Goal: Information Seeking & Learning: Learn about a topic

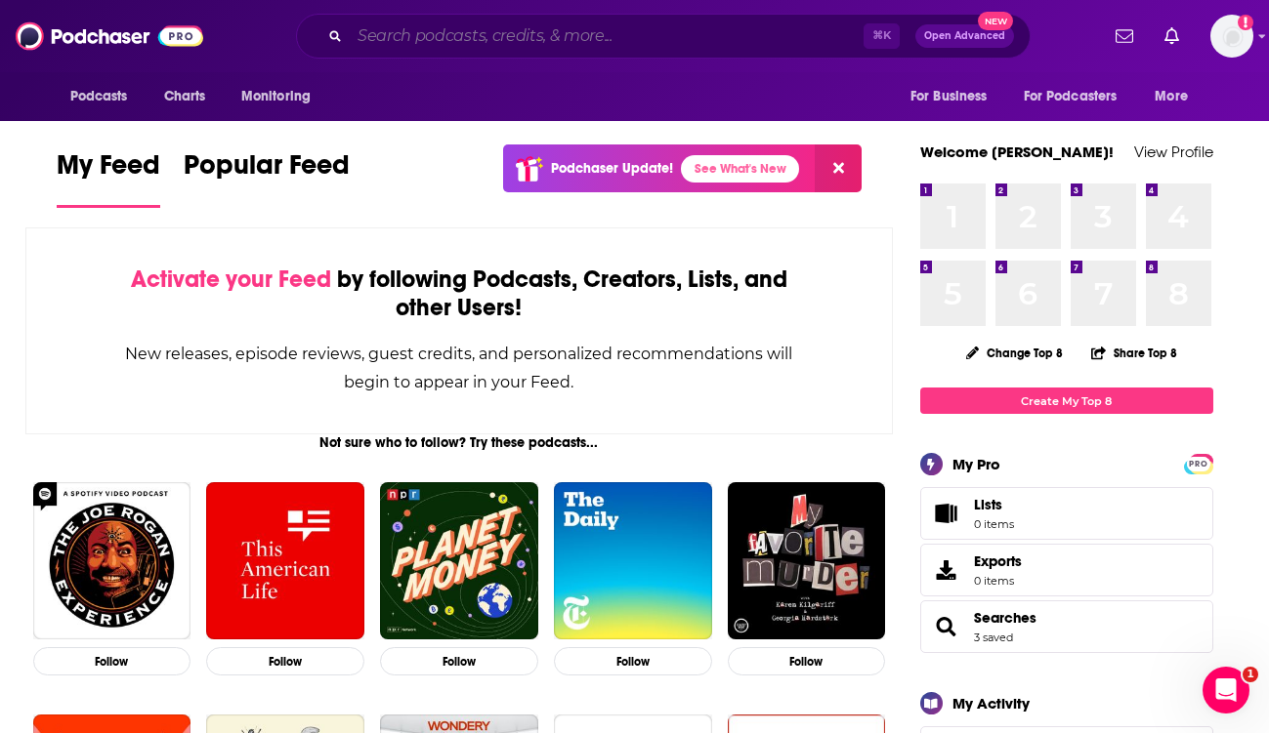
click at [448, 29] on input "Search podcasts, credits, & more..." at bounding box center [607, 36] width 514 height 31
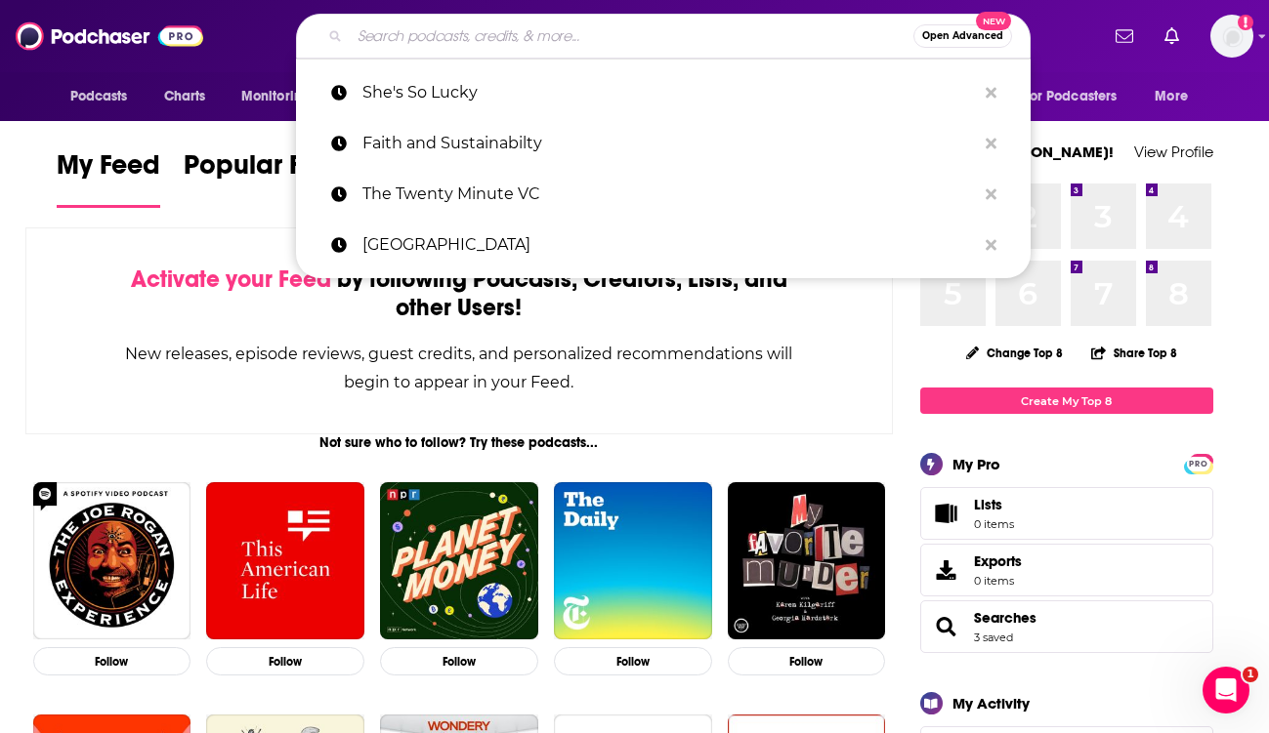
paste input "Butts & Gutts"
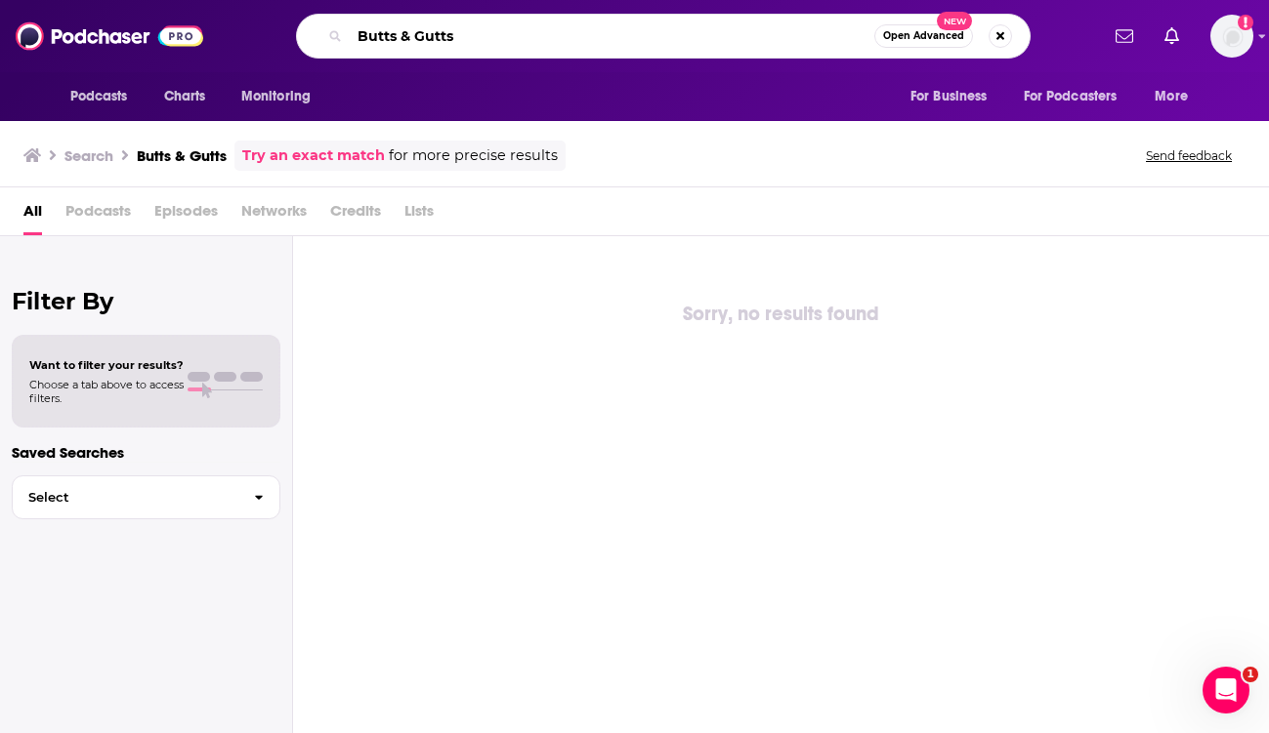
click at [520, 24] on input "Butts & Gutts" at bounding box center [612, 36] width 524 height 31
paste input "This Podcast Will Kill You"
type input "This Podcast Will Kill You"
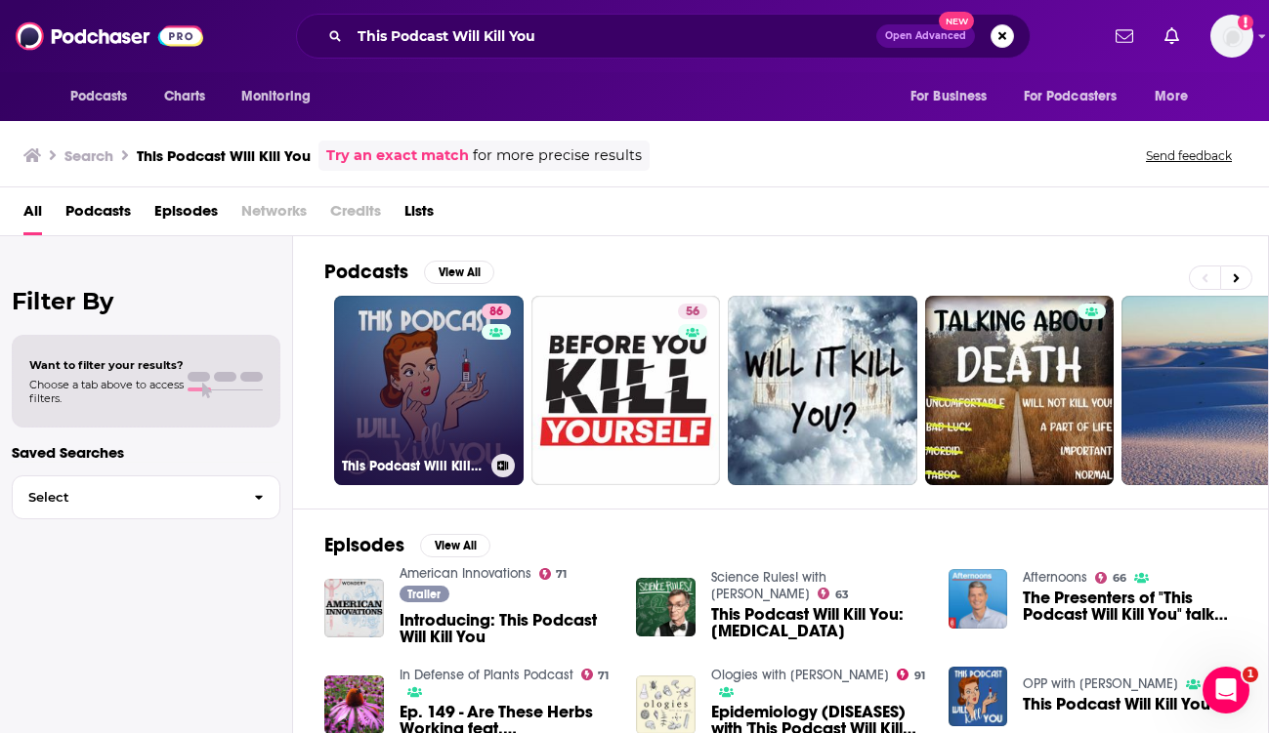
click at [439, 383] on link "86 This Podcast Will Kill You" at bounding box center [428, 390] width 189 height 189
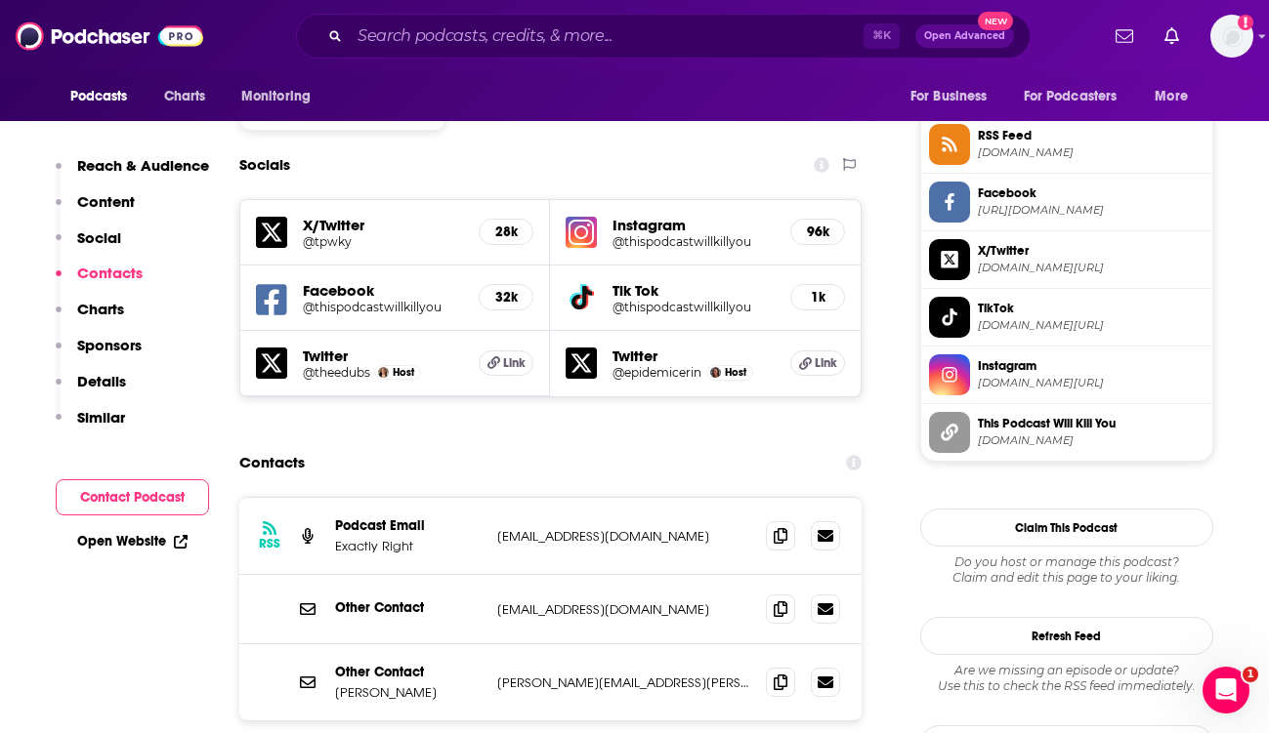
scroll to position [1615, 0]
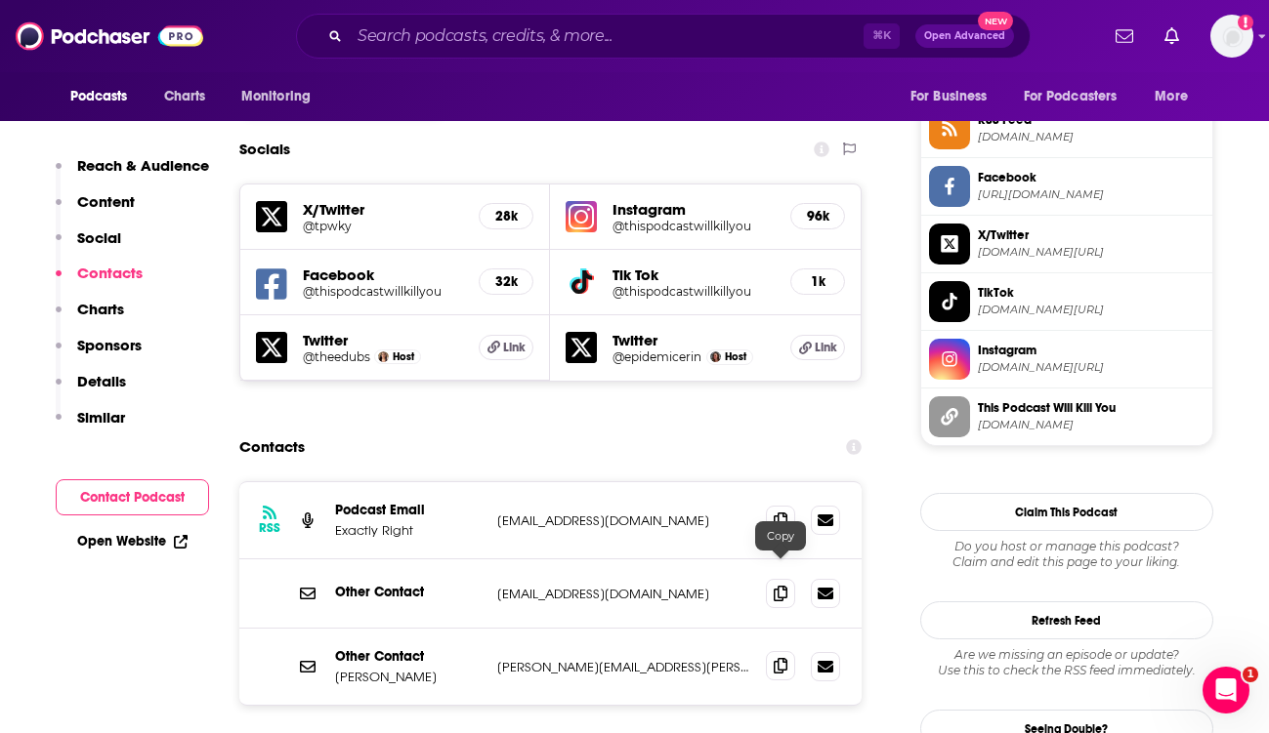
click at [774, 658] on icon at bounding box center [781, 666] width 14 height 16
click at [408, 39] on input "Search podcasts, credits, & more..." at bounding box center [607, 36] width 514 height 31
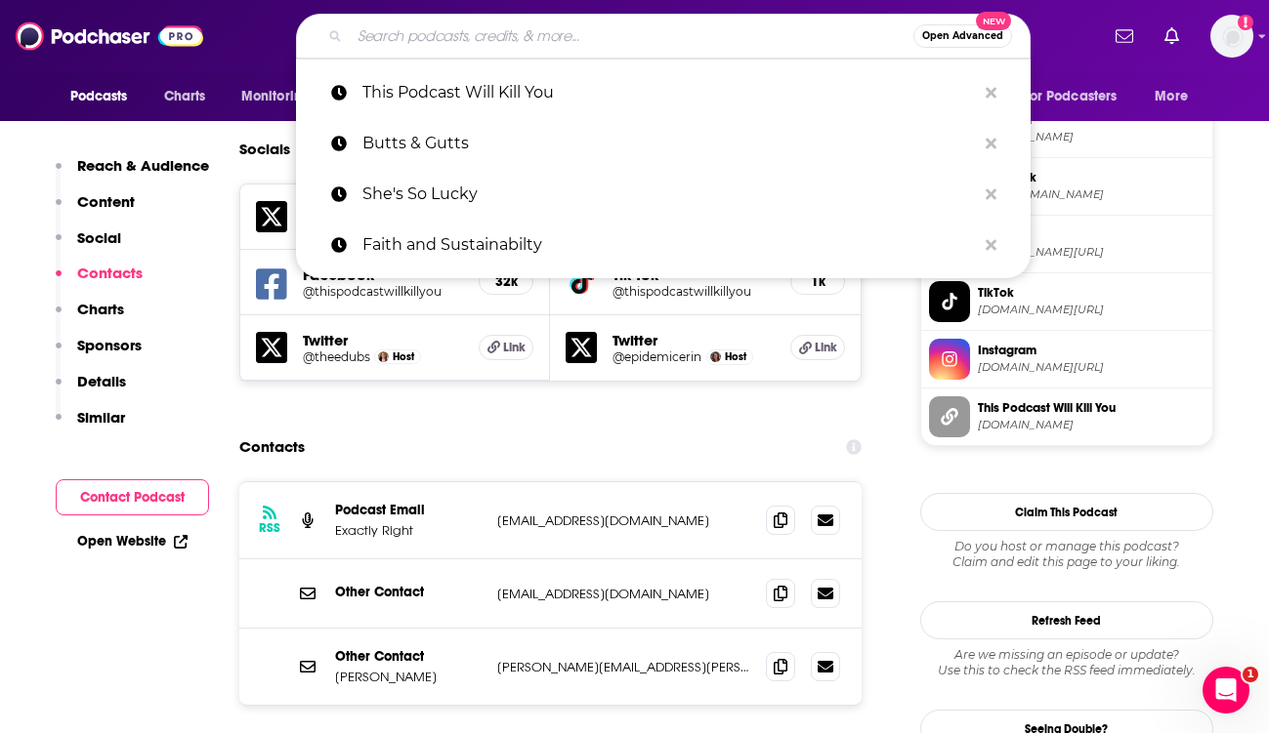
paste input "The Gut Health Podcast"
type input "The Gut Health Podcast"
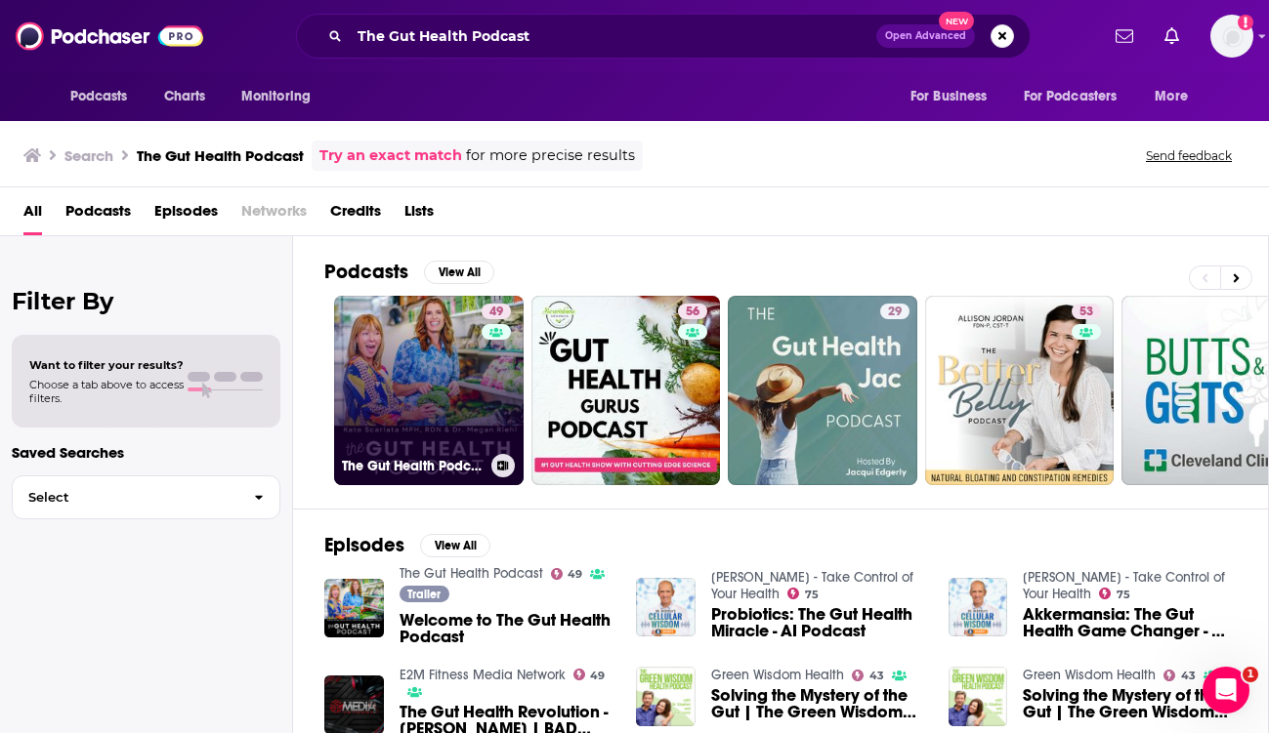
click at [457, 362] on link "49 The Gut Health Podcast" at bounding box center [428, 390] width 189 height 189
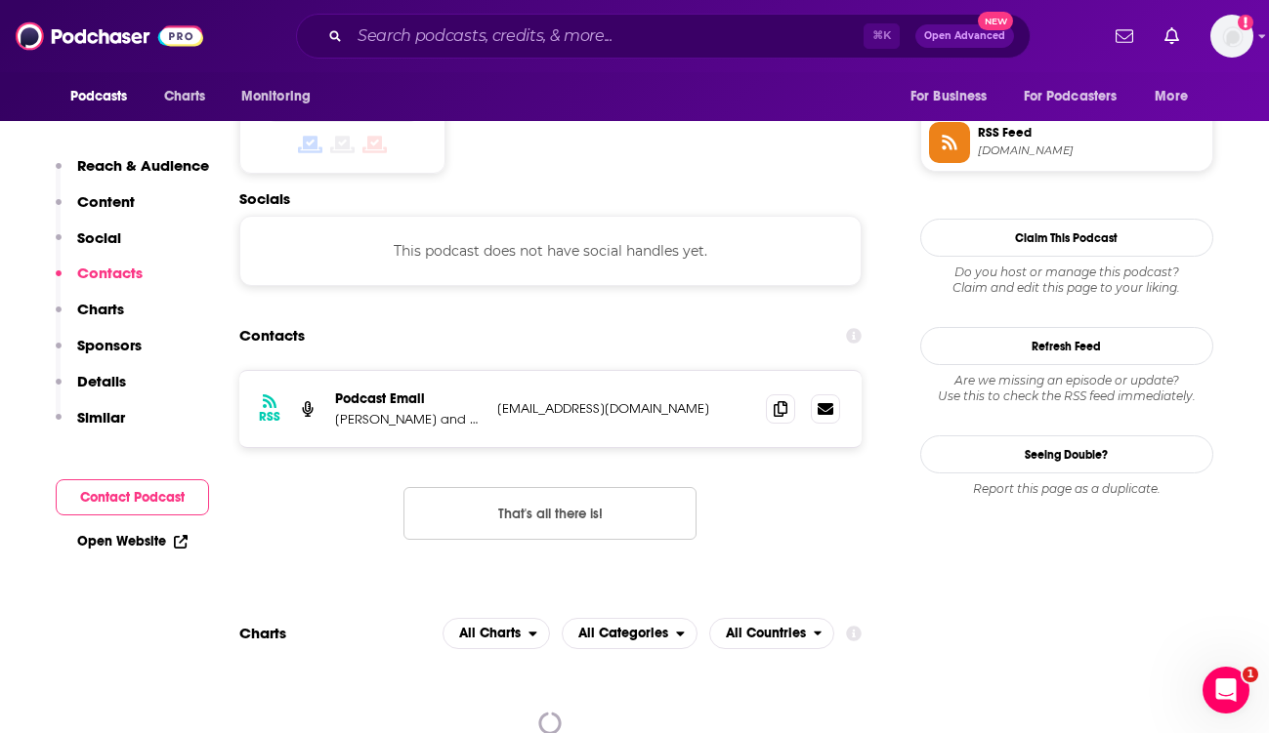
scroll to position [1612, 0]
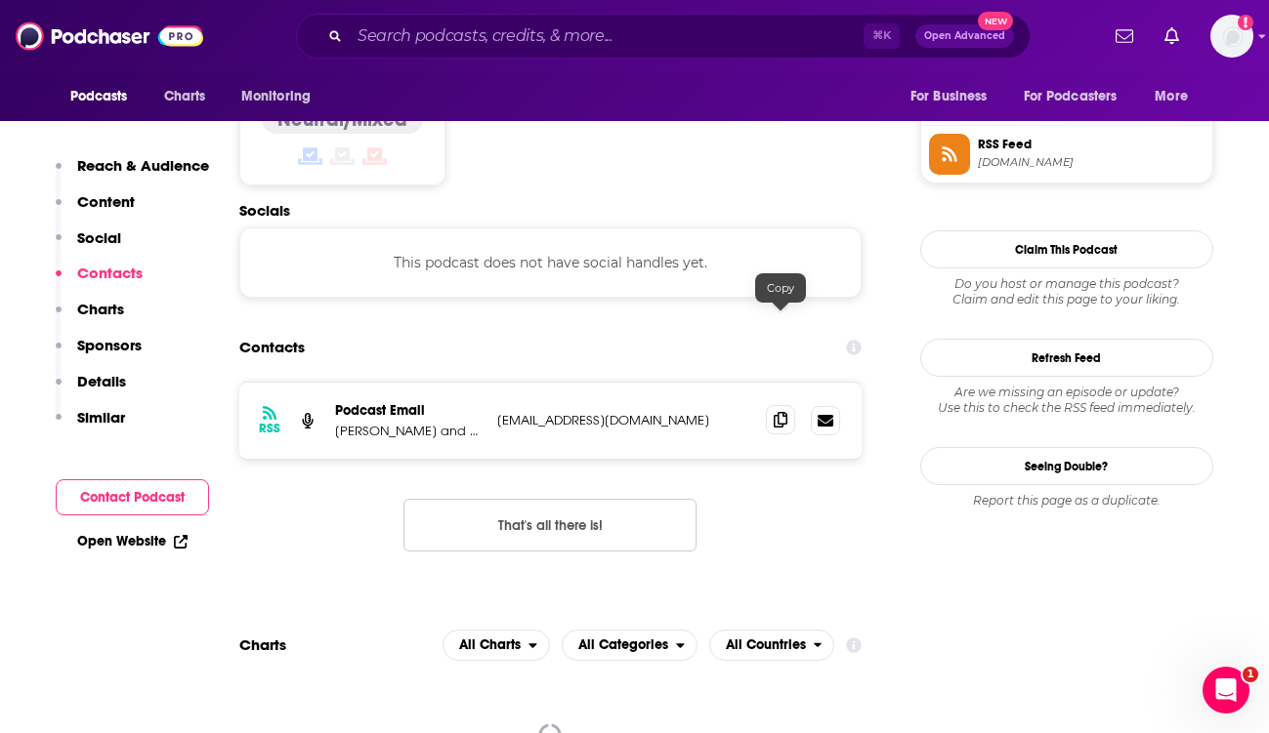
click at [780, 405] on span at bounding box center [780, 419] width 29 height 29
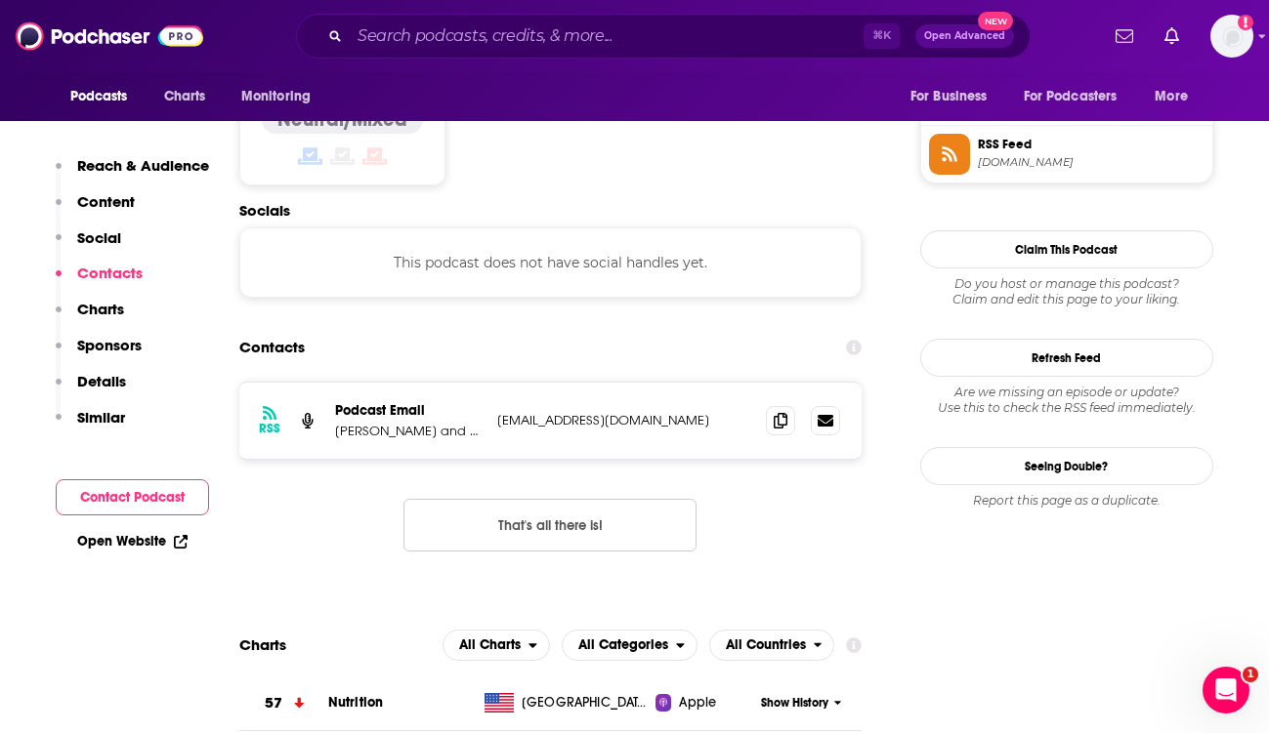
click at [438, 423] on p "Kate Scarlata and Megan Riehl" at bounding box center [408, 431] width 146 height 17
click at [518, 32] on input "Search podcasts, credits, & more..." at bounding box center [607, 36] width 514 height 31
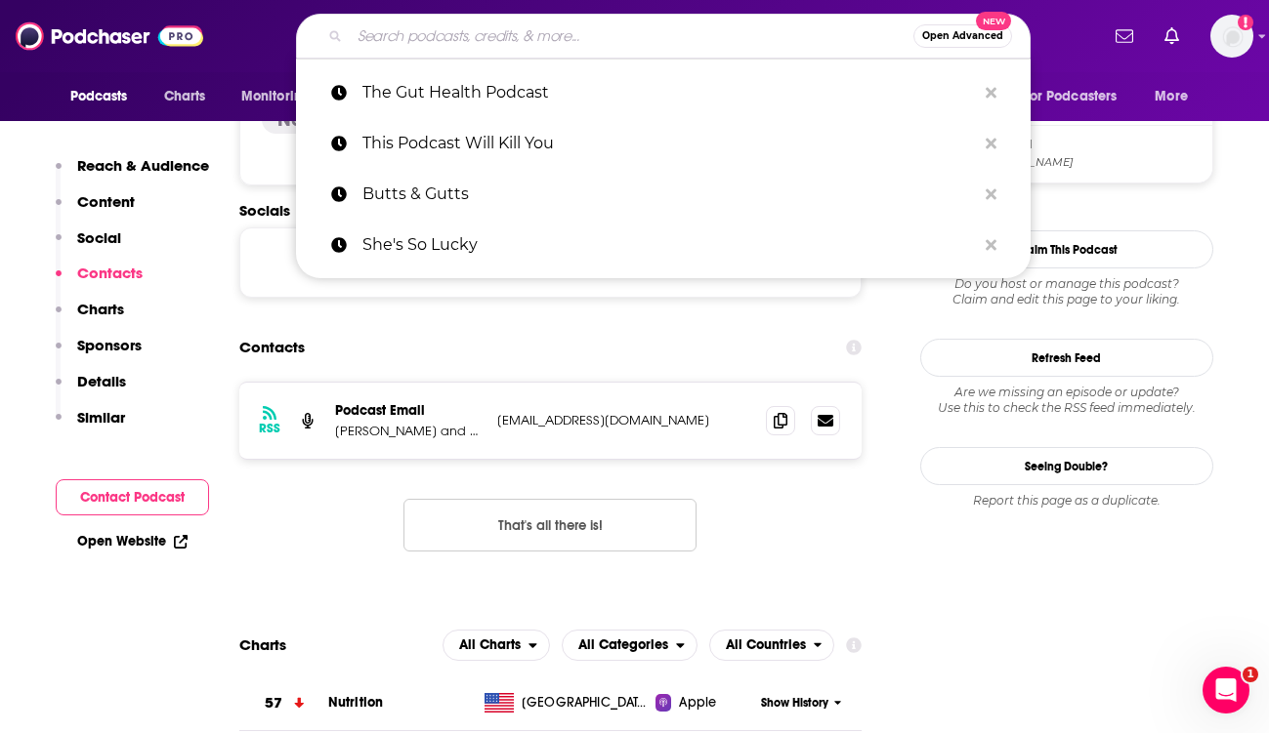
click at [518, 32] on input "Search podcasts, credits, & more..." at bounding box center [632, 36] width 564 height 31
click at [466, 40] on input "Search podcasts, credits, & more..." at bounding box center [632, 36] width 564 height 31
click at [172, 358] on div "Reach & Audience Content Social Contacts Charts Sponsors Details Similar" at bounding box center [132, 299] width 153 height 287
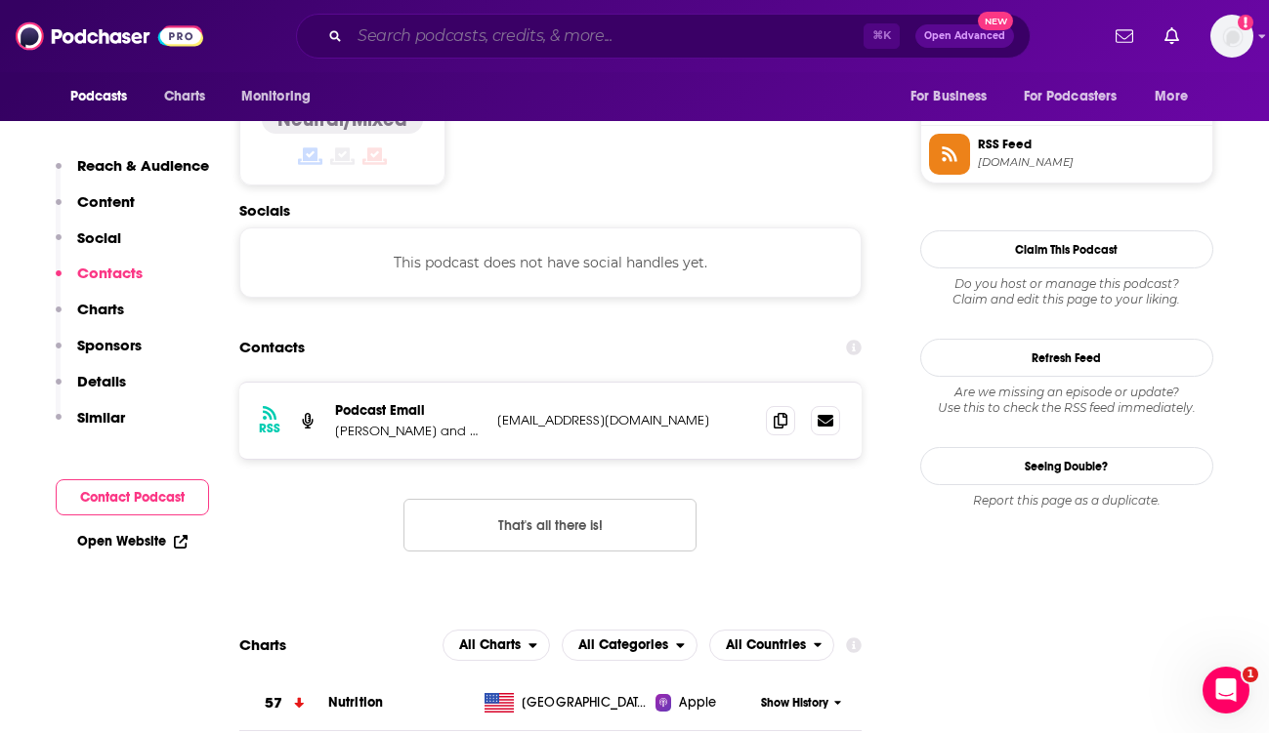
click at [440, 32] on input "Search podcasts, credits, & more..." at bounding box center [607, 36] width 514 height 31
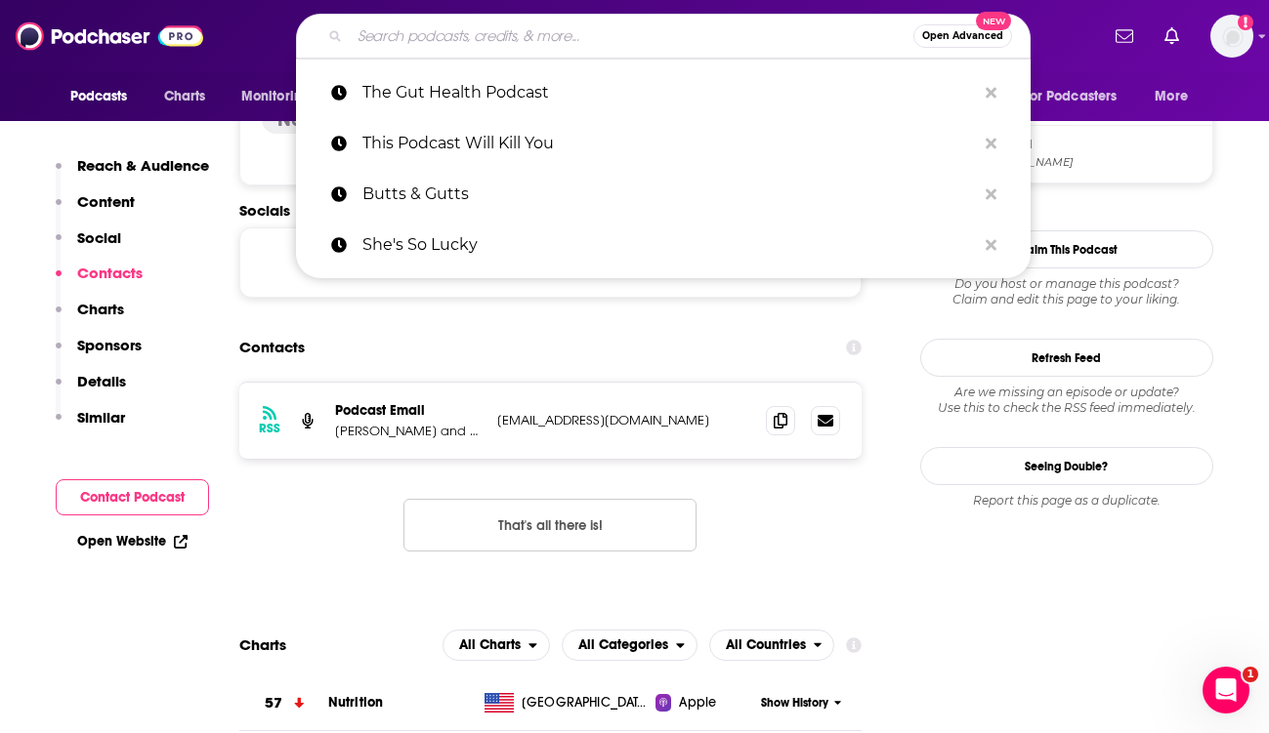
click at [480, 36] on input "Search podcasts, credits, & more..." at bounding box center [632, 36] width 564 height 31
paste input "Digest This!"
type input "Digest This!"
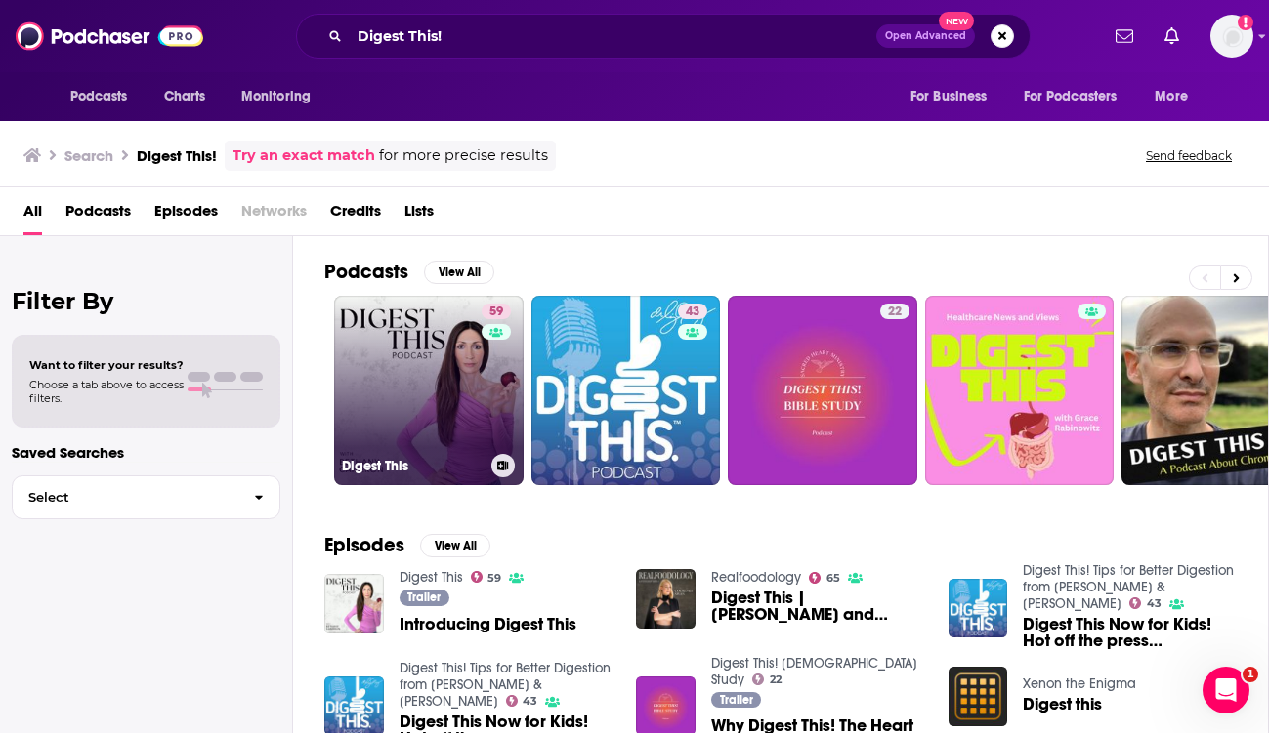
click at [458, 381] on link "59 Digest This" at bounding box center [428, 390] width 189 height 189
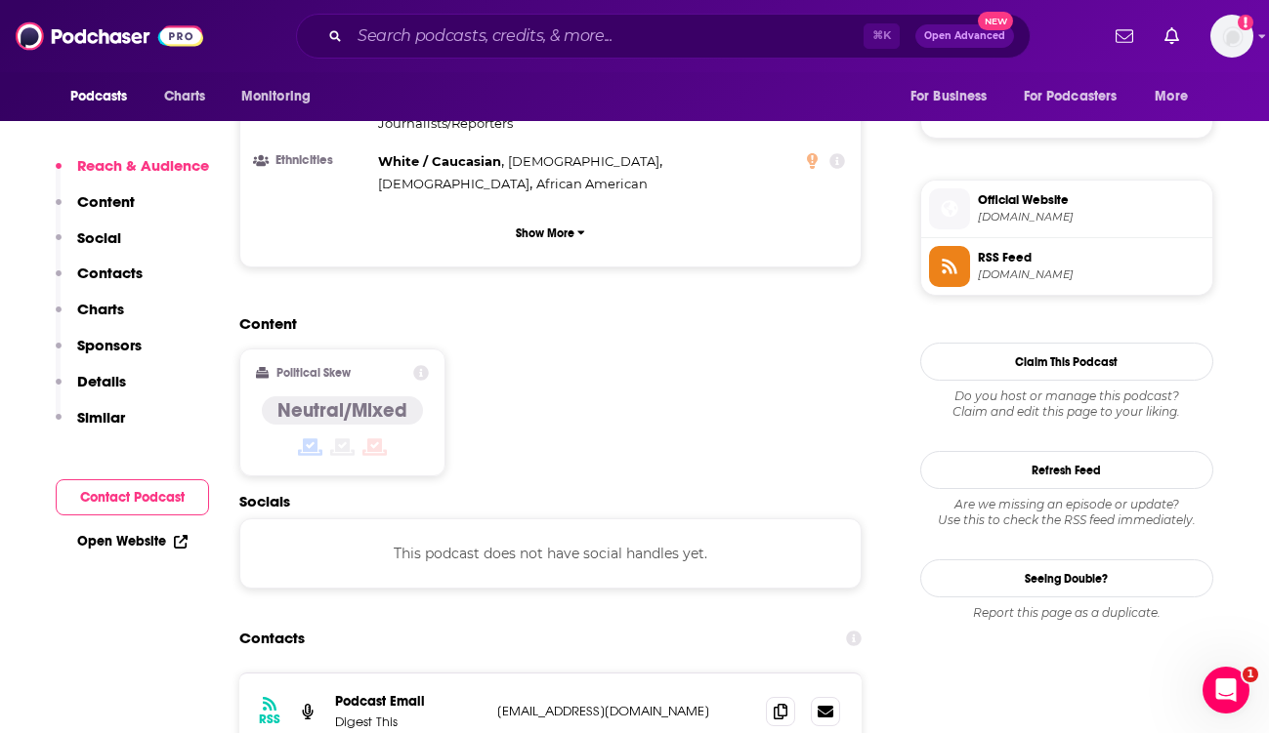
scroll to position [1486, 0]
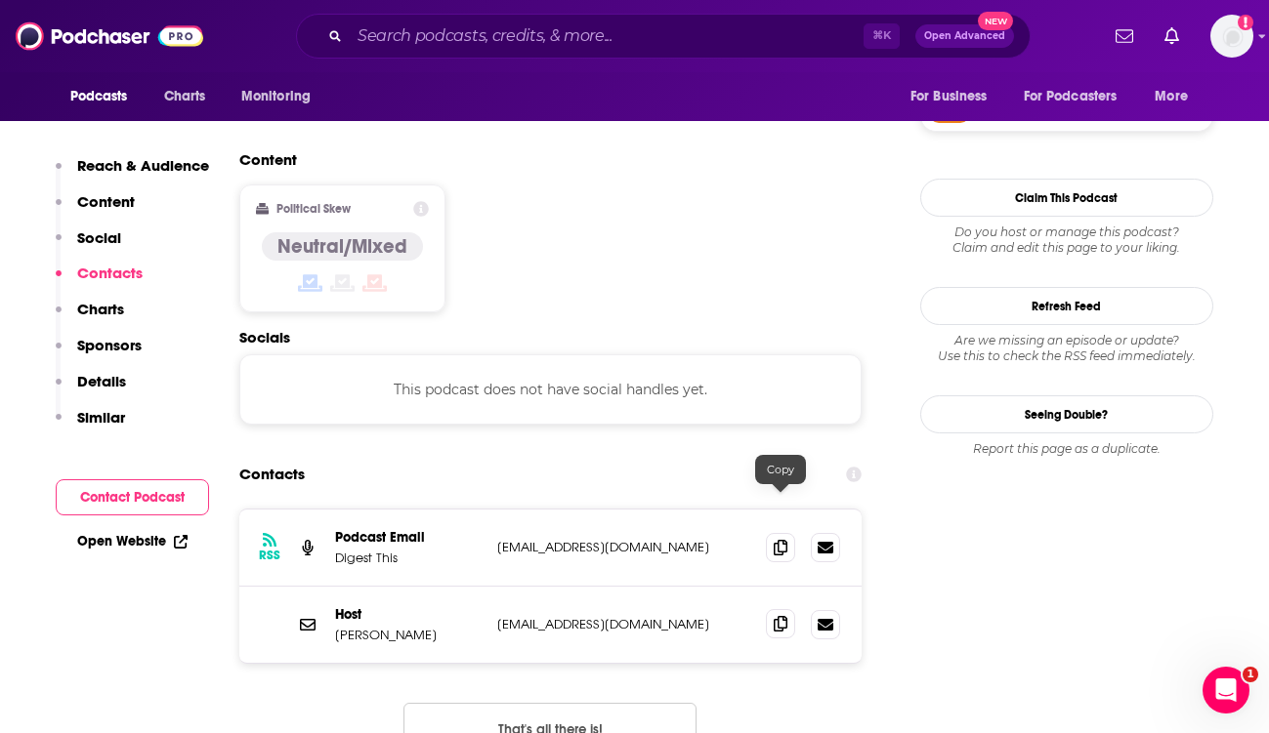
click at [783, 616] on icon at bounding box center [781, 624] width 14 height 16
click at [383, 33] on input "Search podcasts, credits, & more..." at bounding box center [607, 36] width 514 height 31
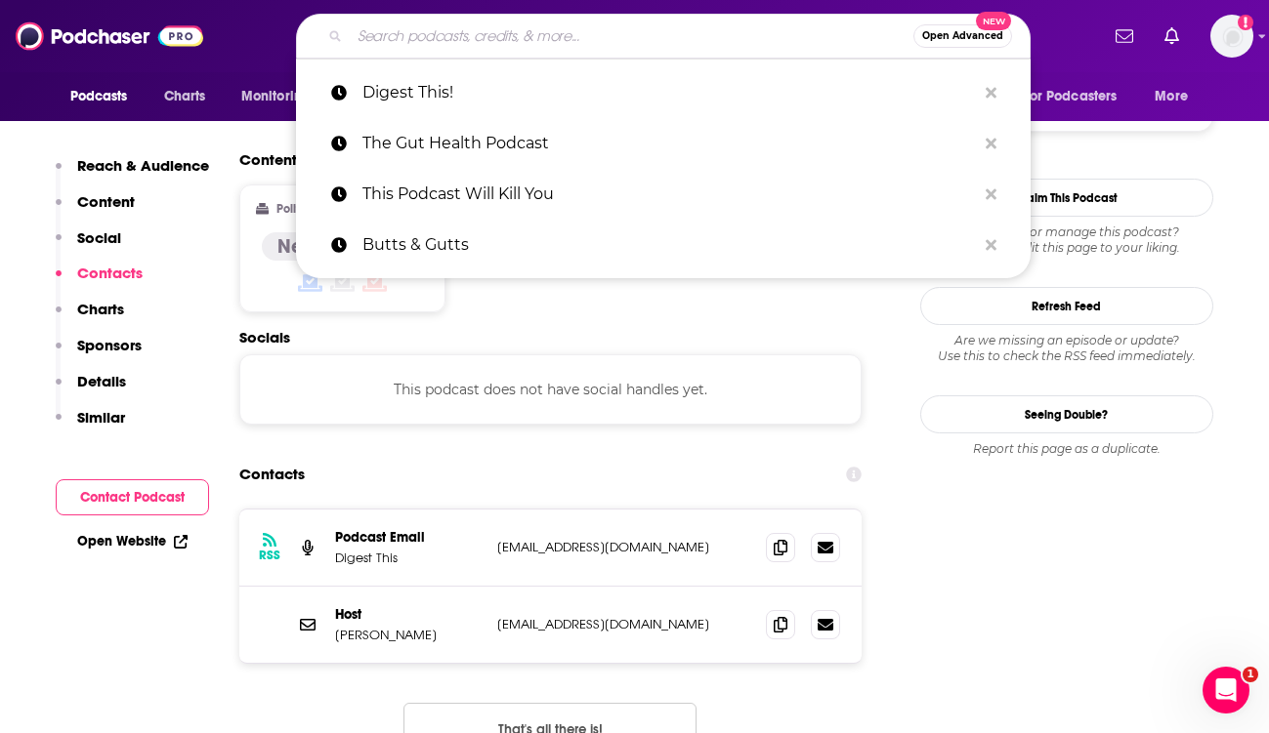
paste input "The Nocturnists"
type input "The Nocturnists"
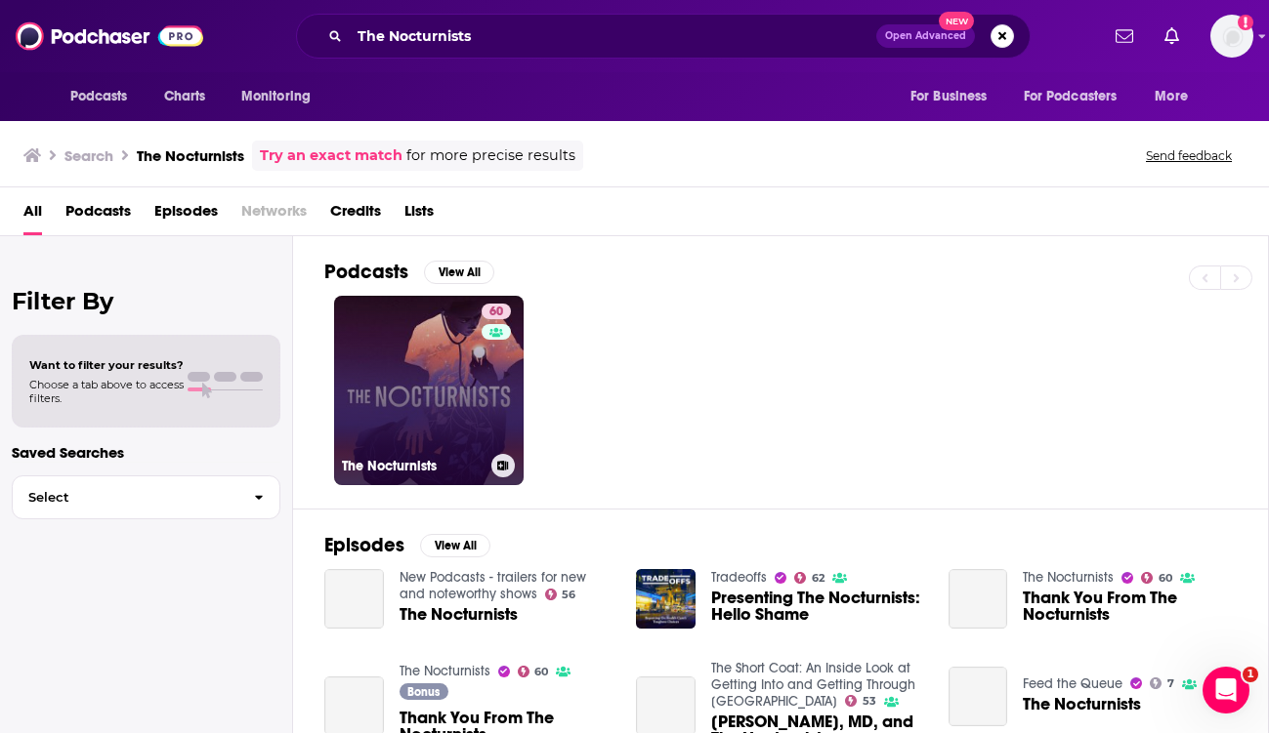
click at [439, 338] on link "60 The Nocturnists" at bounding box center [428, 390] width 189 height 189
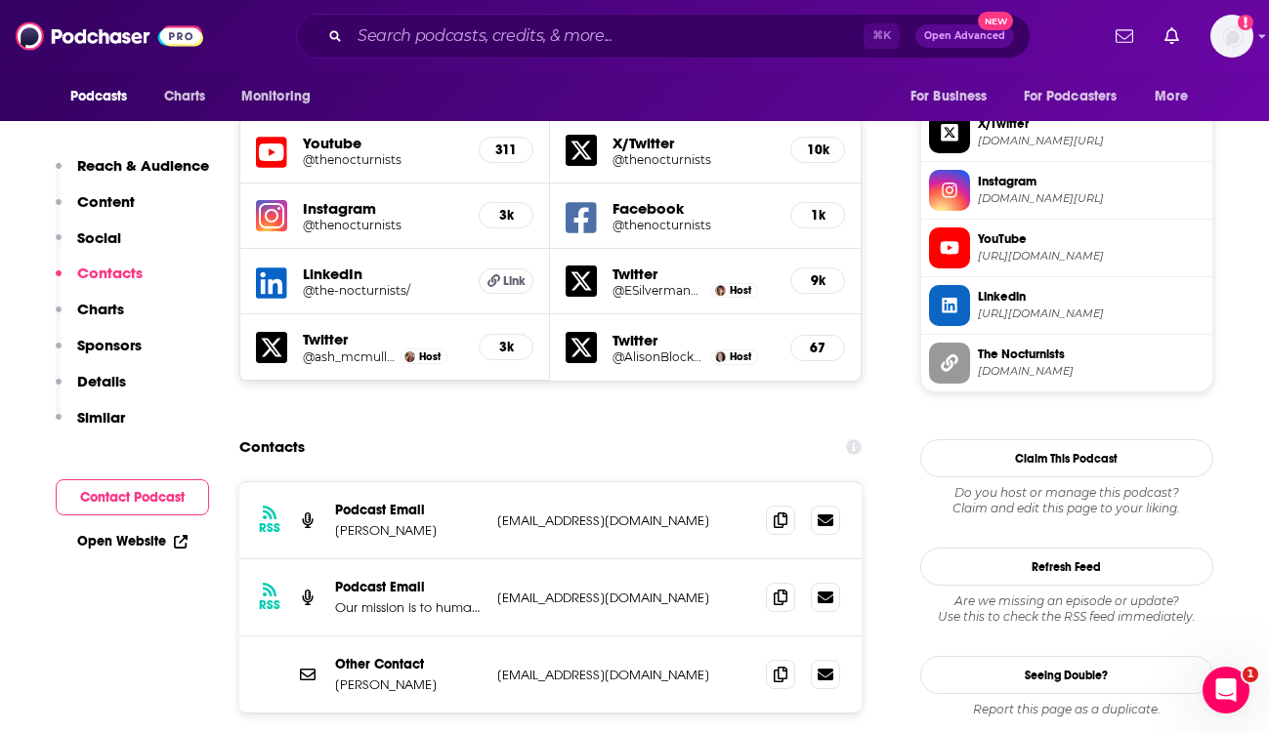
scroll to position [1729, 0]
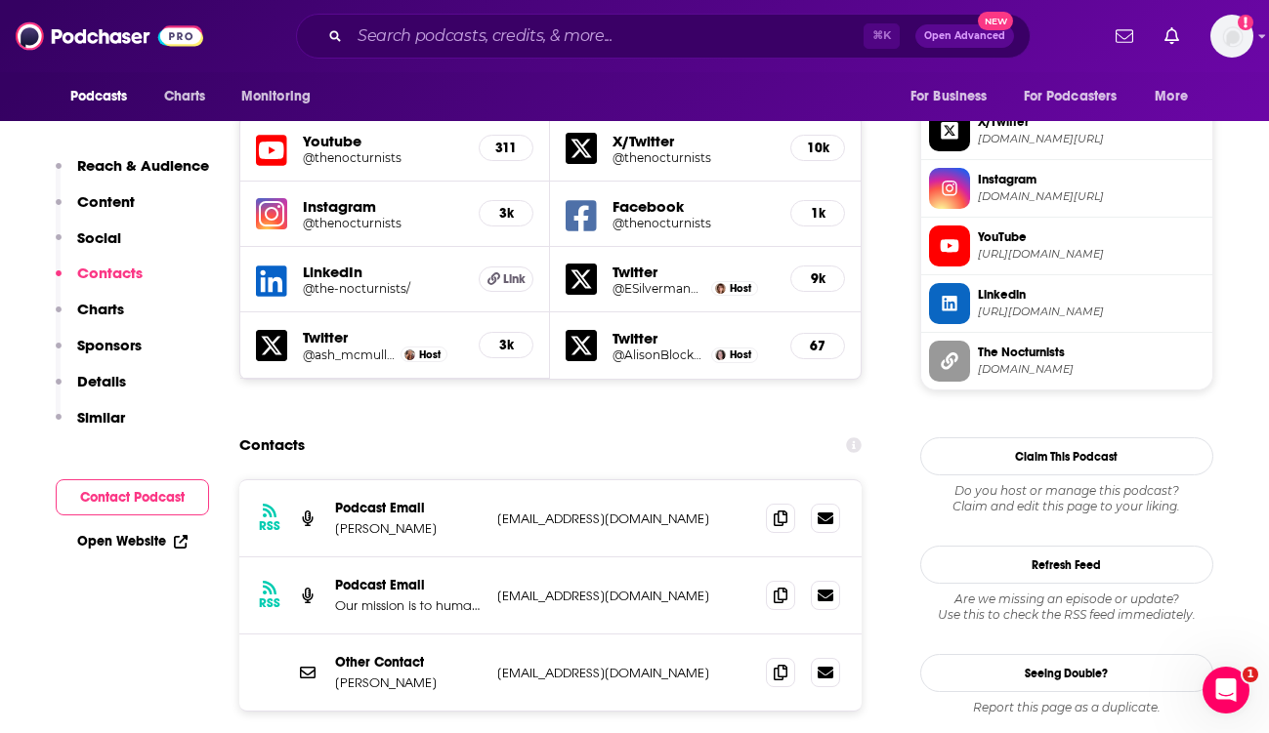
click at [696, 511] on p "info+5f4921d259d96b58f42ccd7f@mg.pippa.io" at bounding box center [624, 519] width 254 height 17
click at [770, 503] on span at bounding box center [780, 517] width 29 height 29
click at [782, 664] on icon at bounding box center [781, 672] width 14 height 16
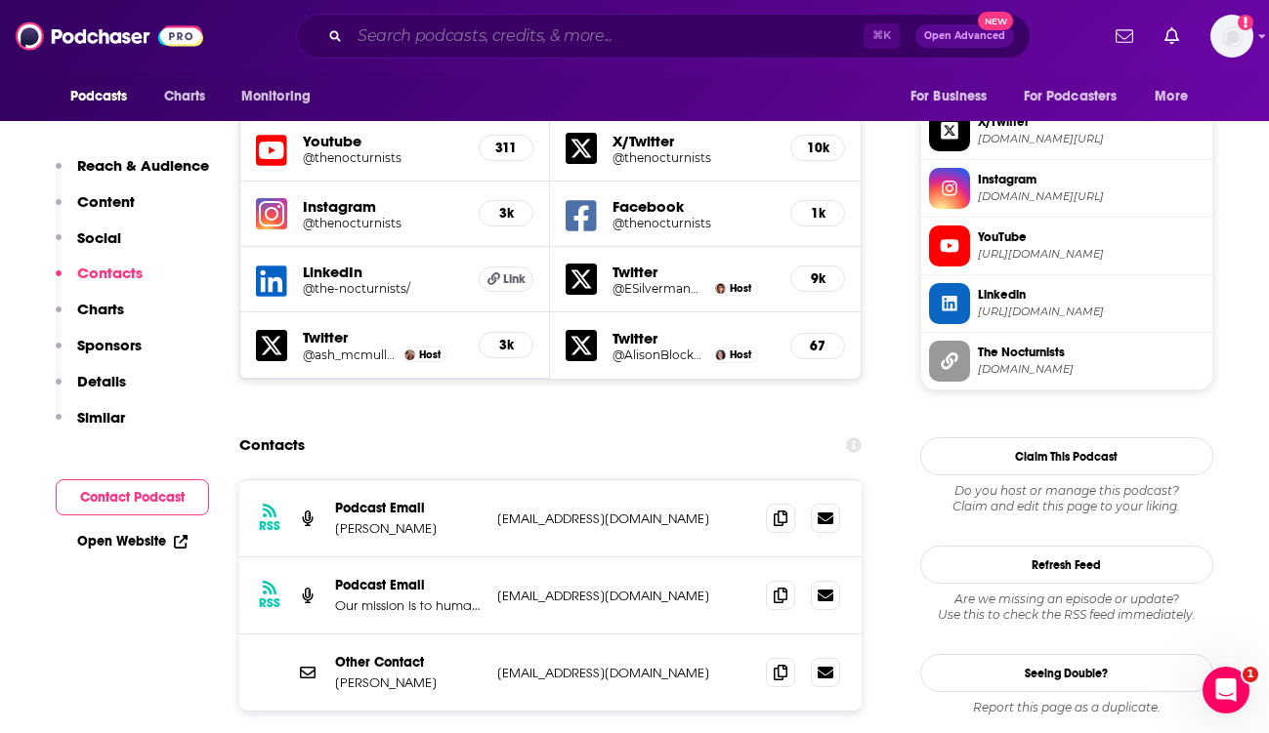
click at [428, 35] on input "Search podcasts, credits, & more..." at bounding box center [607, 36] width 514 height 31
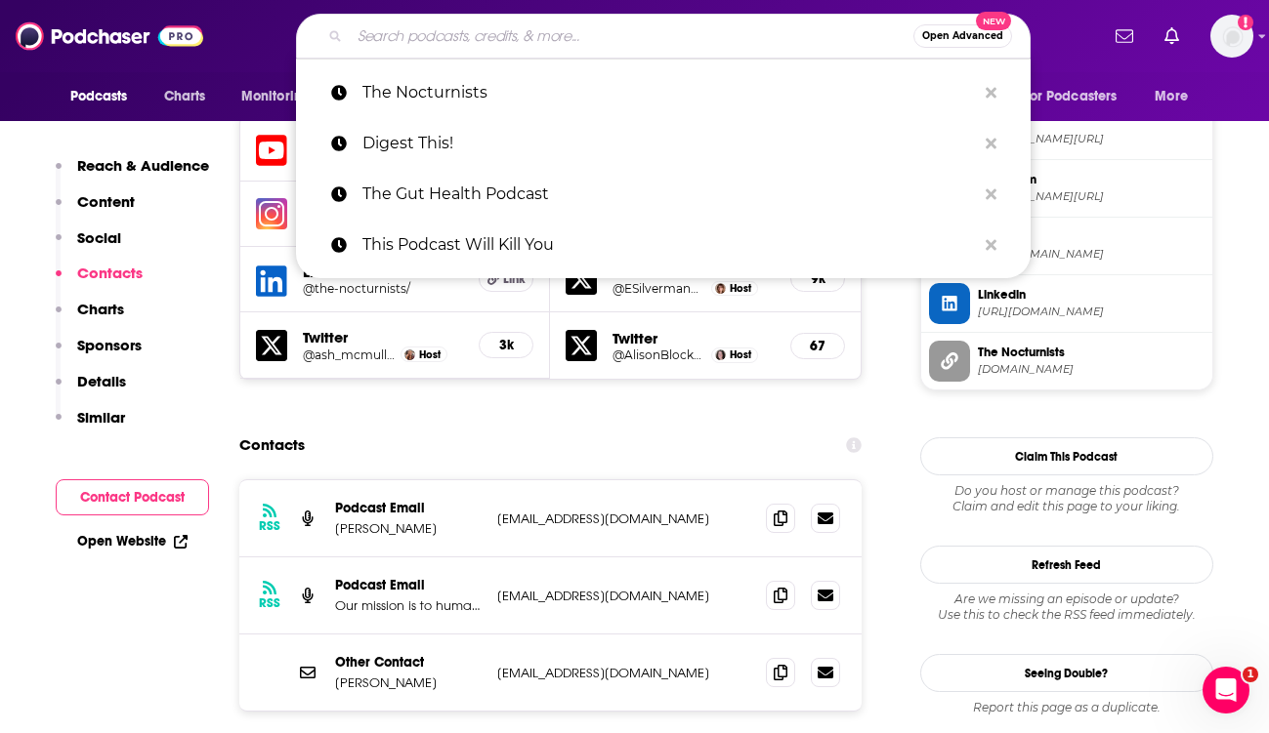
paste input "Love & Guts"
type input "Love & Guts"
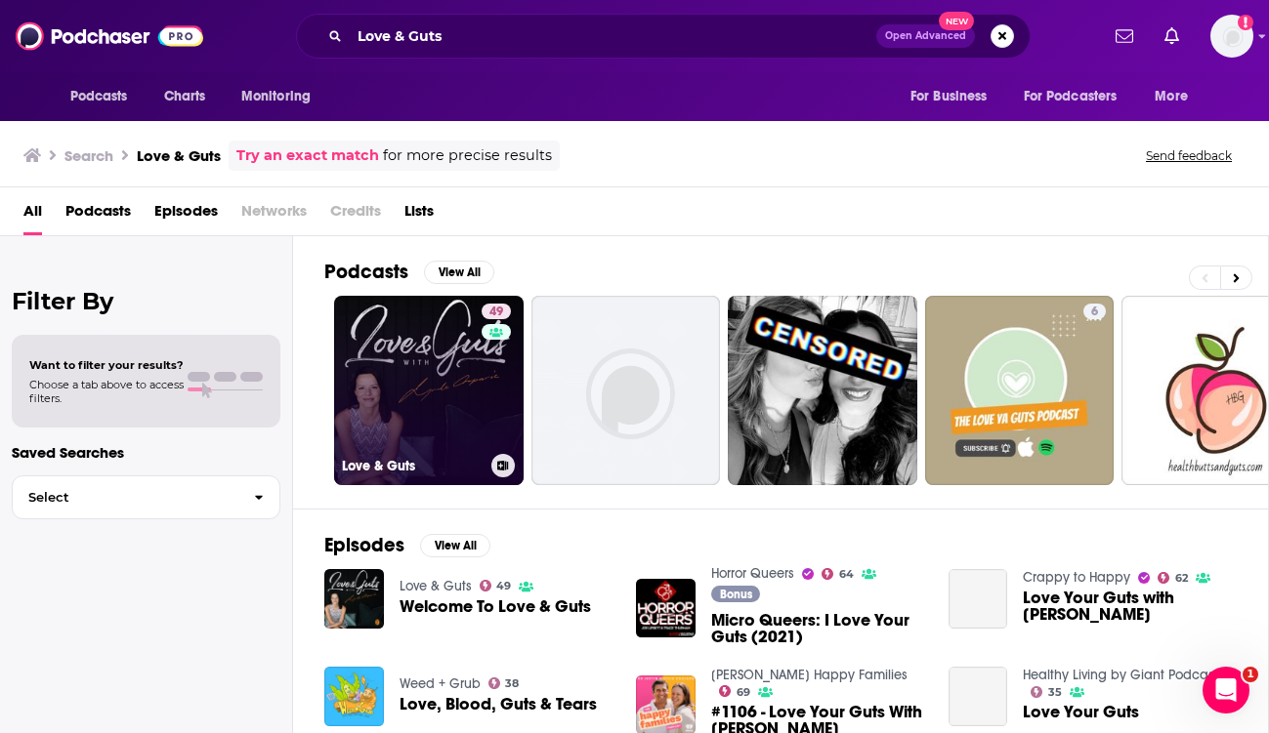
click at [432, 330] on link "49 Love & Guts" at bounding box center [428, 390] width 189 height 189
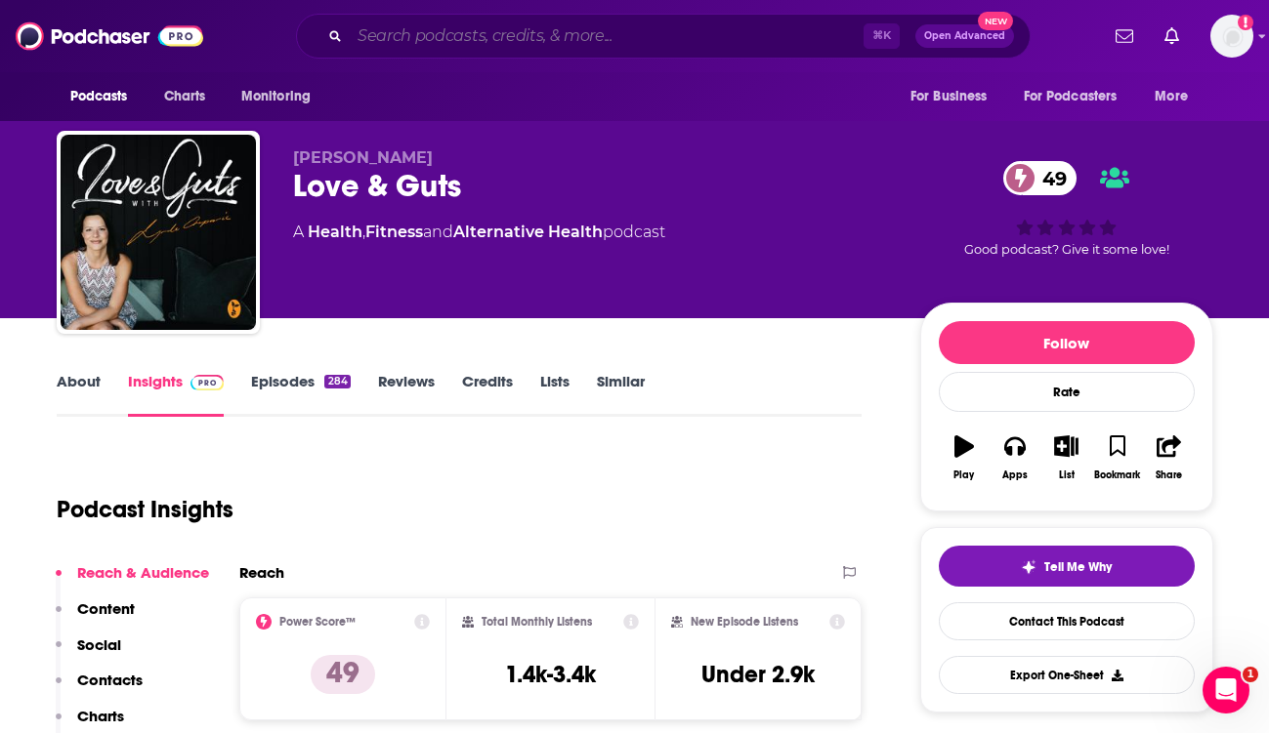
click at [531, 32] on input "Search podcasts, credits, & more..." at bounding box center [607, 36] width 514 height 31
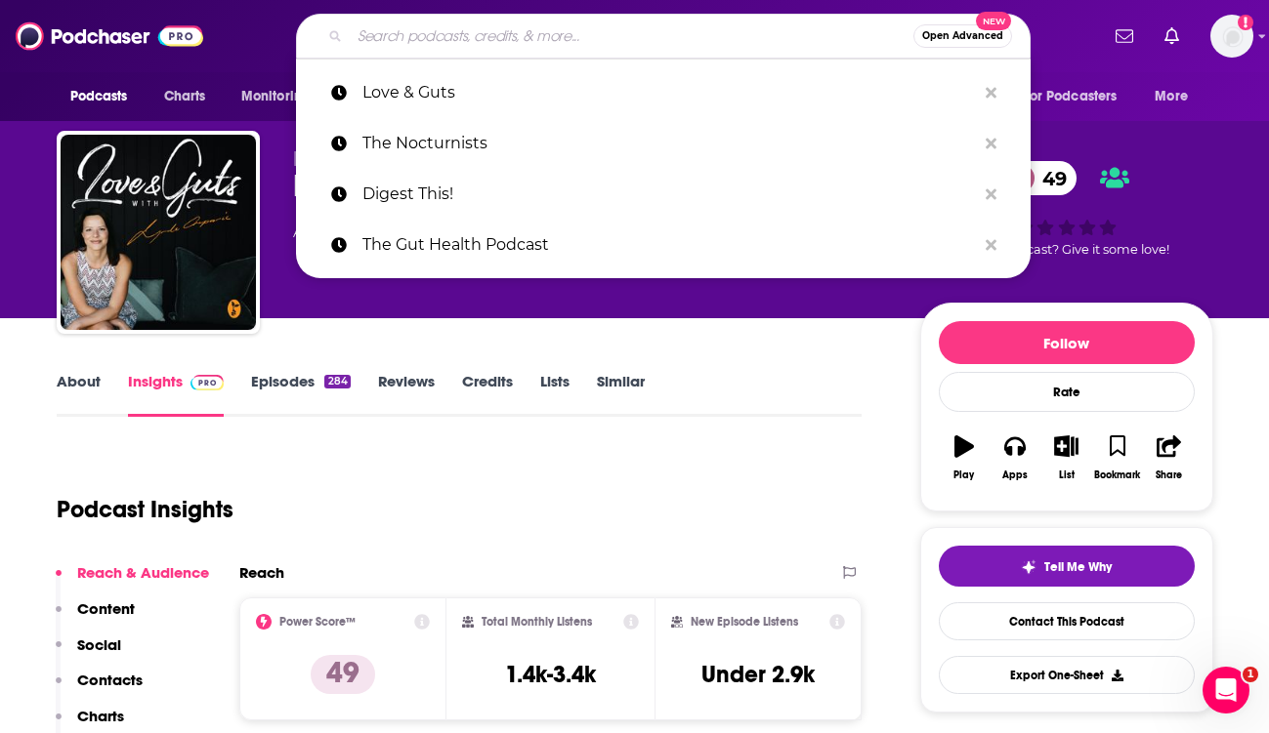
paste input "Health Matters"
type input "Health Matters"
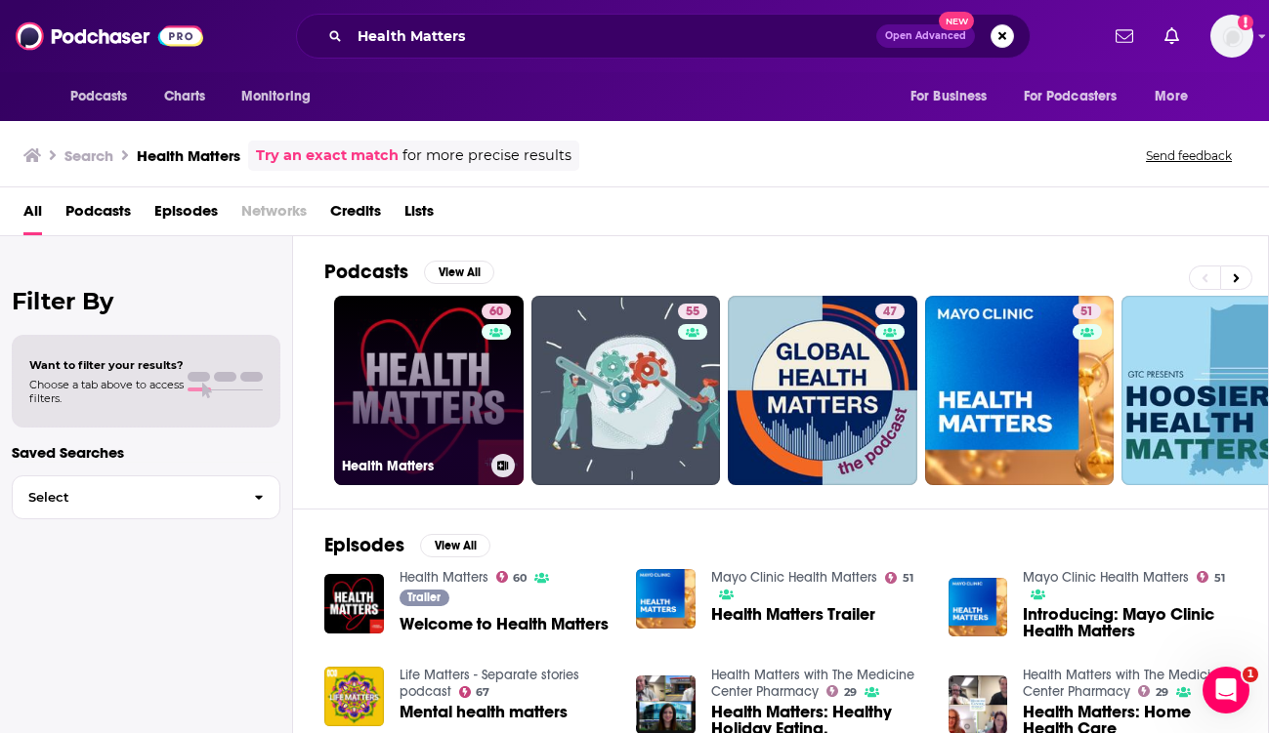
click at [413, 389] on link "60 Health Matters" at bounding box center [428, 390] width 189 height 189
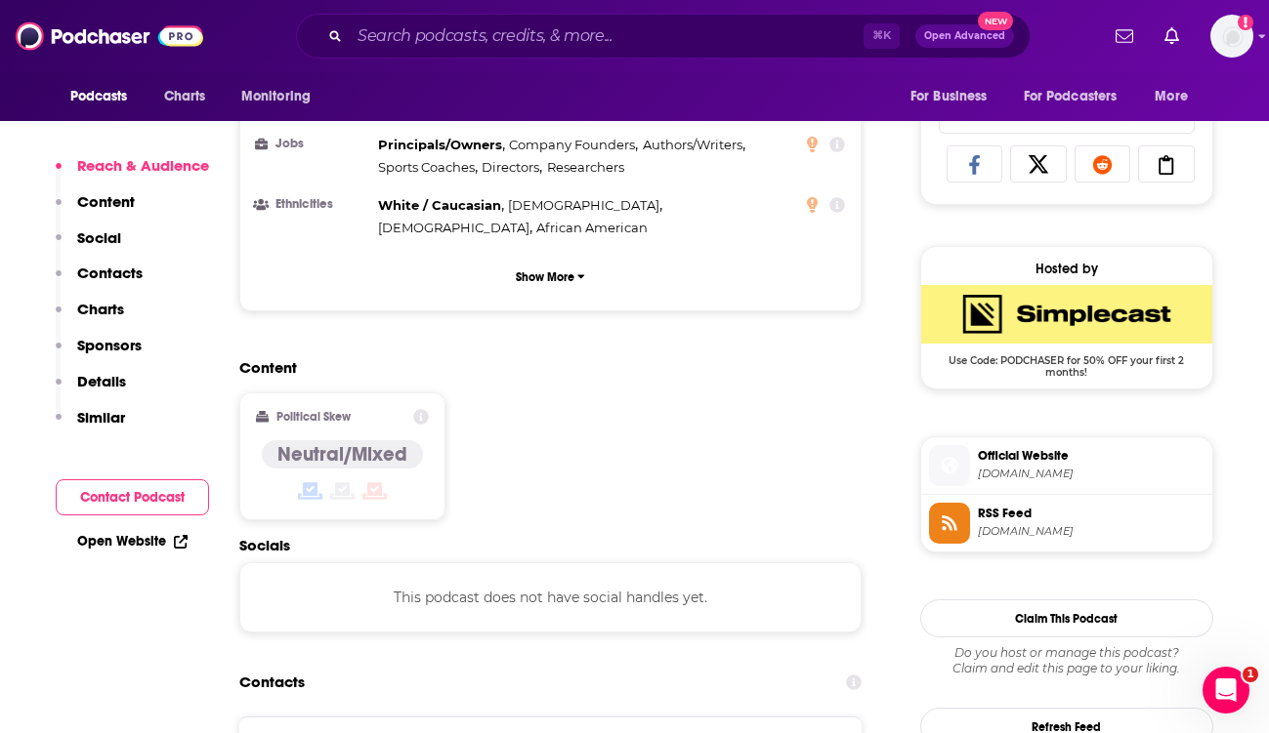
scroll to position [1387, 0]
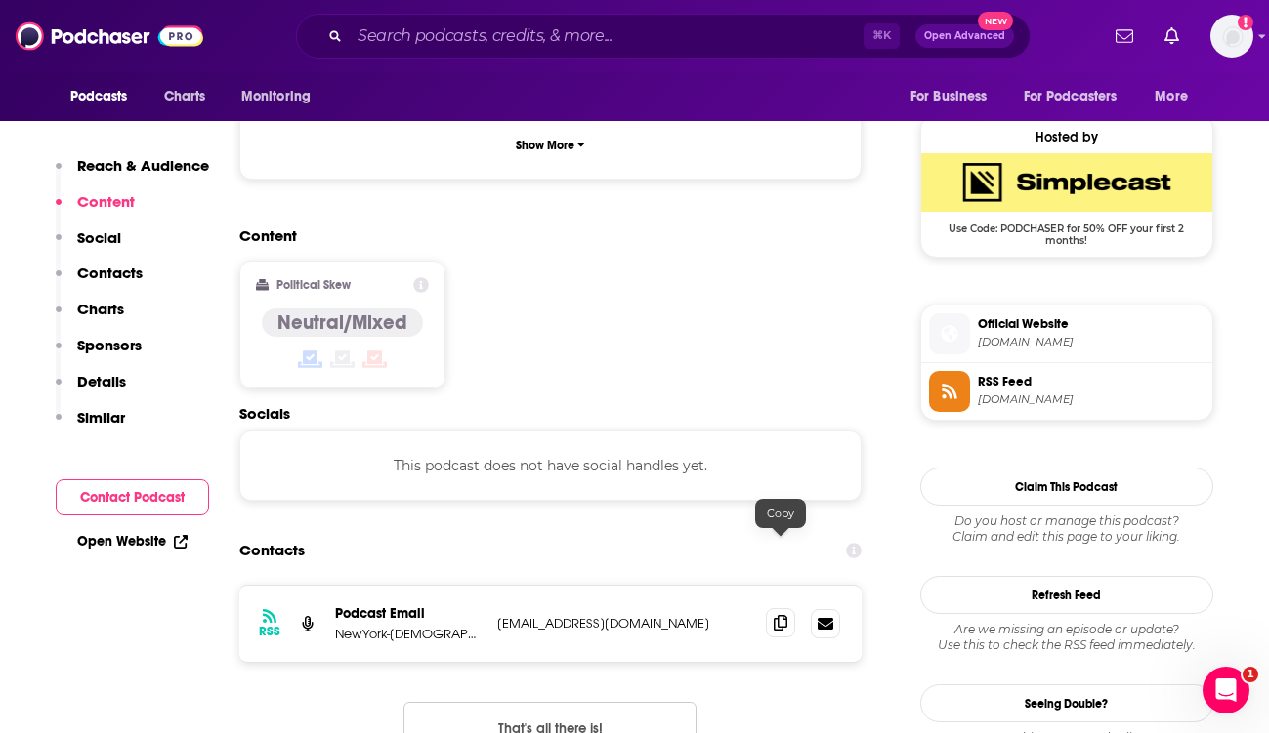
click at [780, 615] on icon at bounding box center [781, 623] width 14 height 16
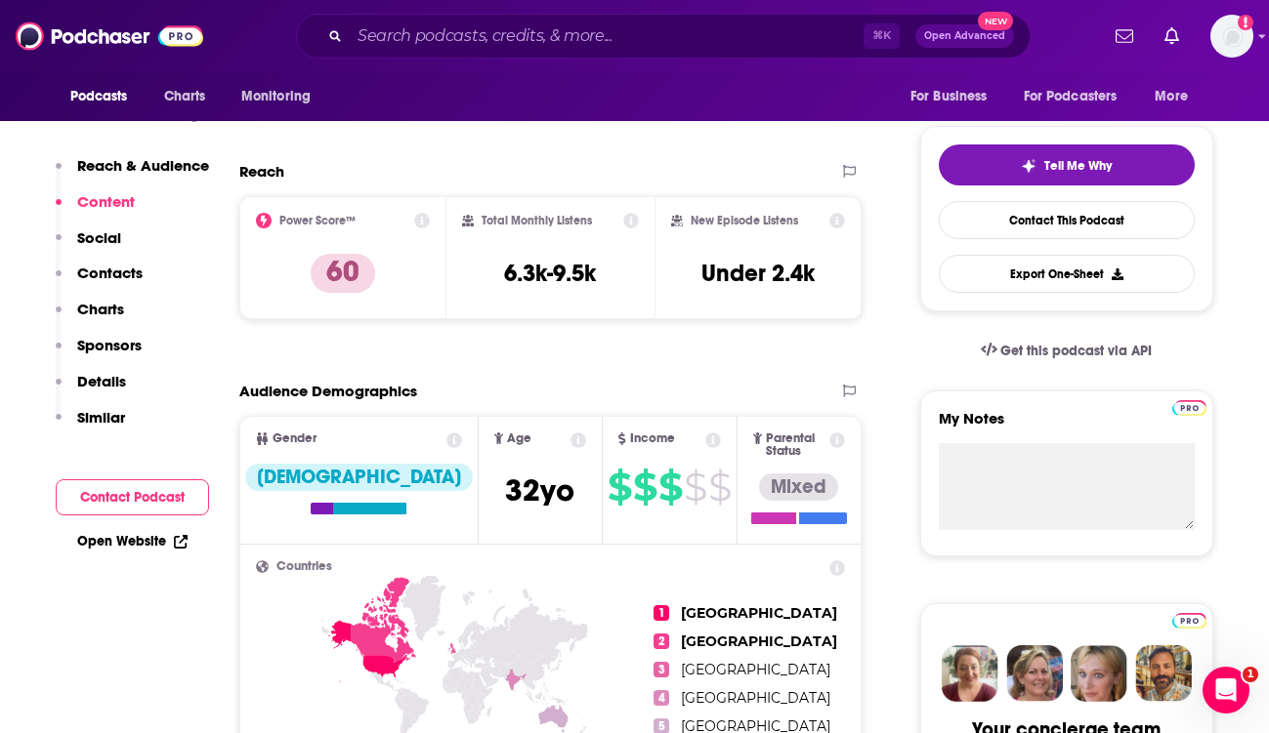
scroll to position [0, 0]
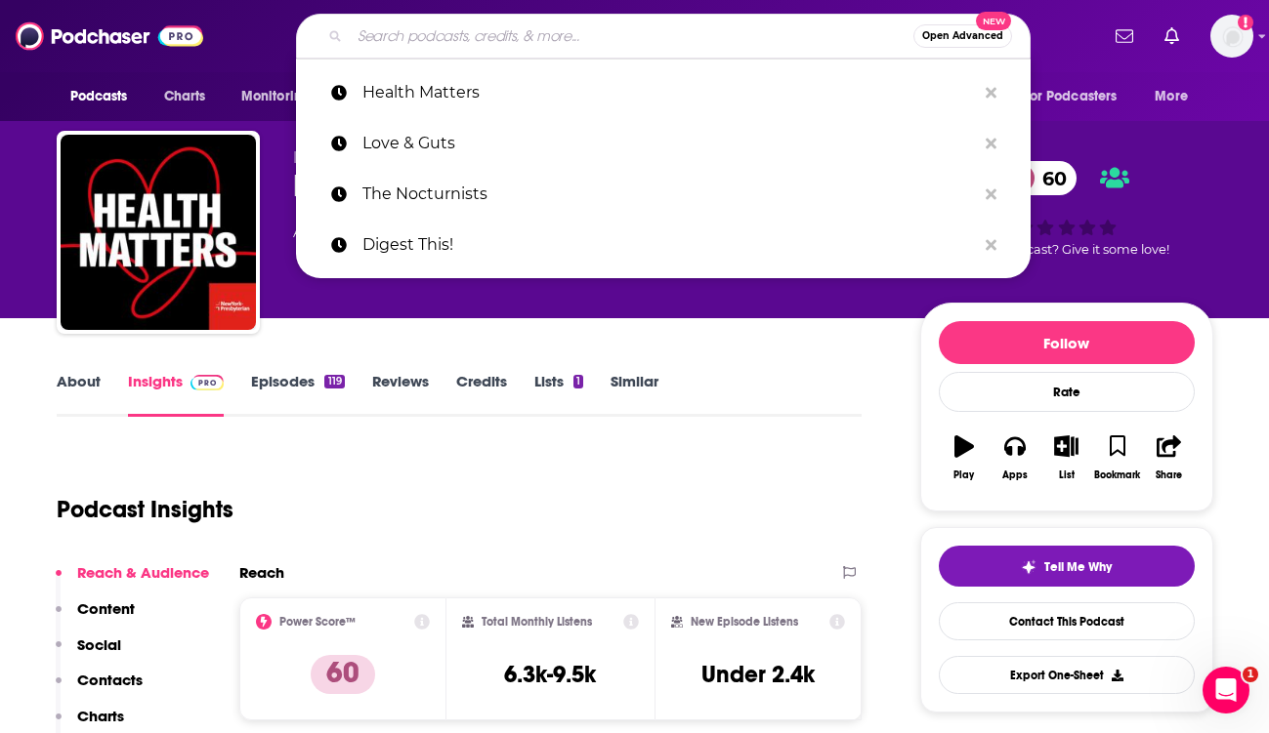
click at [418, 33] on input "Search podcasts, credits, & more..." at bounding box center [632, 36] width 564 height 31
paste input "Nutrition Facts with Dr. Greger"
type input "Nutrition Facts with Dr. Greger"
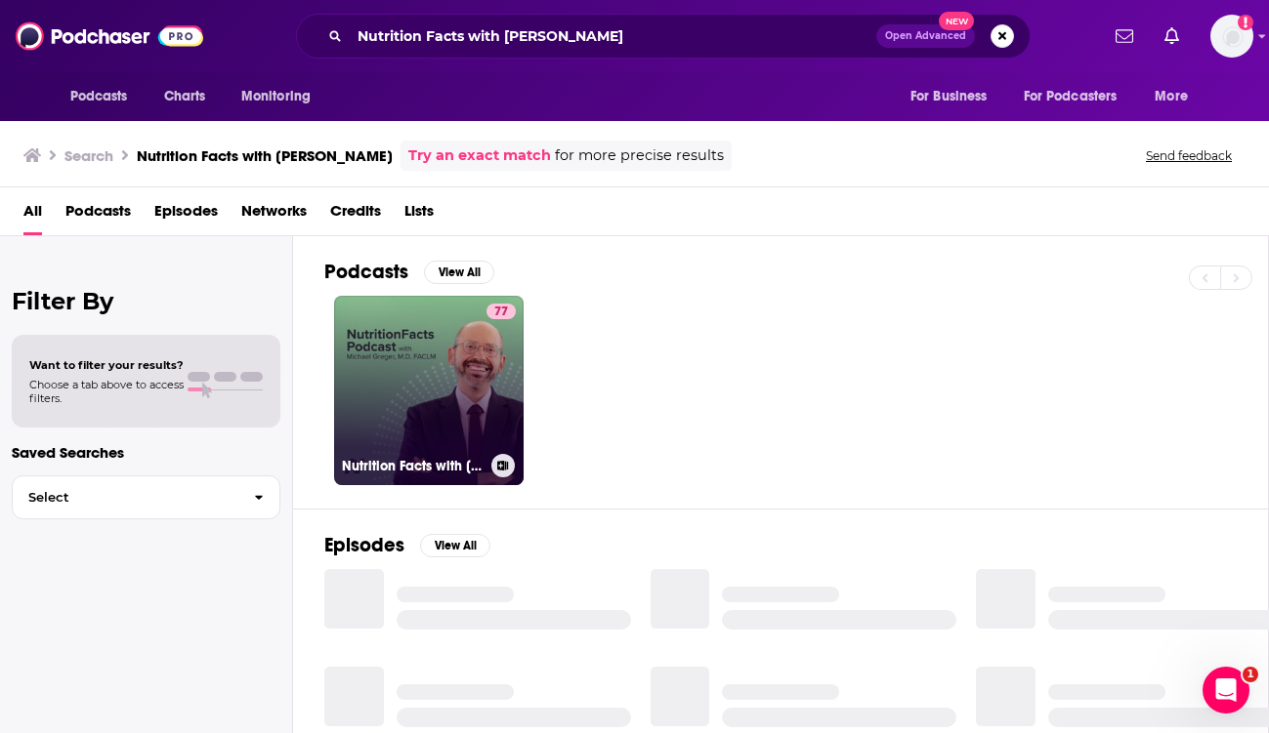
click at [422, 390] on link "77 Nutrition Facts with Dr. Greger" at bounding box center [428, 390] width 189 height 189
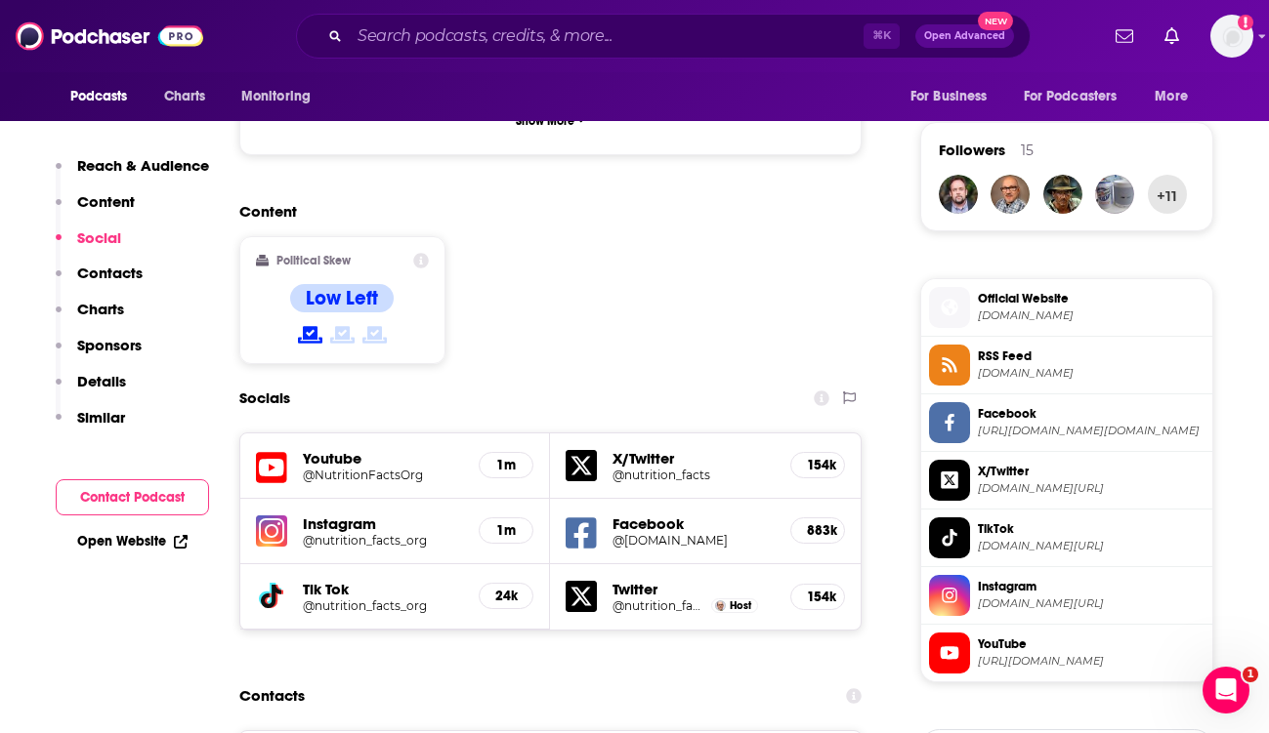
scroll to position [1815, 0]
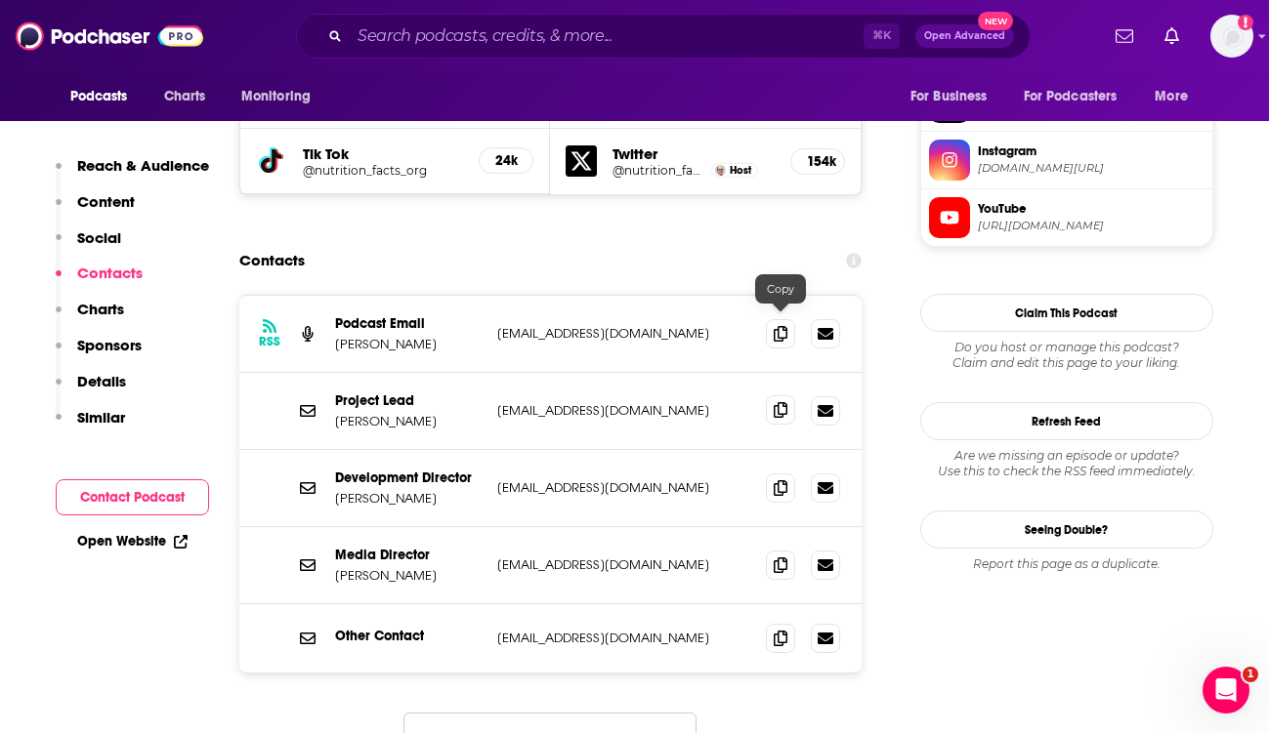
click at [777, 402] on icon at bounding box center [781, 410] width 14 height 16
click at [787, 550] on span at bounding box center [780, 564] width 29 height 29
click at [774, 480] on icon at bounding box center [781, 488] width 14 height 16
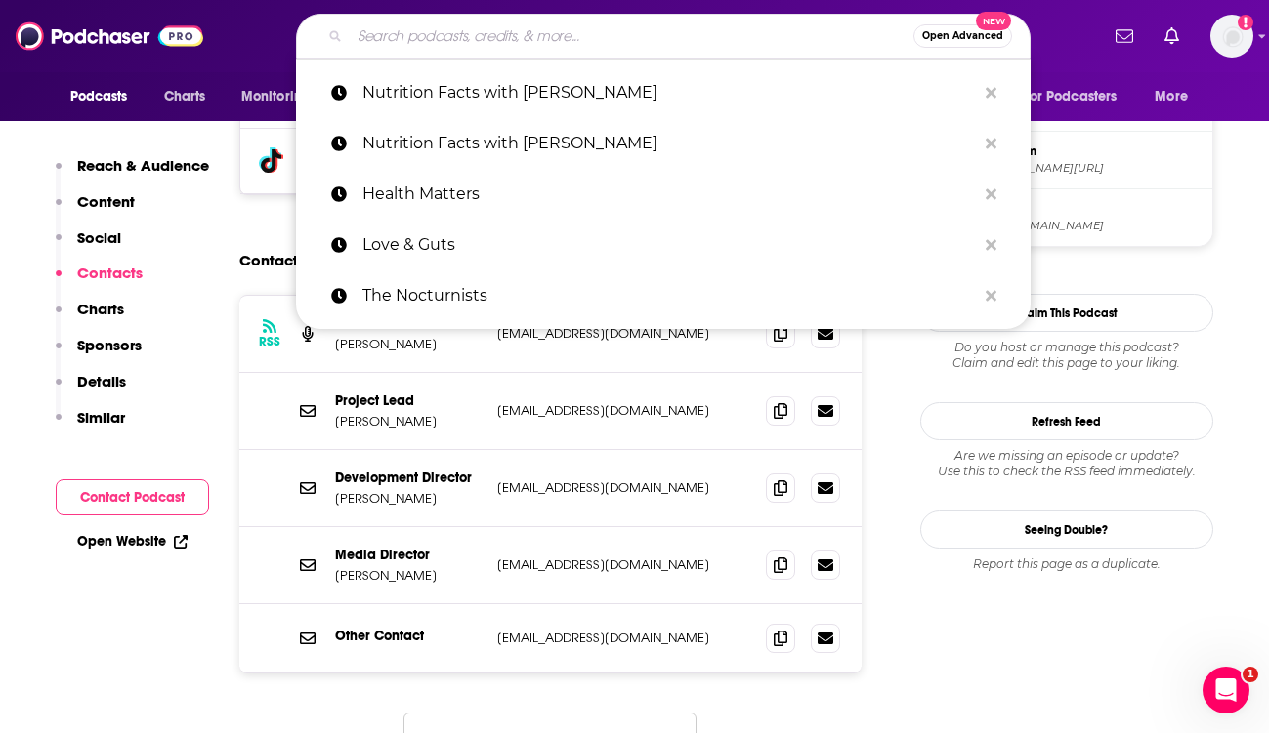
click at [525, 47] on input "Search podcasts, credits, & more..." at bounding box center [632, 36] width 564 height 31
paste input "The Dr. Hyman Show"
type input "The Dr. Hyman Show"
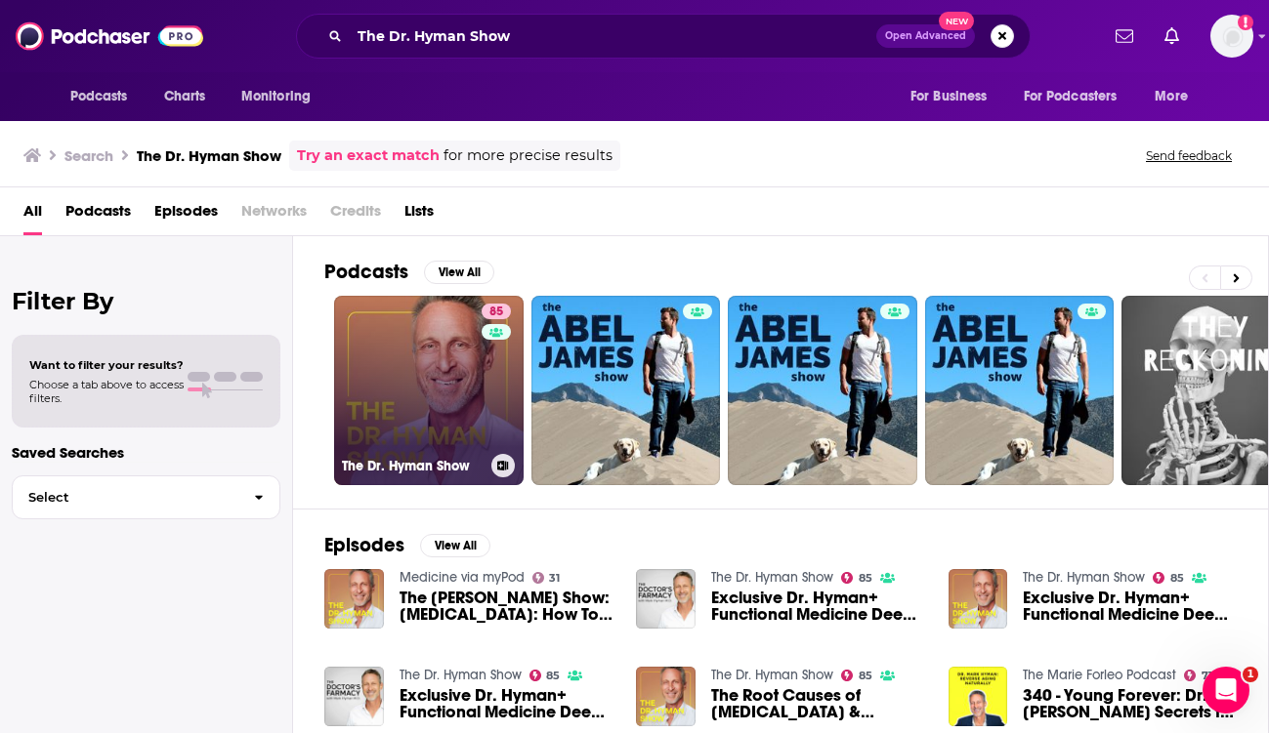
click at [410, 382] on link "85 The Dr. Hyman Show" at bounding box center [428, 390] width 189 height 189
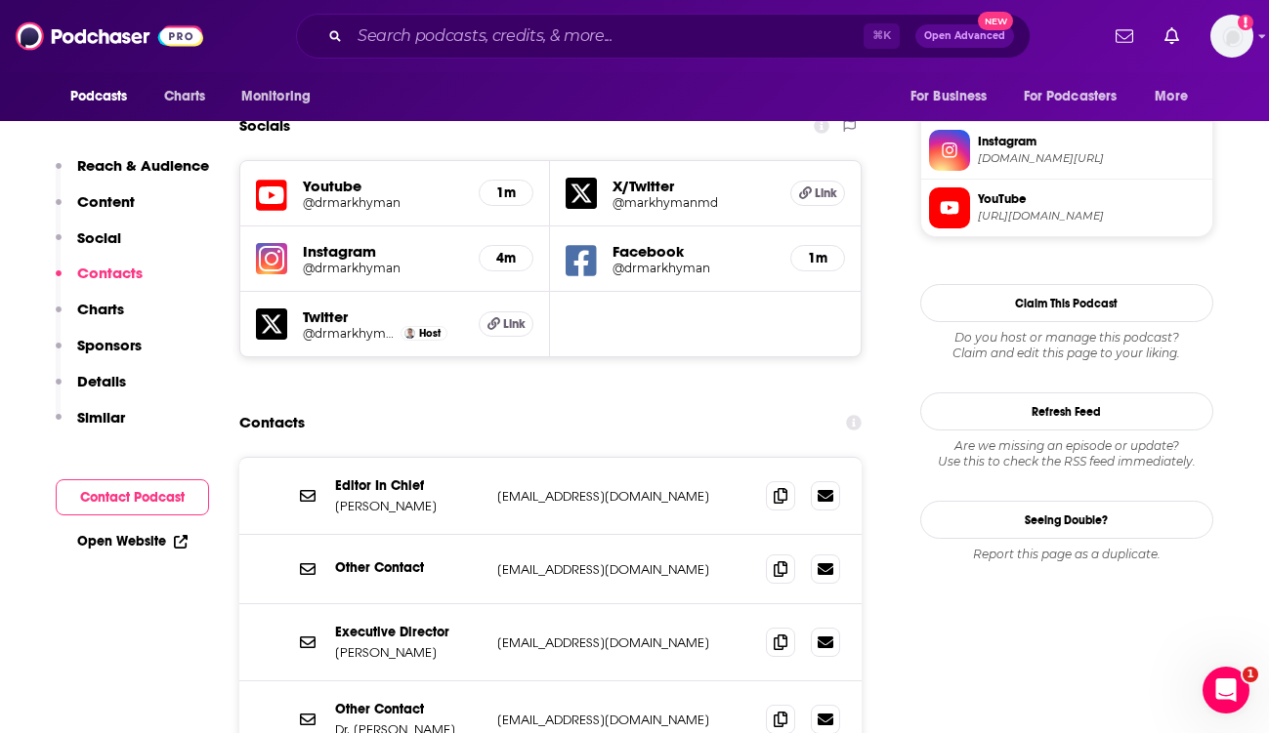
scroll to position [1771, 0]
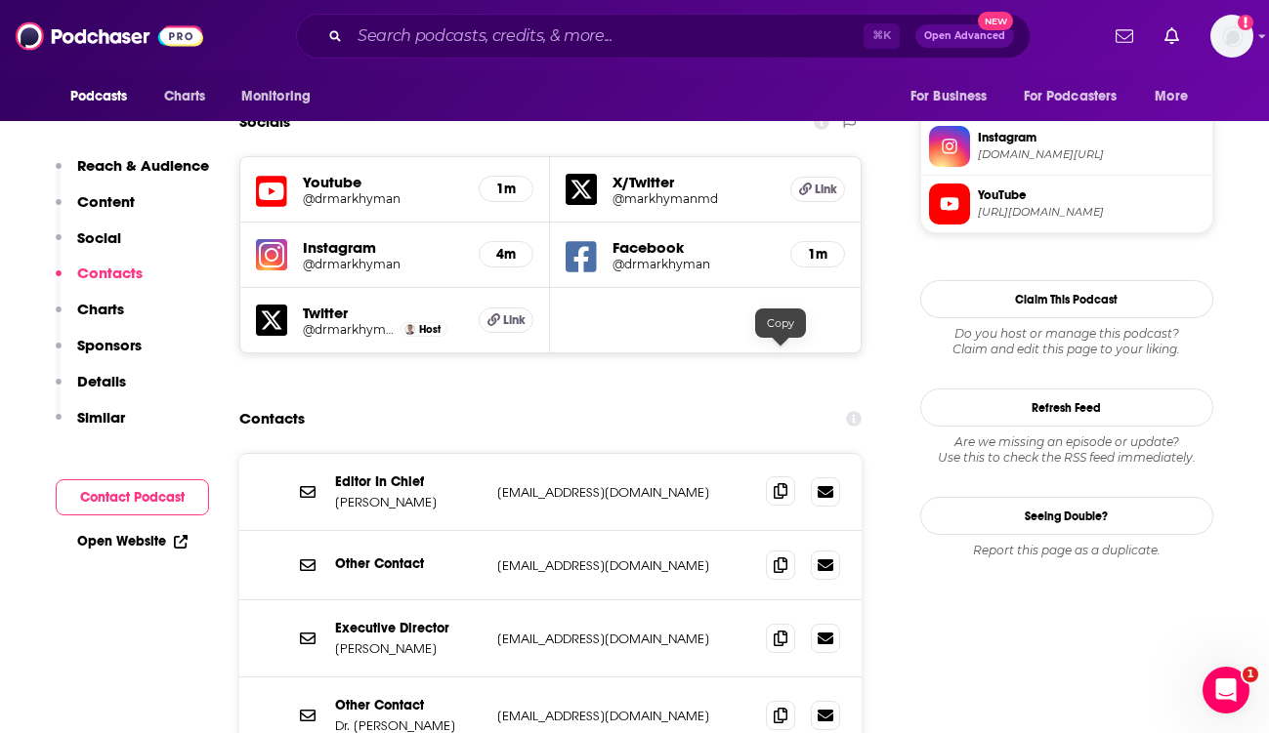
click at [780, 483] on icon at bounding box center [781, 491] width 14 height 16
click at [782, 630] on icon at bounding box center [781, 638] width 14 height 16
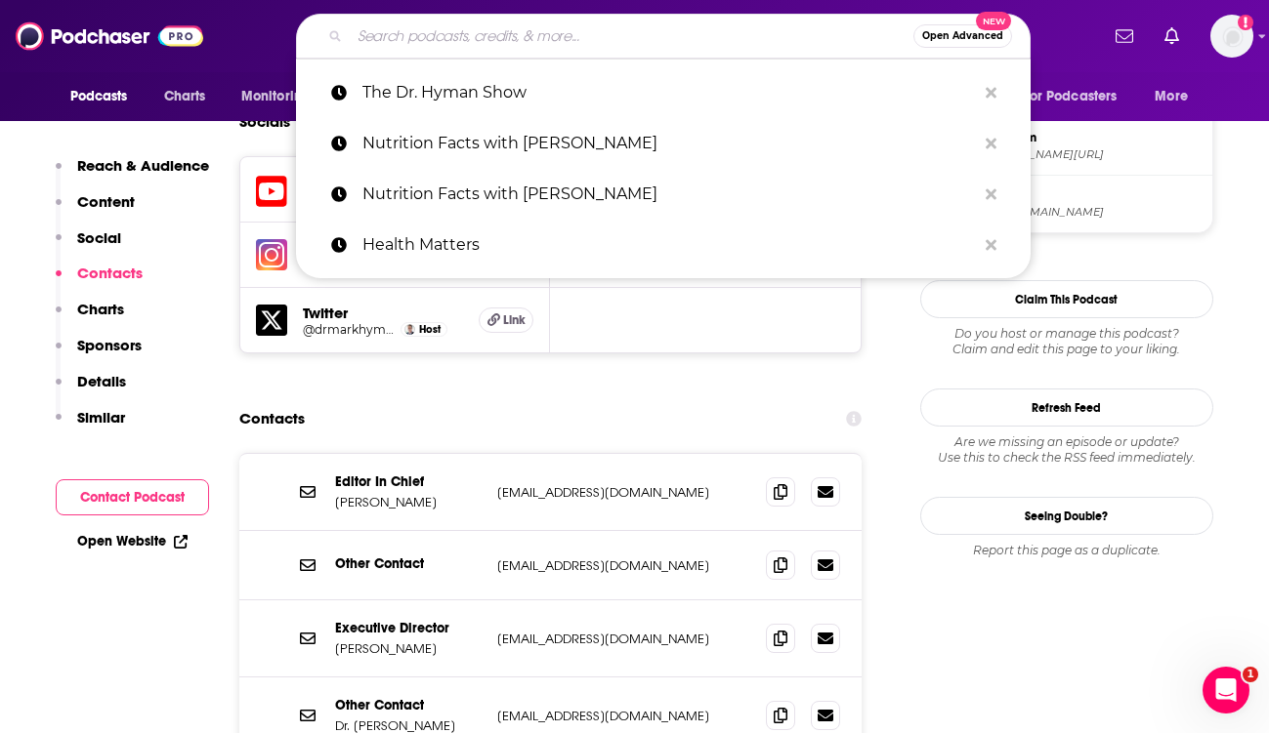
click at [448, 28] on input "Search podcasts, credits, & more..." at bounding box center [632, 36] width 564 height 31
paste input "The Ultimate Human with Gary Brecka"
type input "The Ultimate Human with Gary Brecka"
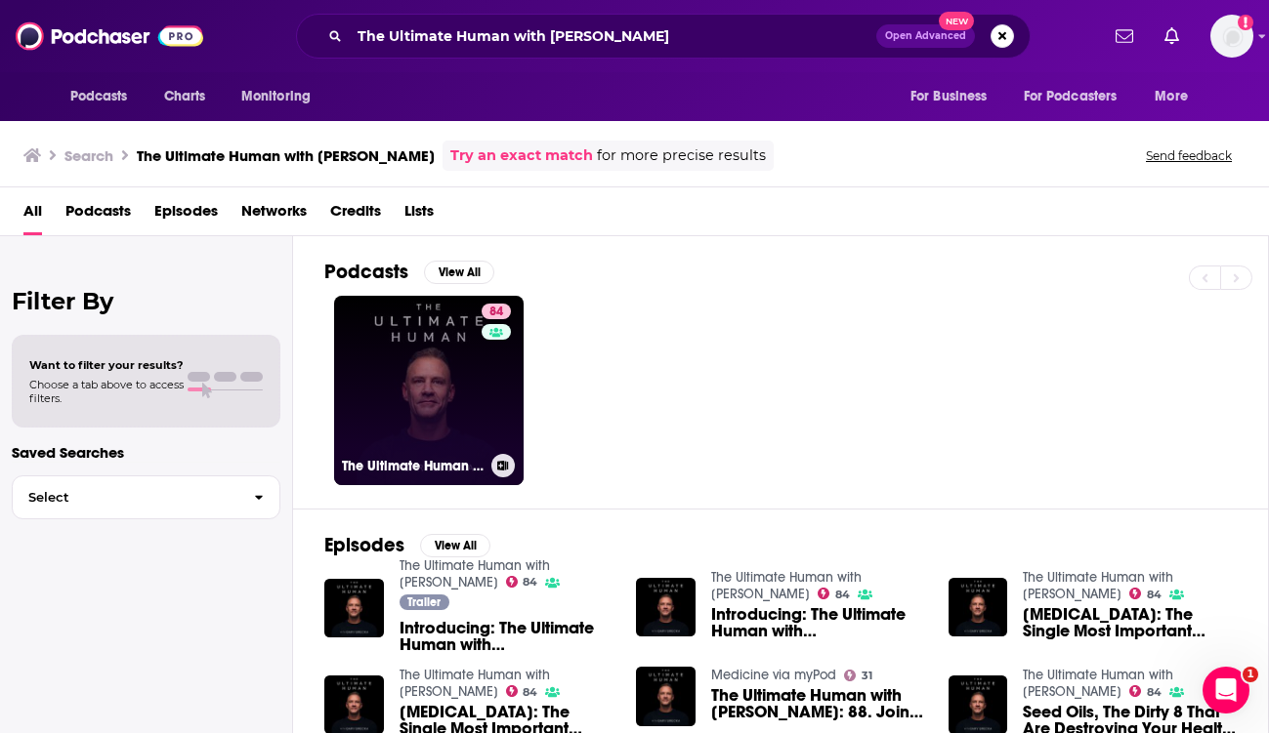
click at [437, 339] on link "84 The Ultimate Human with Gary Brecka" at bounding box center [428, 390] width 189 height 189
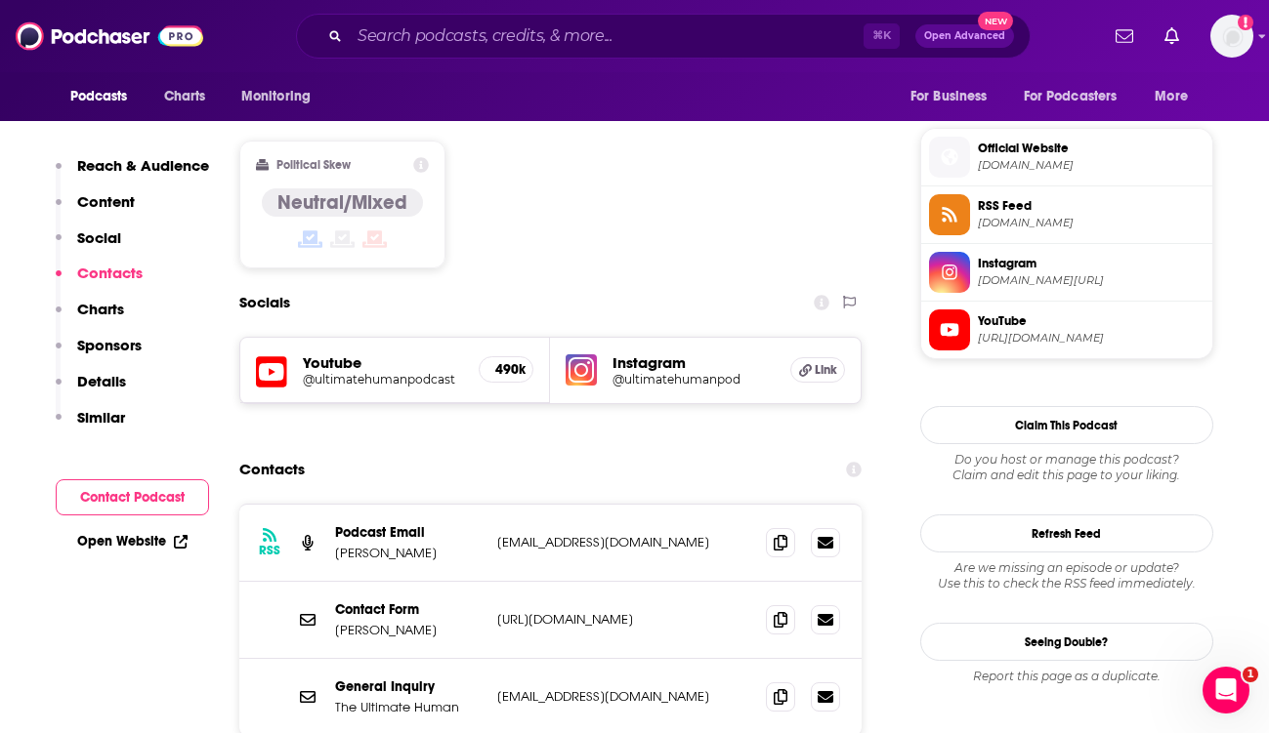
scroll to position [1545, 0]
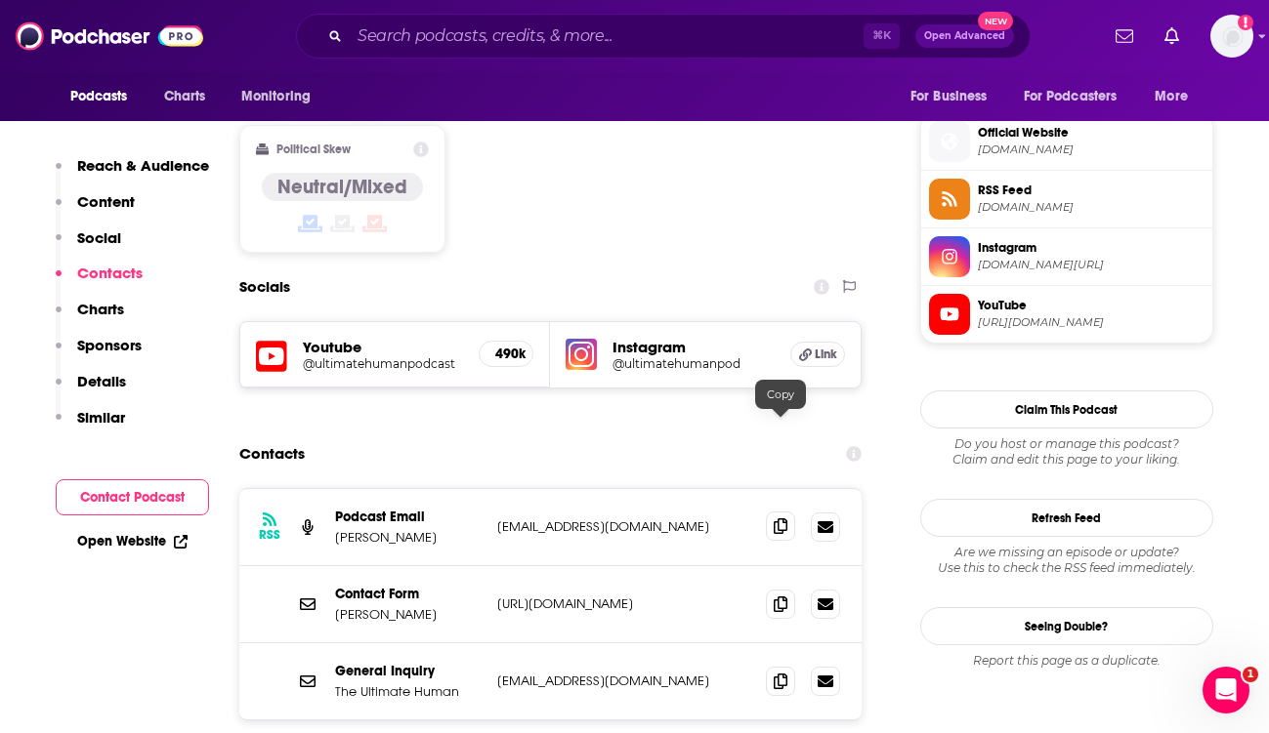
click at [788, 512] on span at bounding box center [780, 526] width 29 height 29
click at [461, 37] on input "Search podcasts, credits, & more..." at bounding box center [607, 36] width 514 height 31
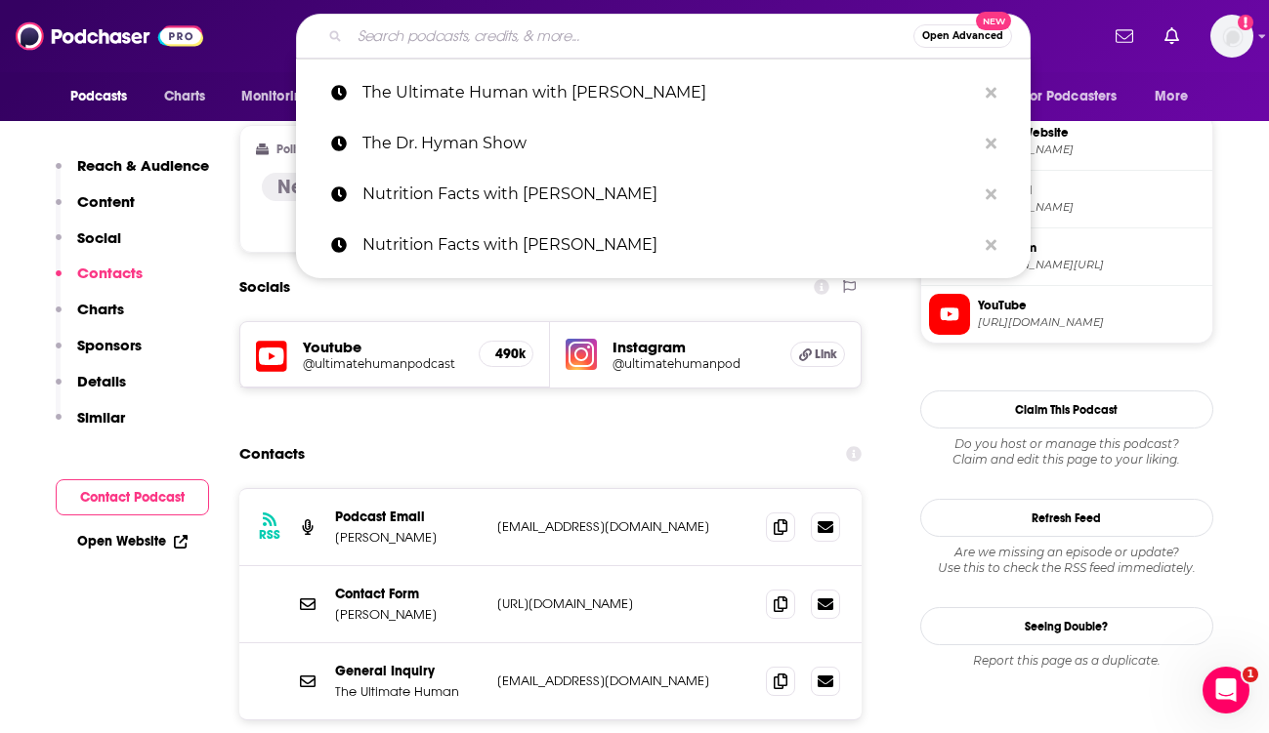
paste input "Chasing Life CNN"
type input "Chasing Life CNN"
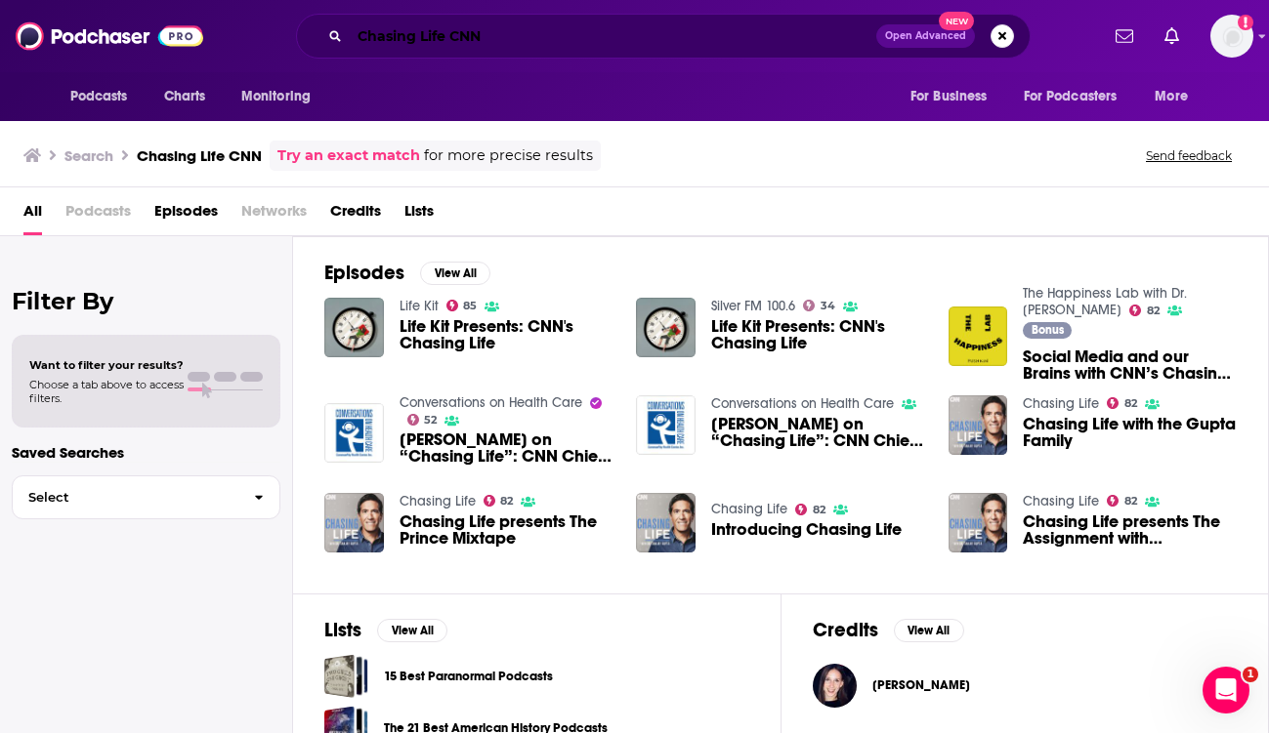
click at [500, 45] on input "Chasing Life CNN" at bounding box center [613, 36] width 526 height 31
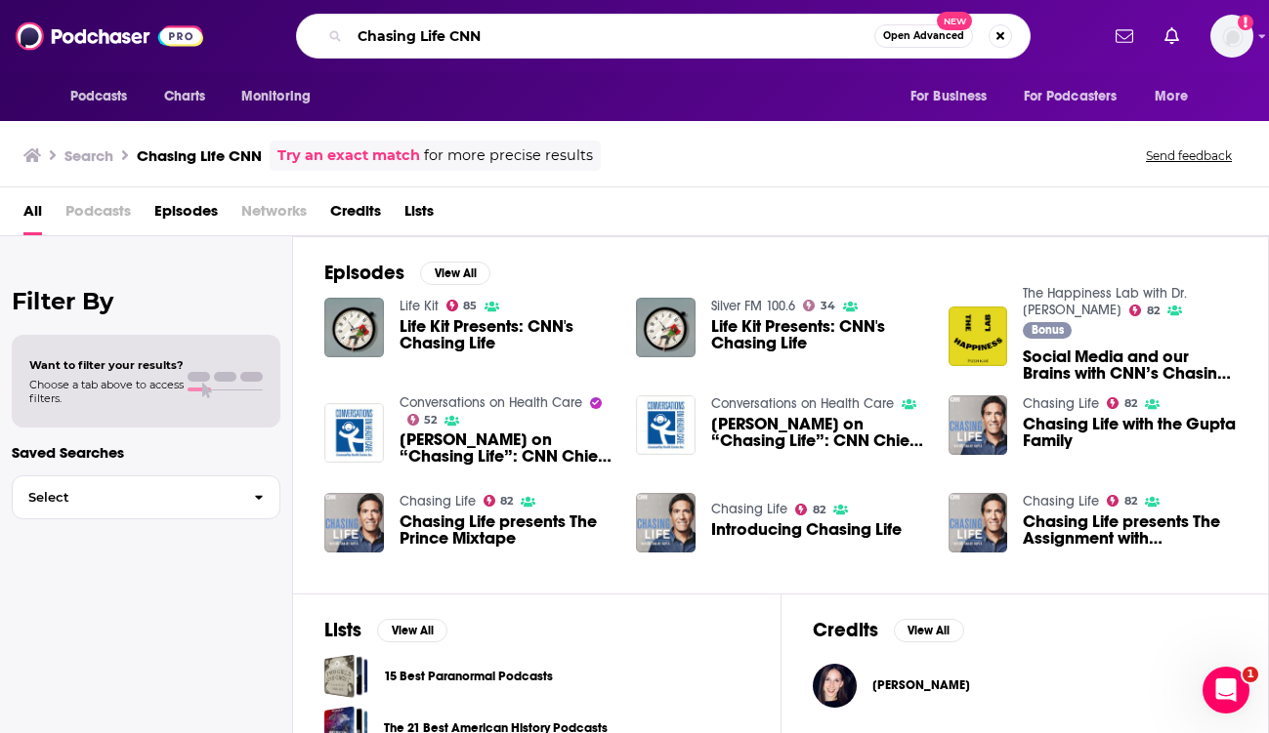
click at [500, 45] on input "Chasing Life CNN" at bounding box center [612, 36] width 524 height 31
paste input "Search podcasts, credits, & more..."
type input "Chasing Life"
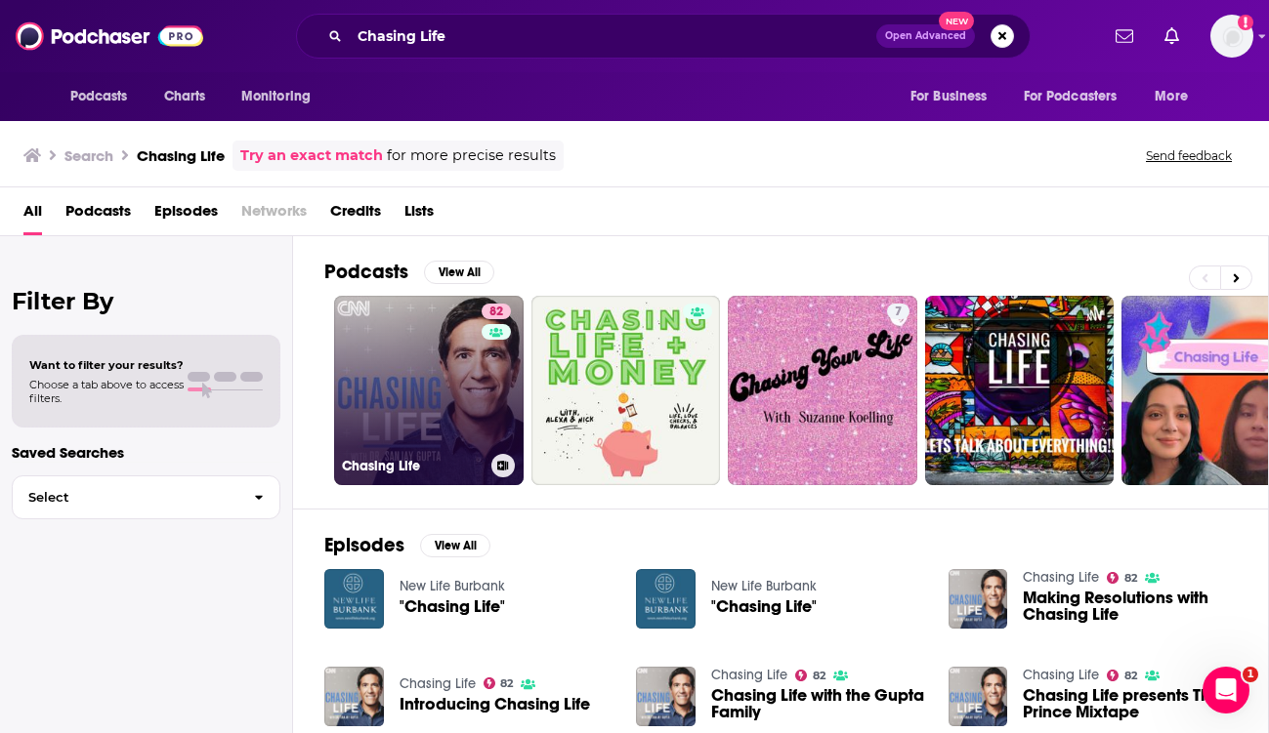
click at [439, 422] on link "82 Chasing Life" at bounding box center [428, 390] width 189 height 189
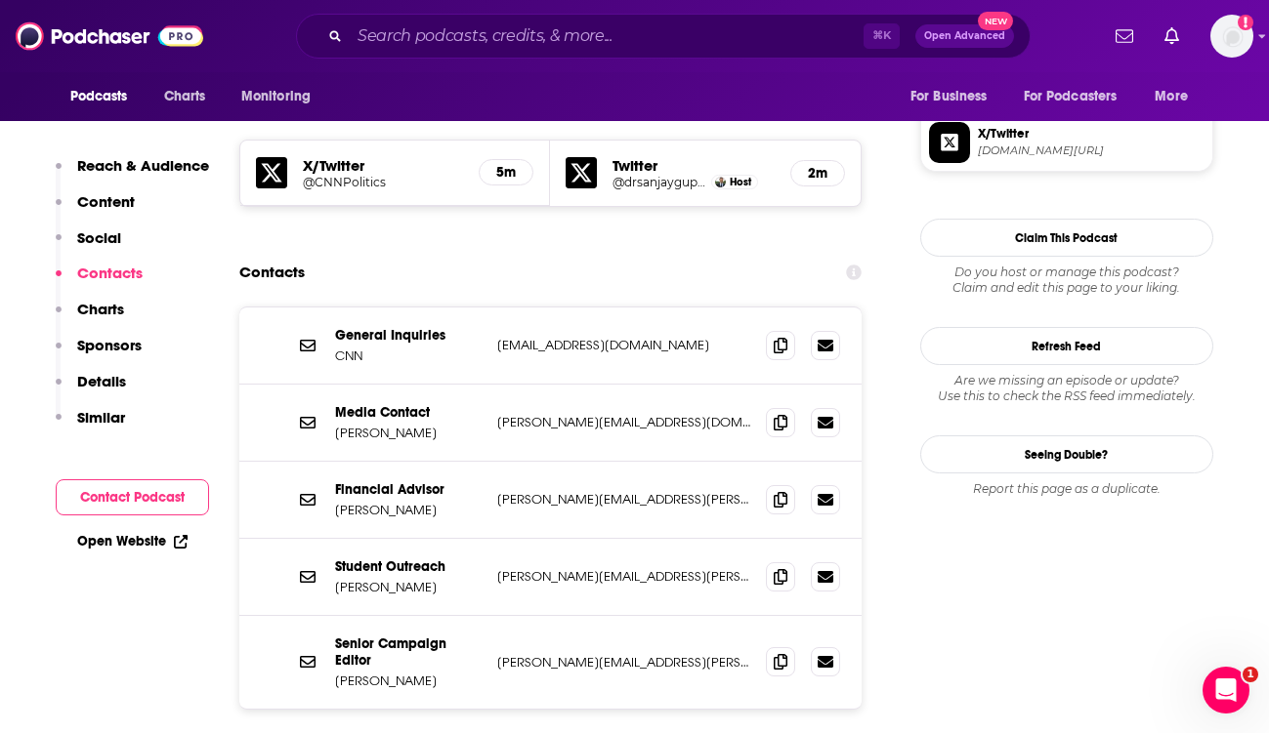
scroll to position [1660, 0]
click at [778, 413] on icon at bounding box center [781, 421] width 14 height 16
drag, startPoint x: 334, startPoint y: 594, endPoint x: 370, endPoint y: 607, distance: 38.3
click at [371, 635] on p "Senior Campaign Editor" at bounding box center [408, 651] width 146 height 33
copy p "Senior Campaign Editor"
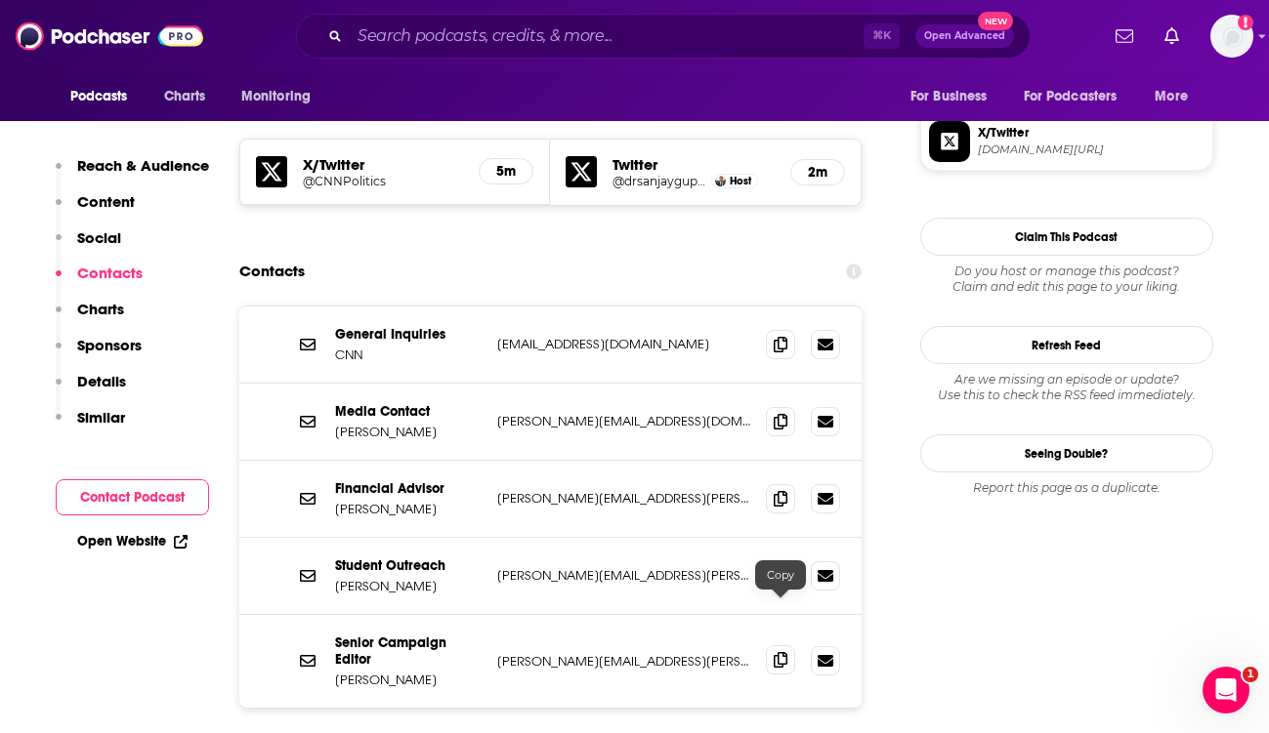
click at [787, 646] on span at bounding box center [780, 660] width 29 height 29
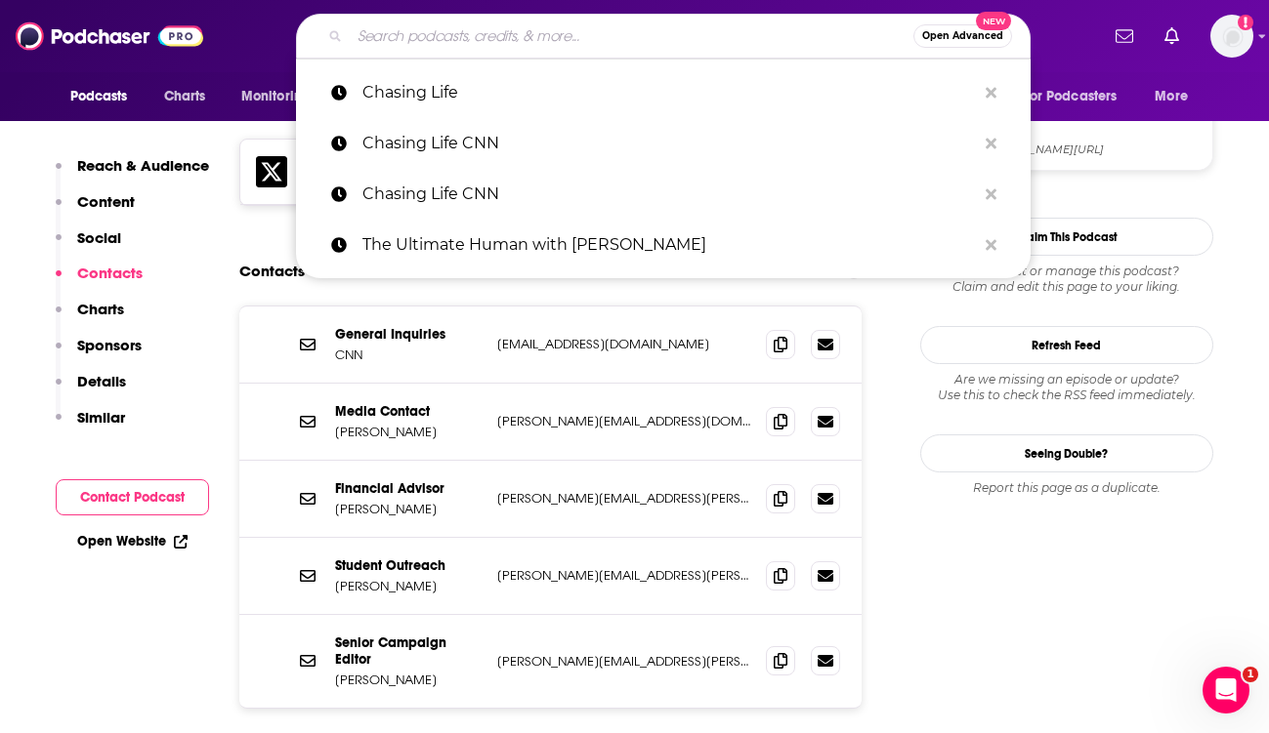
click at [468, 35] on input "Search podcasts, credits, & more..." at bounding box center [632, 36] width 564 height 31
paste input "Better! with Dr. Stephanie"
type input "Better! with Dr. Stephanie"
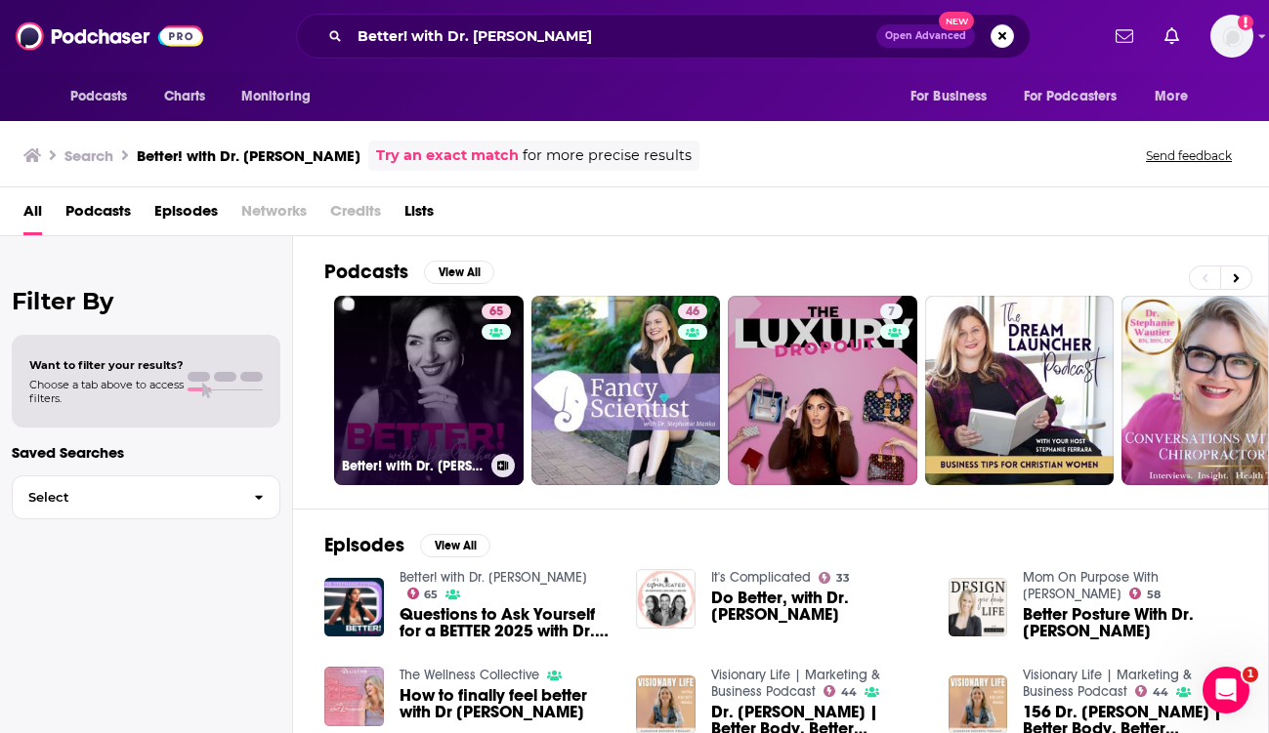
click at [417, 384] on link "65 Better! with Dr. Stephanie" at bounding box center [428, 390] width 189 height 189
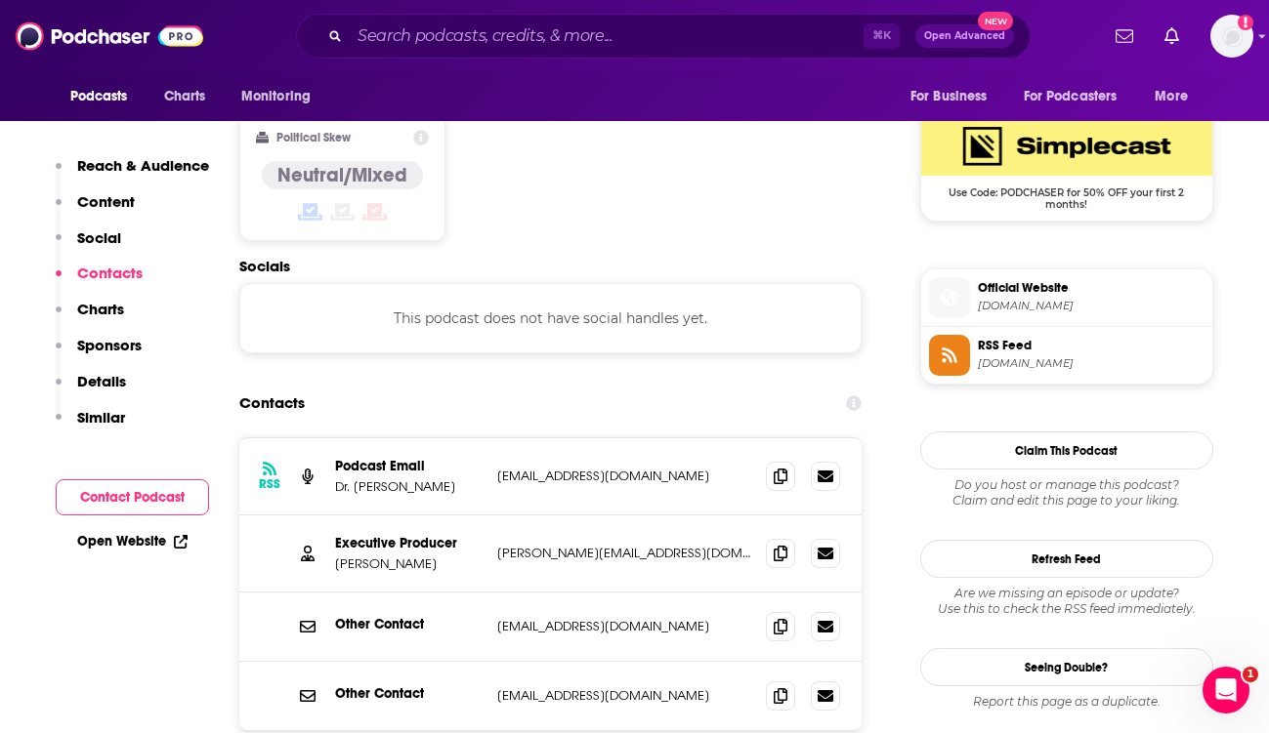
scroll to position [1583, 0]
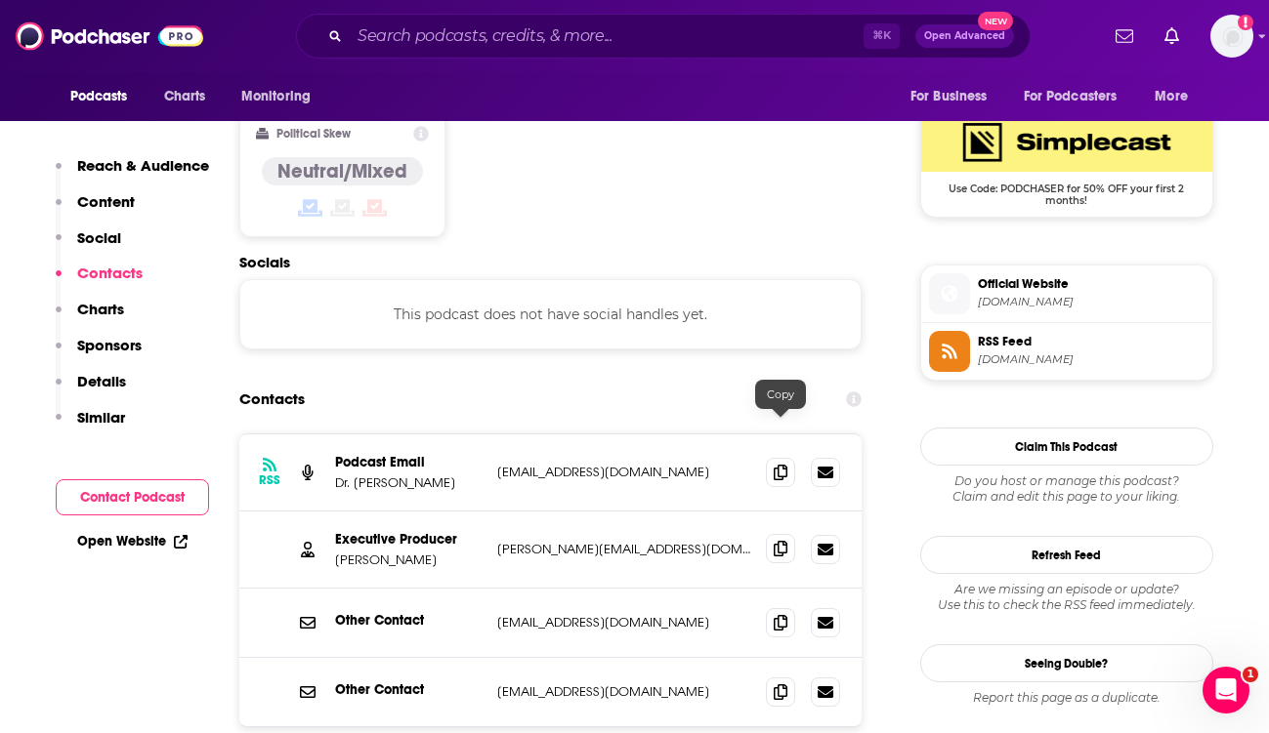
click at [774, 541] on icon at bounding box center [781, 549] width 14 height 16
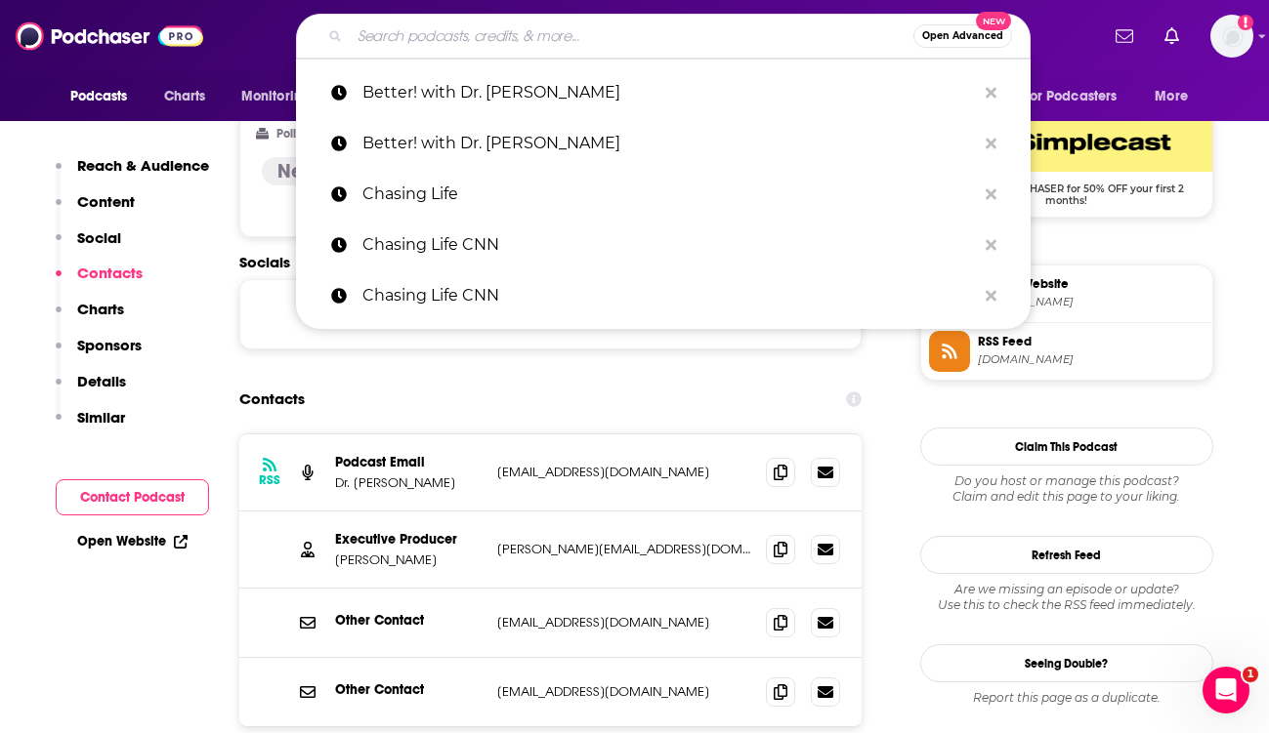
click at [457, 44] on input "Search podcasts, credits, & more..." at bounding box center [632, 36] width 564 height 31
paste input "The Dr. Gabrielle Lyon Show"
type input "The Dr. Gabrielle Lyon Show"
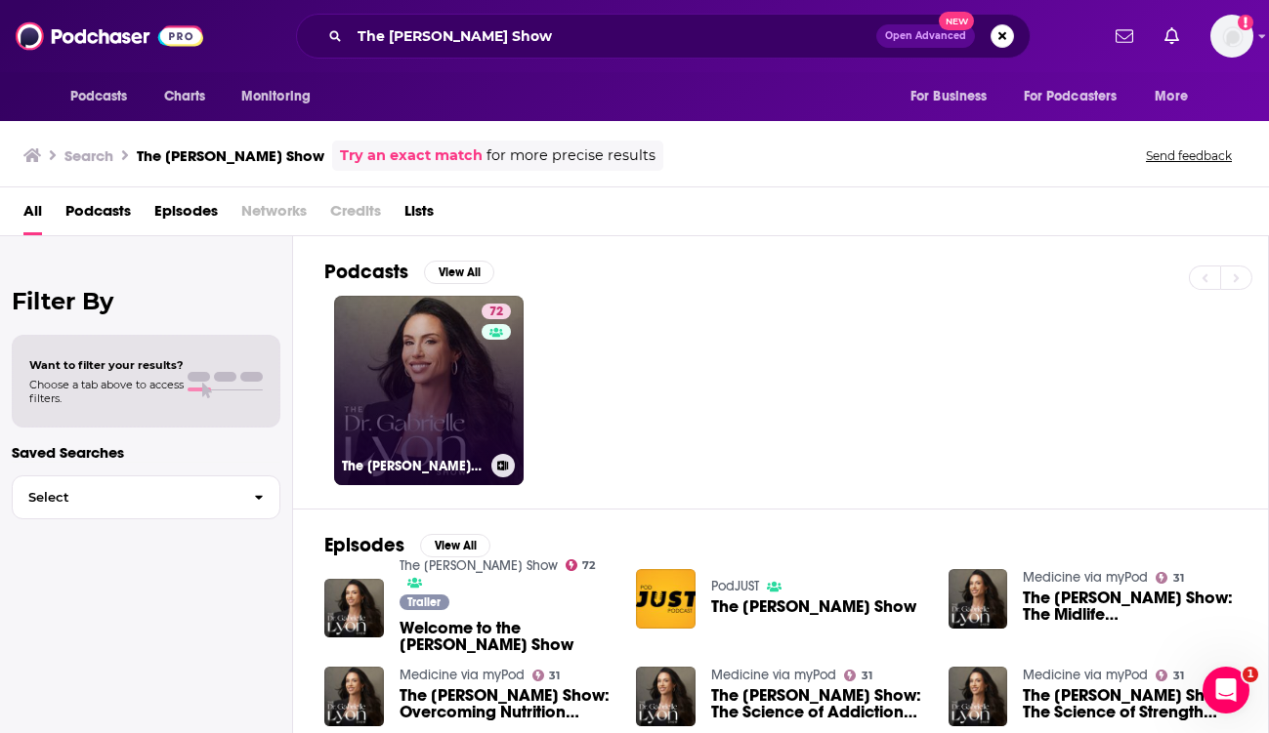
click at [471, 400] on link "72 The Dr. Gabrielle Lyon Show" at bounding box center [428, 390] width 189 height 189
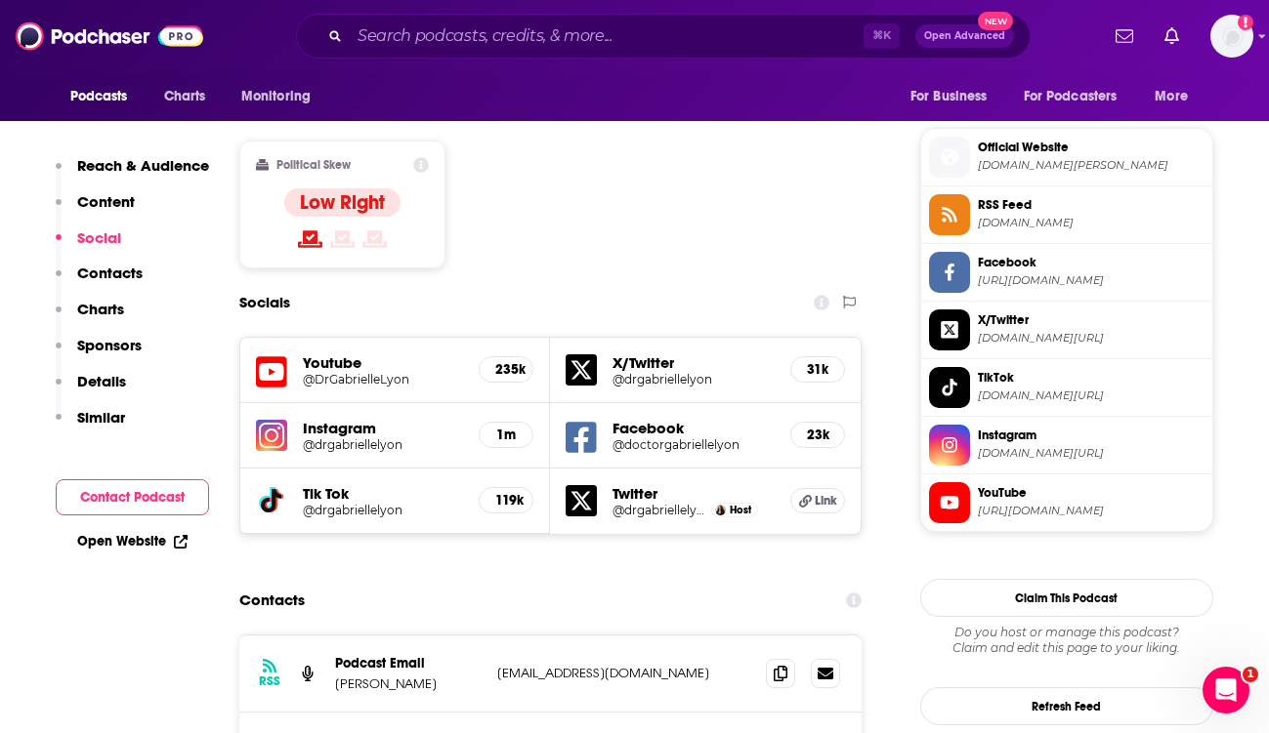
scroll to position [1642, 0]
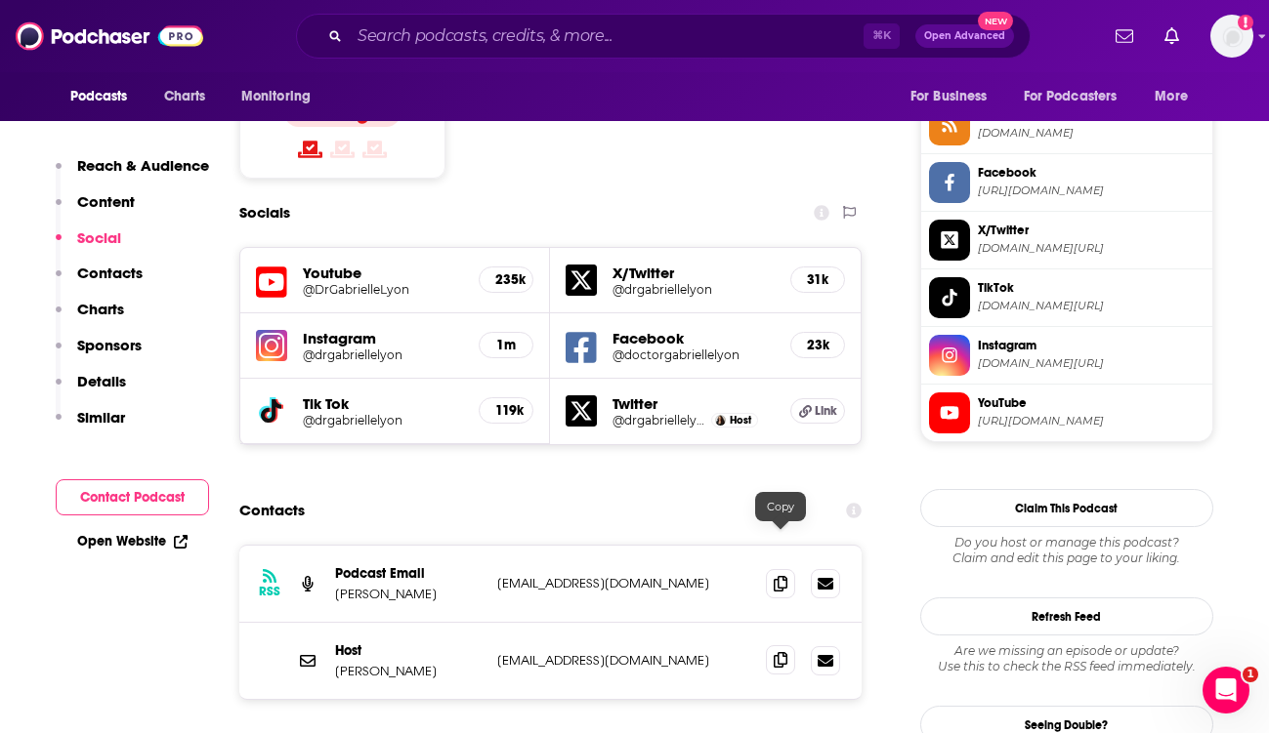
click at [768, 646] on span at bounding box center [780, 660] width 29 height 29
click at [774, 575] on icon at bounding box center [781, 583] width 14 height 16
click at [451, 34] on input "Search podcasts, credits, & more..." at bounding box center [607, 36] width 514 height 31
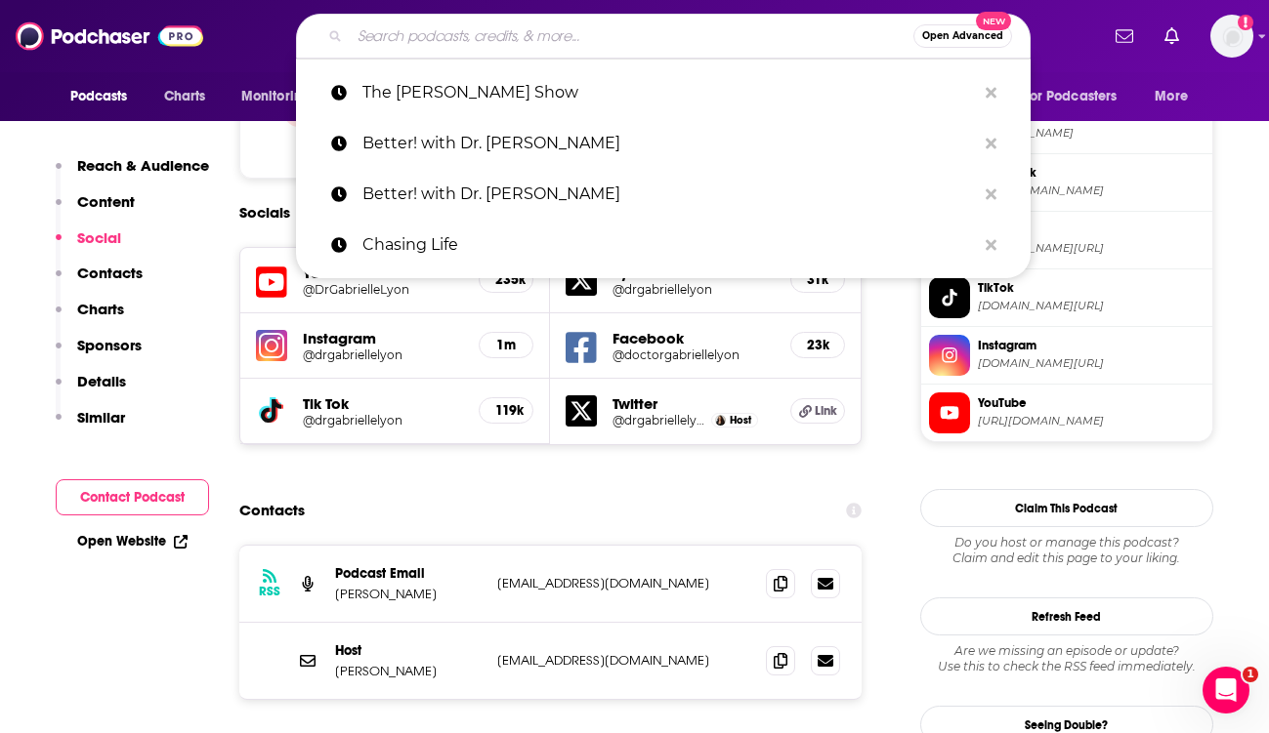
paste input "The Art of Being Well"
type input "The Art of Being Well"
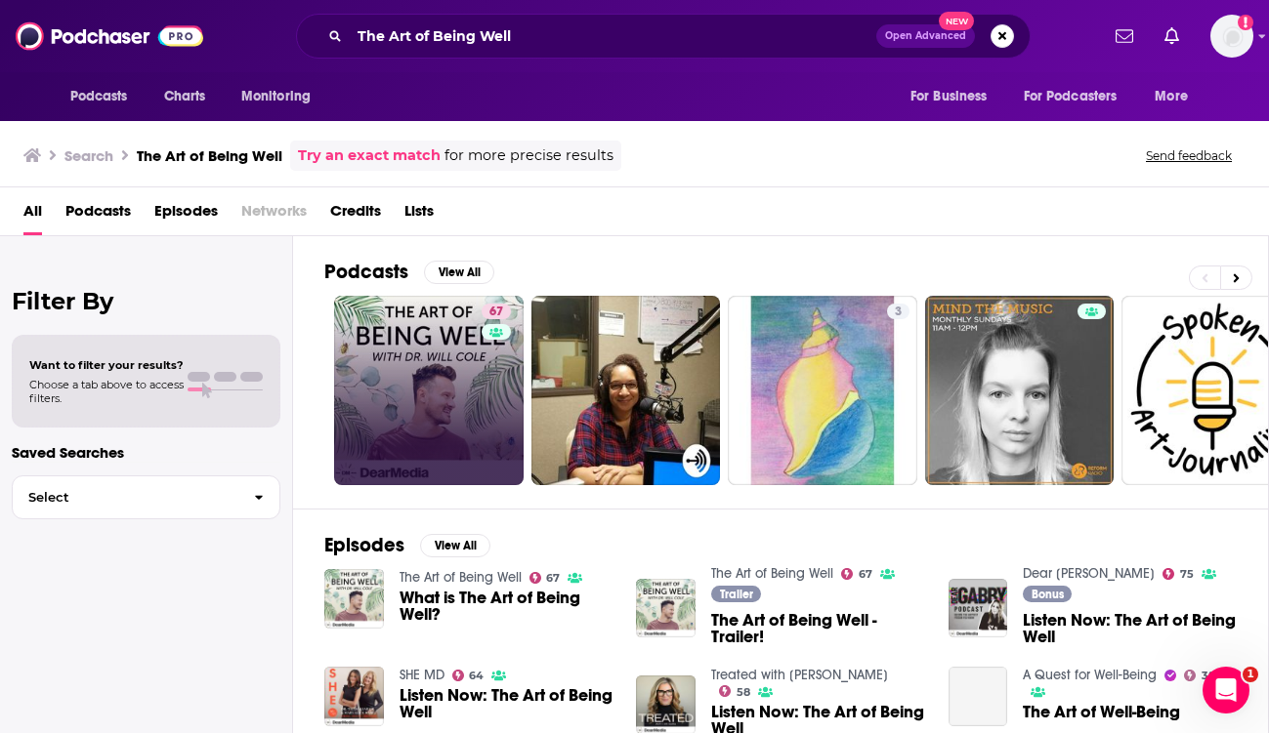
click at [445, 346] on link "67" at bounding box center [428, 390] width 189 height 189
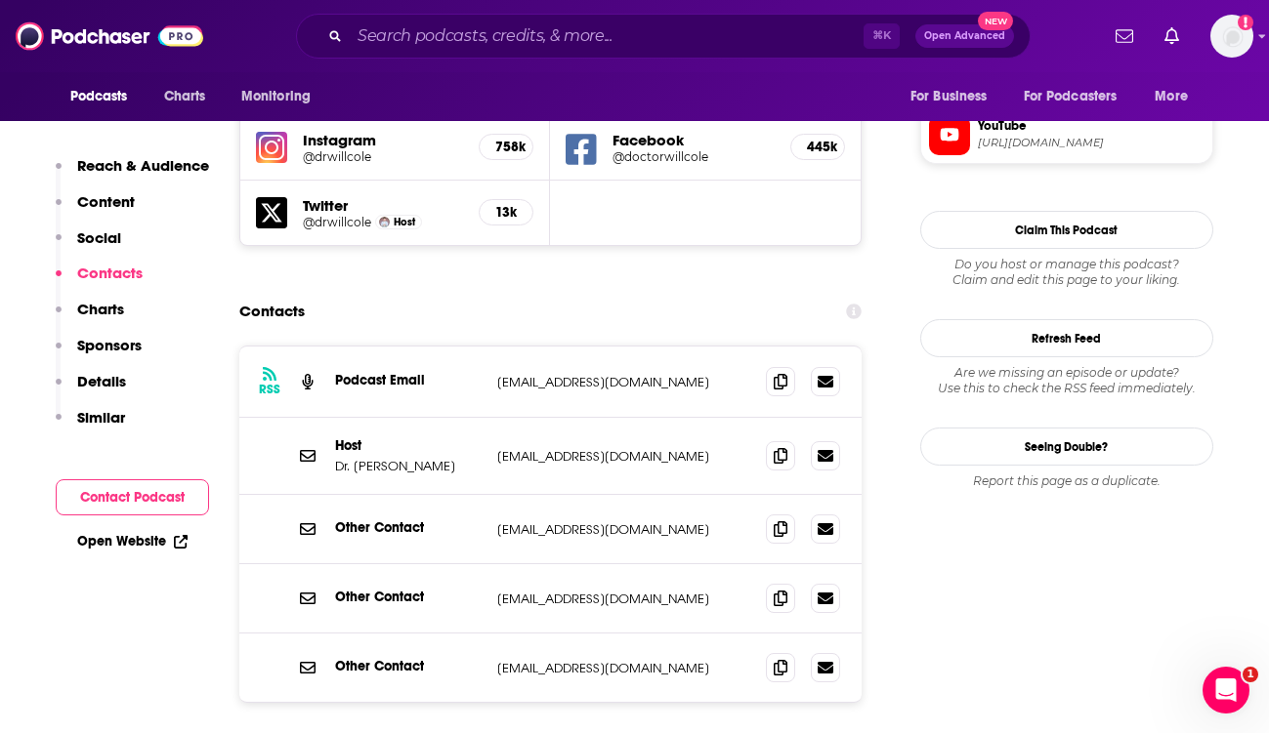
scroll to position [1841, 0]
click at [781, 446] on icon at bounding box center [781, 454] width 14 height 16
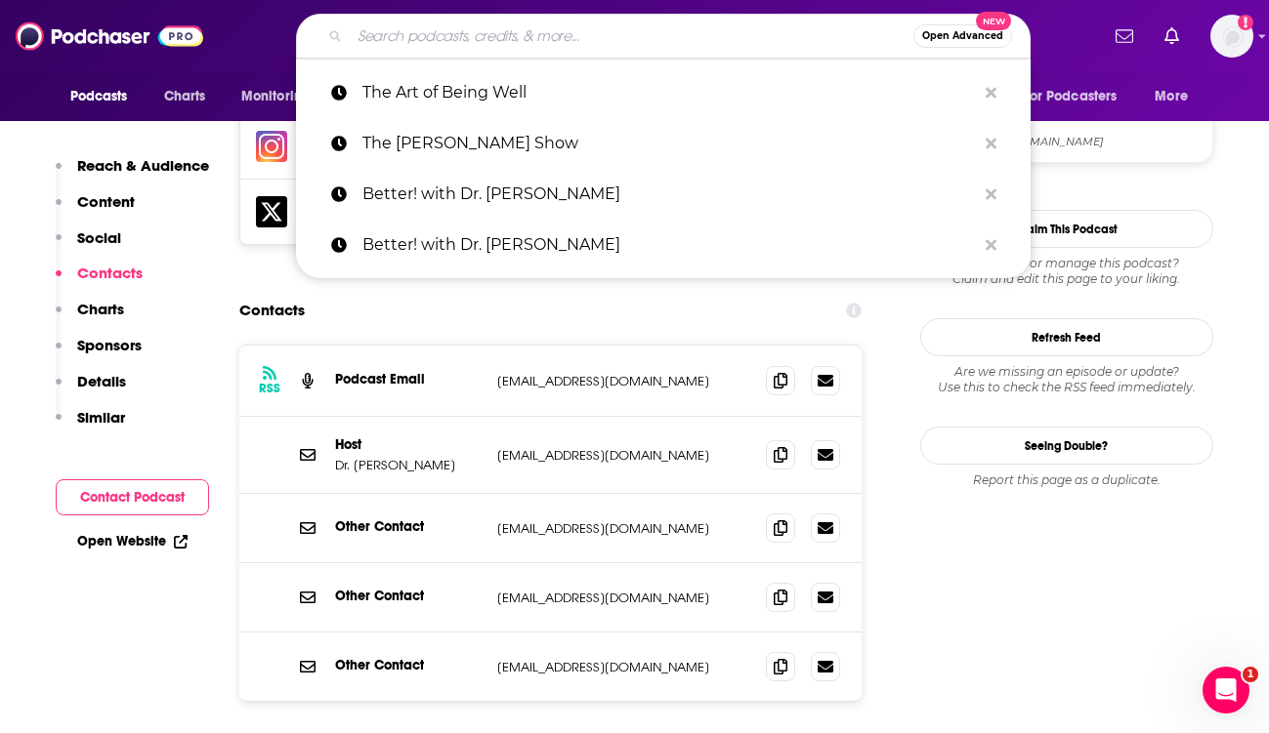
click at [471, 32] on input "Search podcasts, credits, & more..." at bounding box center [632, 36] width 564 height 31
paste input "Optimal Health Daily"
type input "Optimal Health Daily"
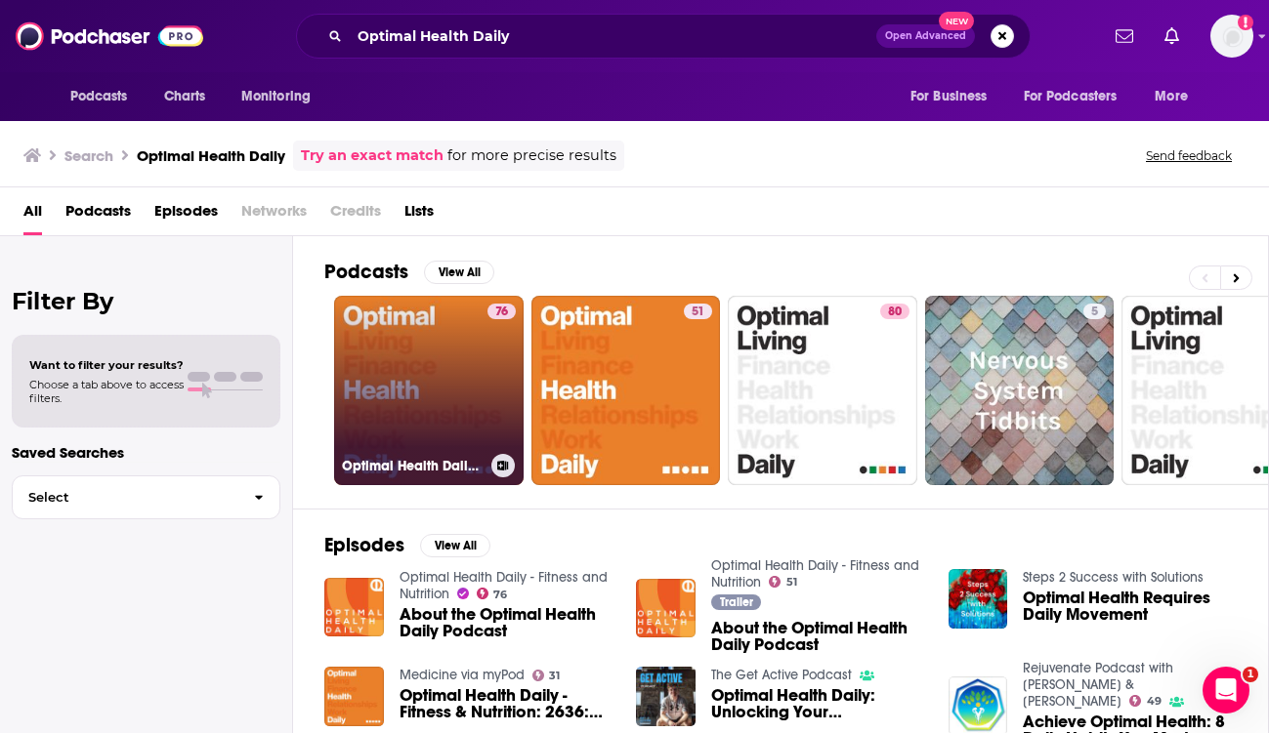
click at [411, 380] on link "76 Optimal Health Daily - Fitness and Nutrition" at bounding box center [428, 390] width 189 height 189
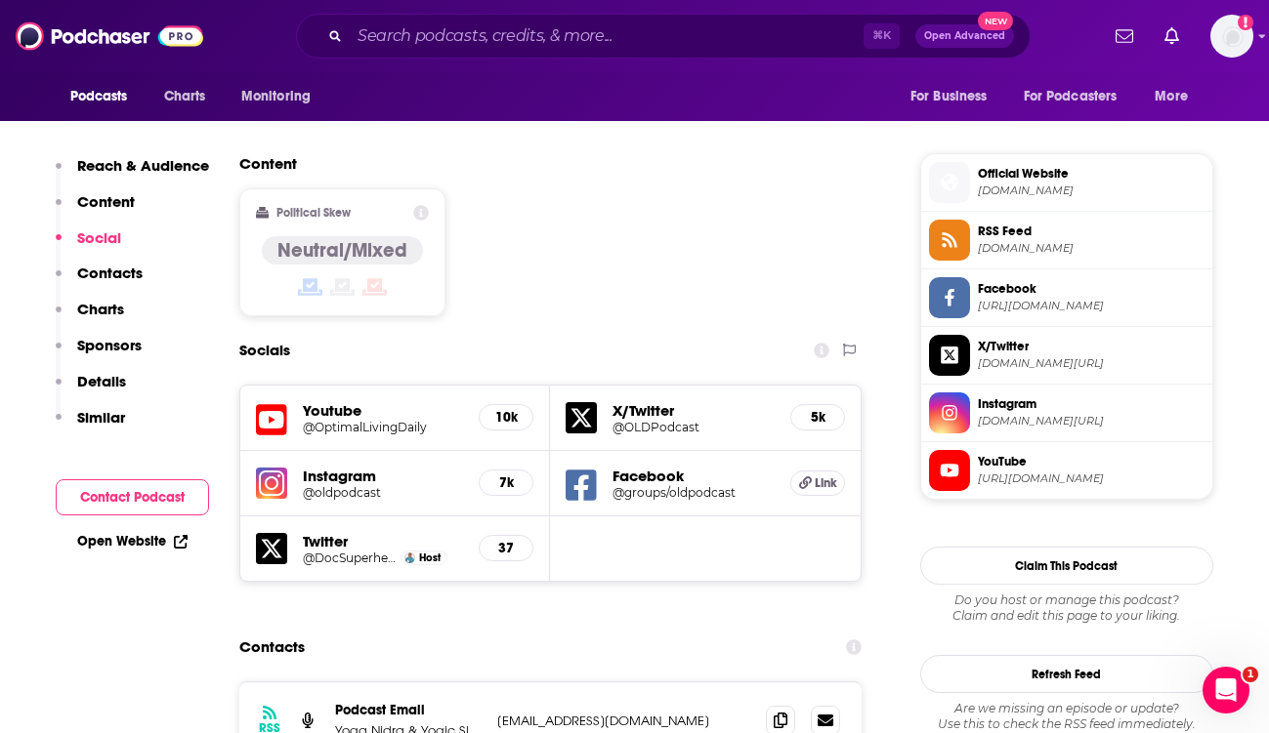
scroll to position [1576, 0]
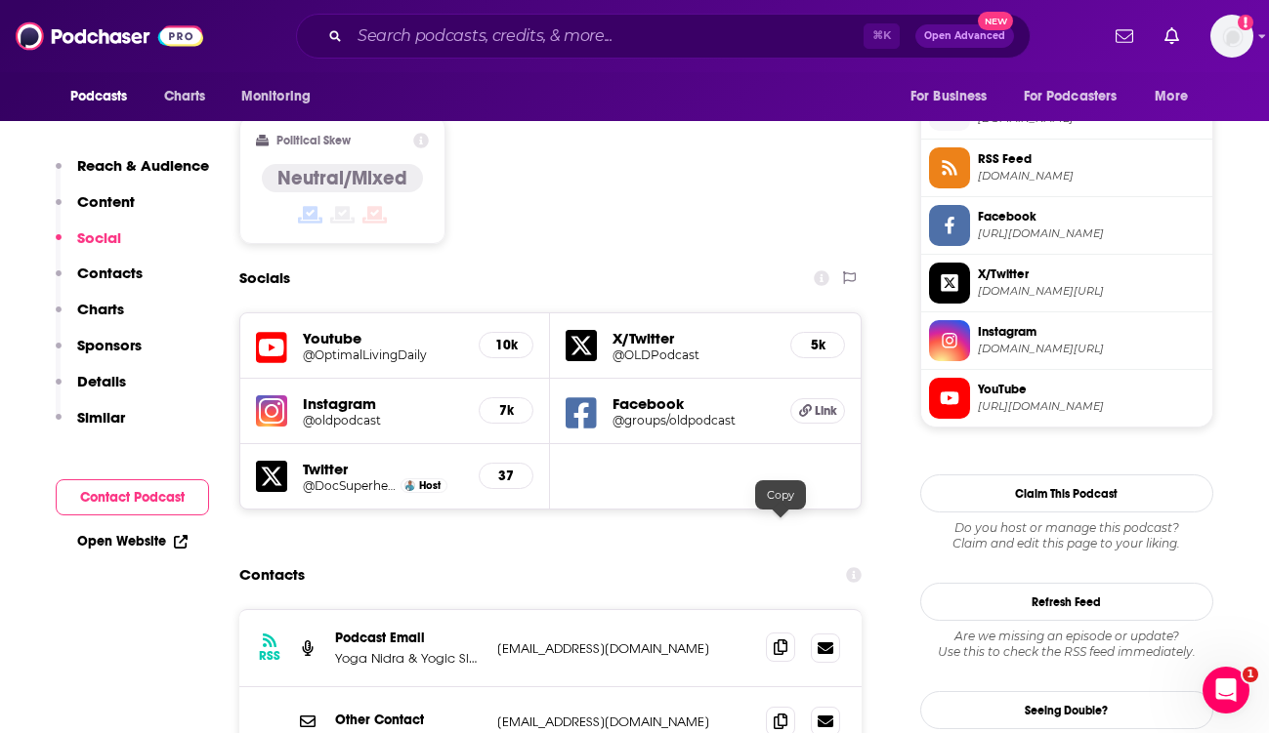
click at [771, 633] on span at bounding box center [780, 647] width 29 height 29
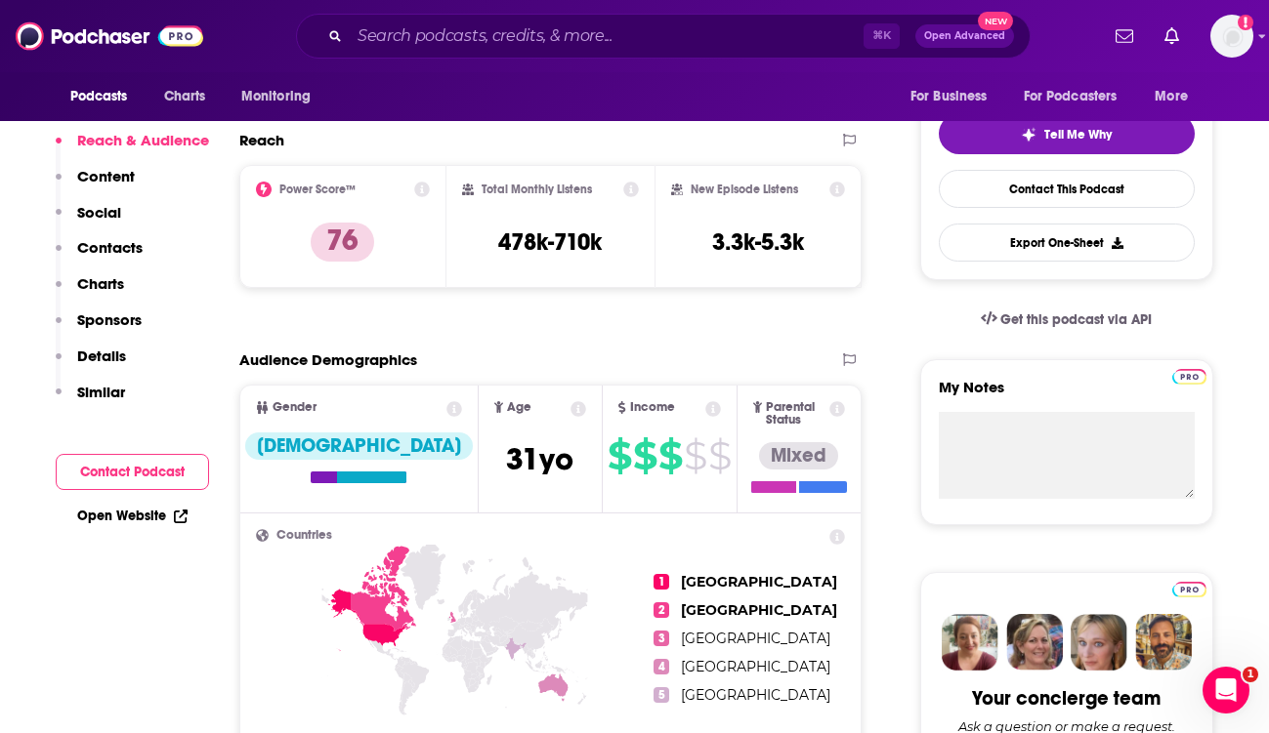
scroll to position [0, 0]
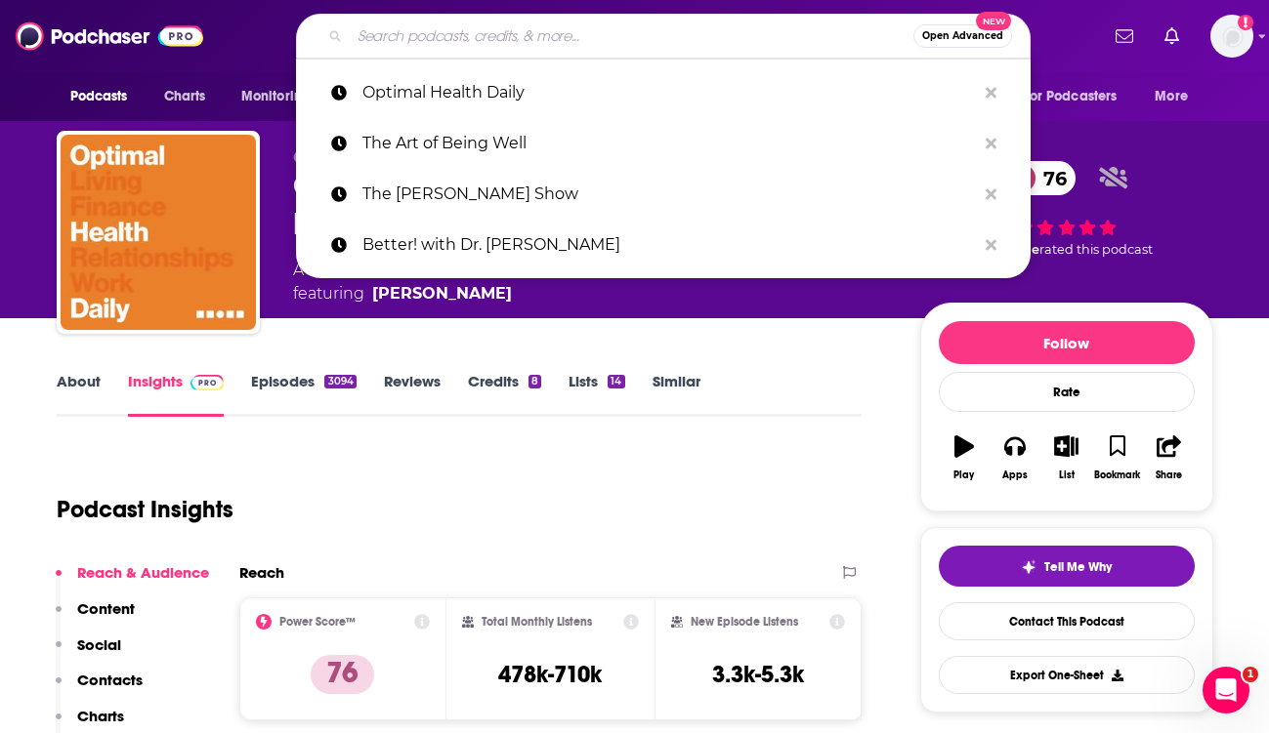
click at [451, 36] on input "Search podcasts, credits, & more..." at bounding box center [632, 36] width 564 height 31
paste input "Super Human Radio"
type input "Super Human Radio"
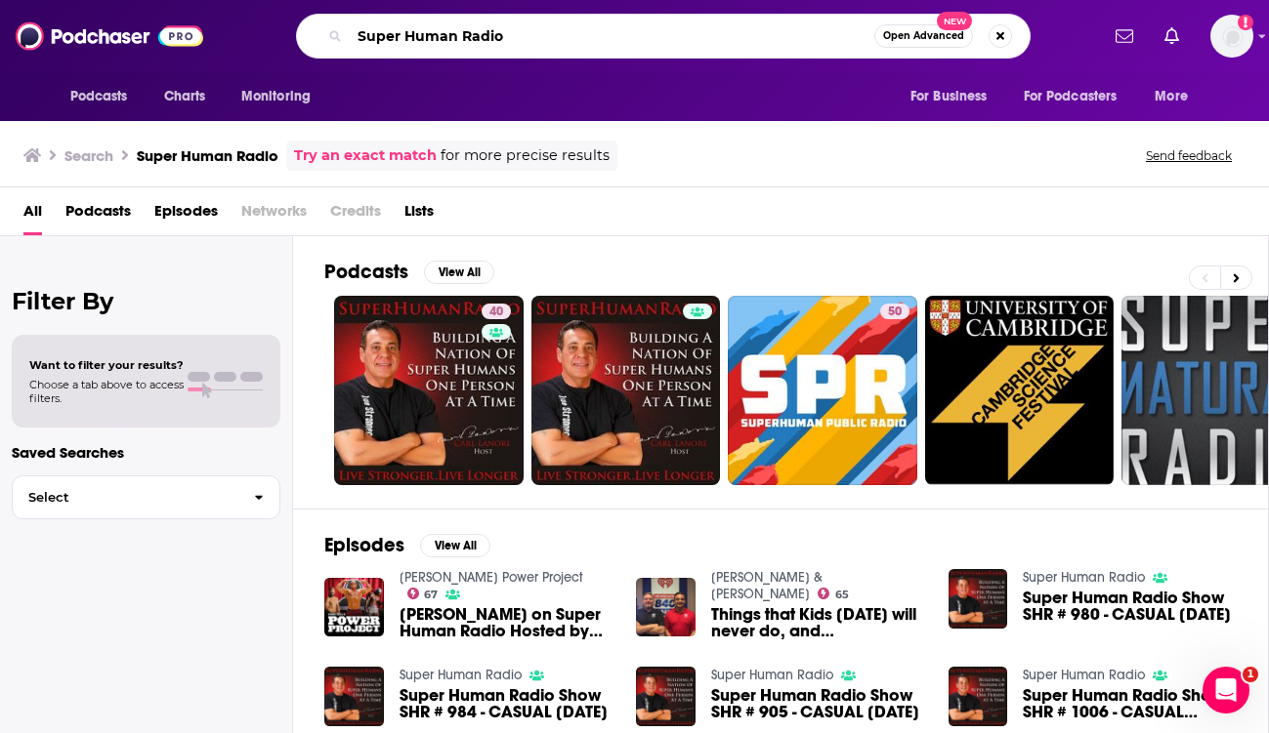
click at [578, 33] on input "Super Human Radio" at bounding box center [612, 36] width 524 height 31
paste input "Ben Greenfield Life"
type input "Ben Greenfield Life"
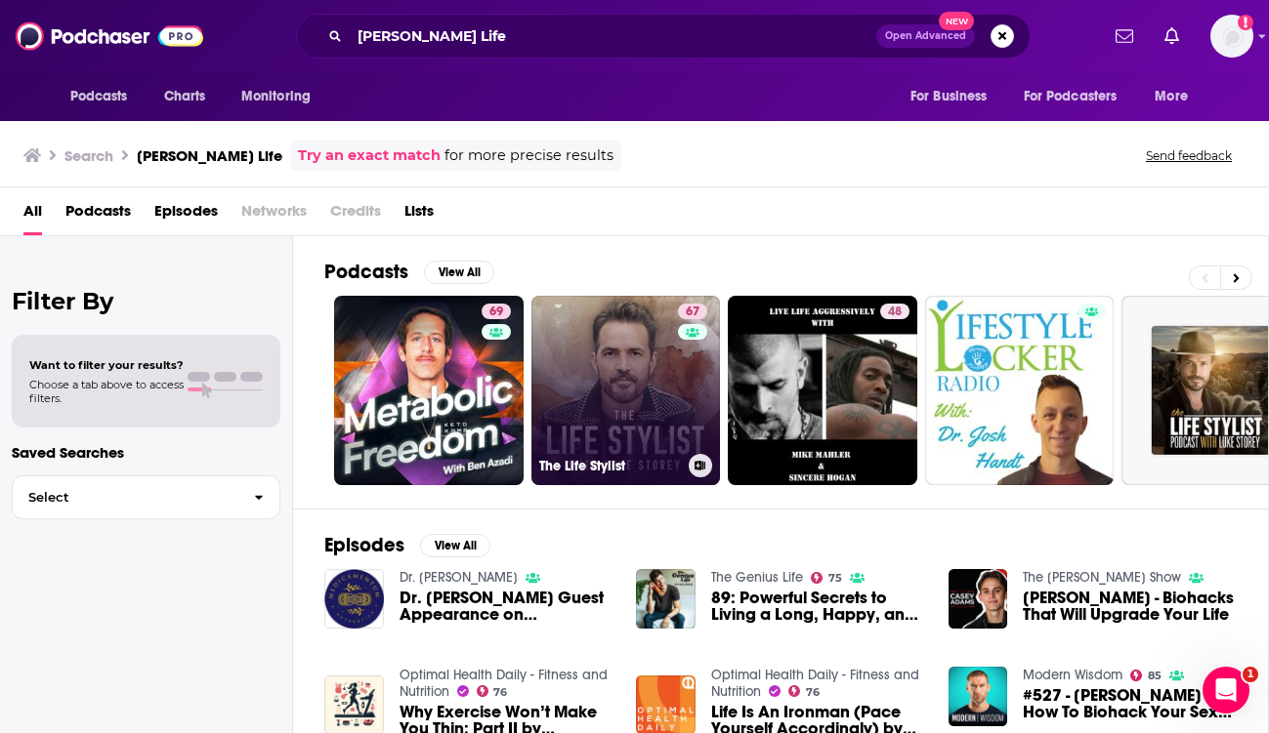
click at [604, 419] on link "67 The Life Stylist" at bounding box center [625, 390] width 189 height 189
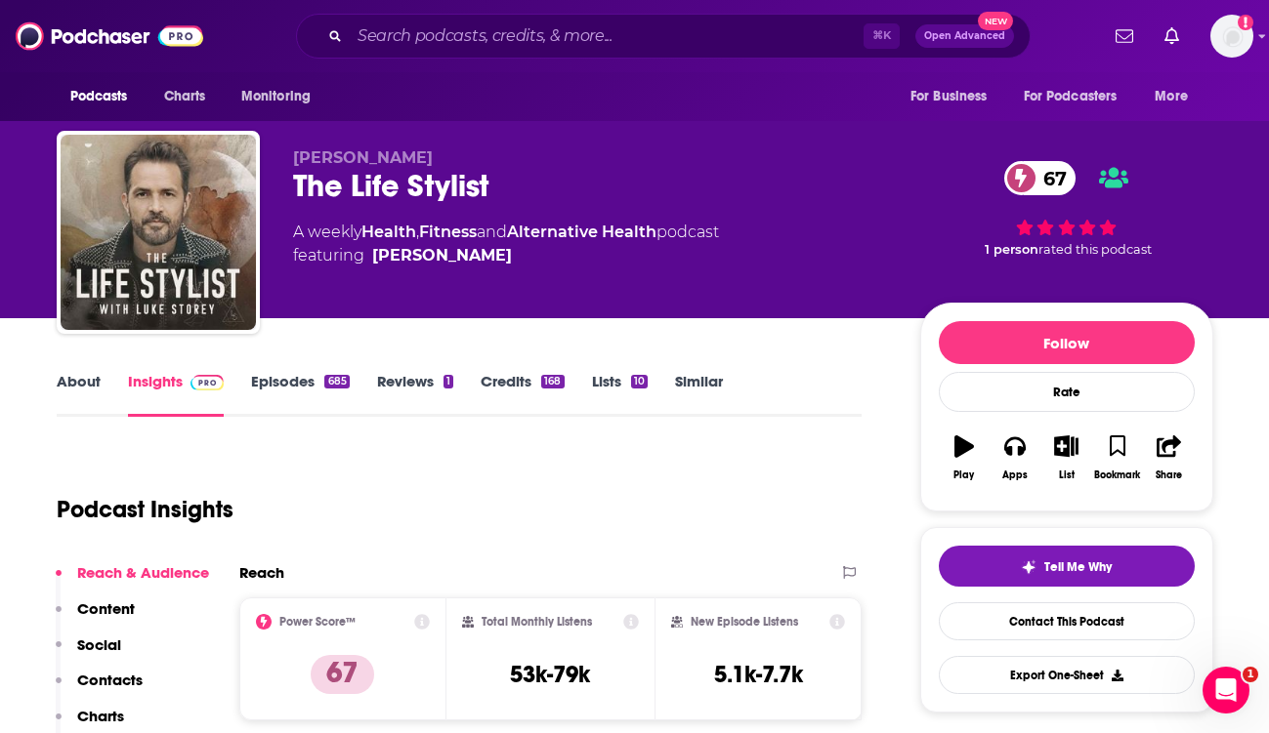
click at [429, 181] on div "The Life Stylist 67" at bounding box center [591, 186] width 596 height 38
copy div "The Life Stylist 67"
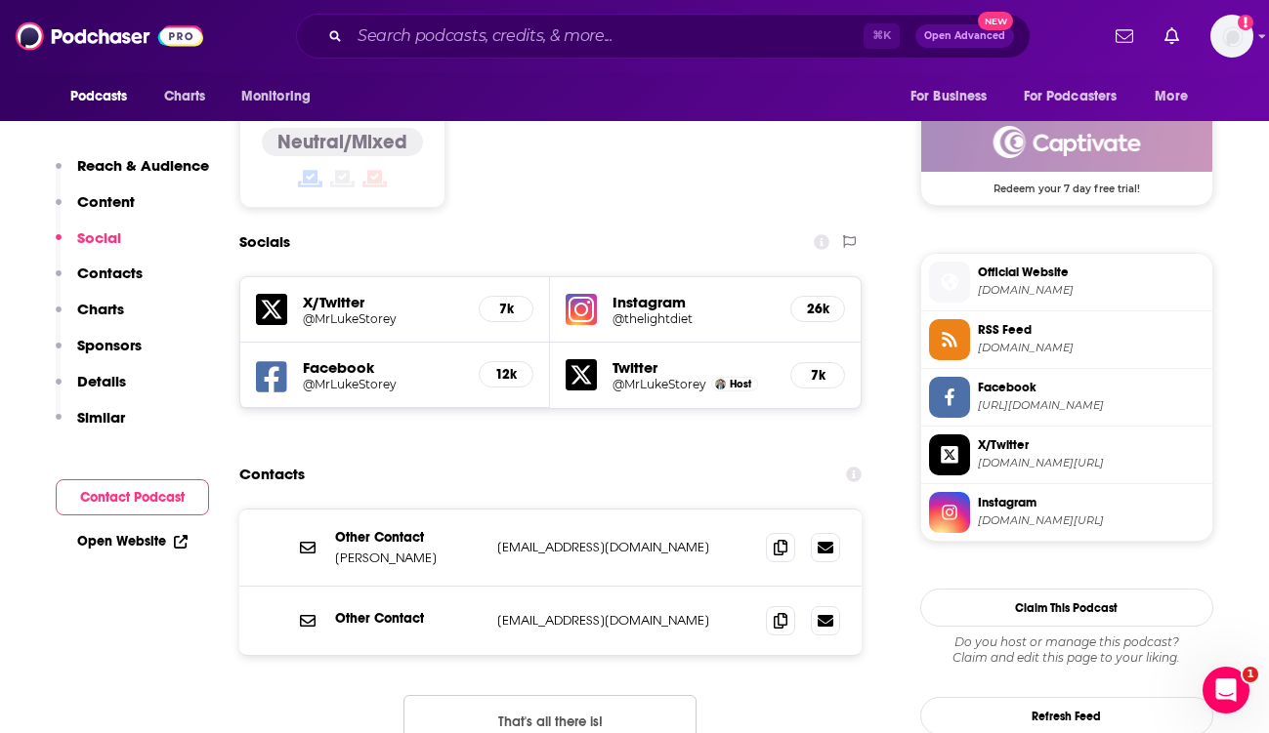
scroll to position [1588, 0]
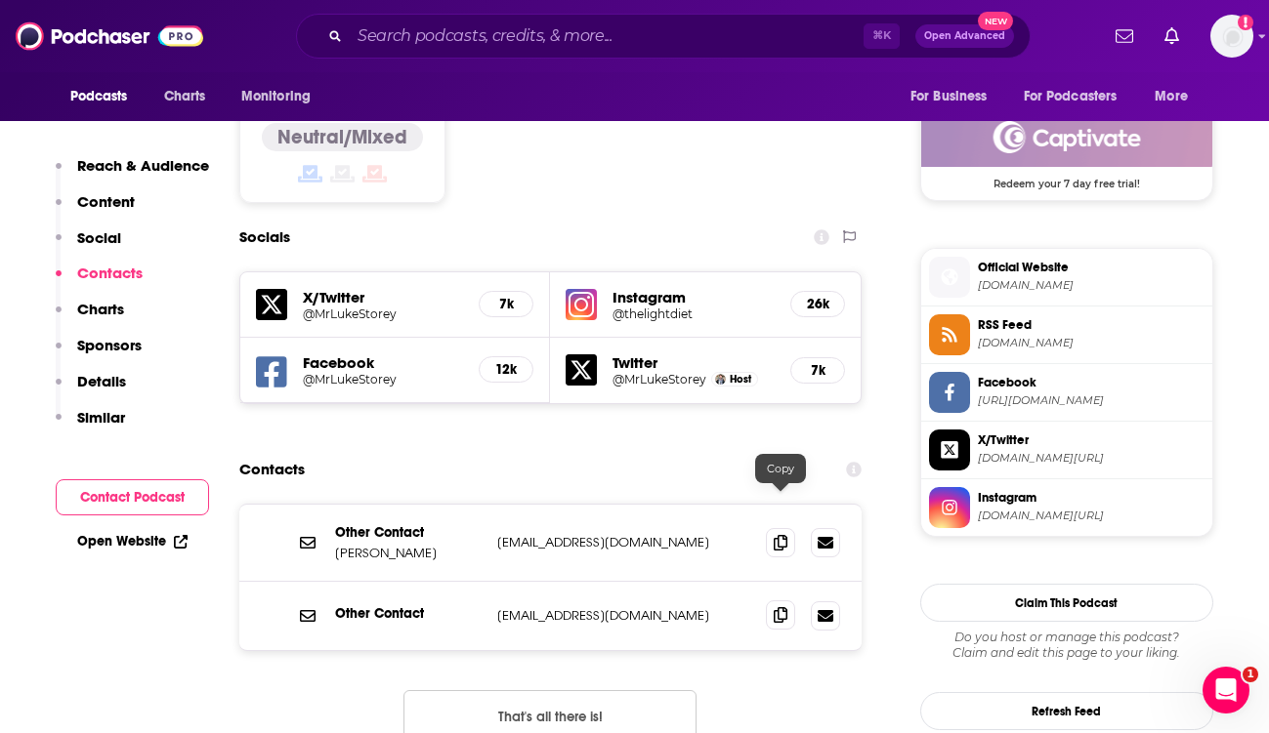
click at [783, 607] on icon at bounding box center [781, 615] width 14 height 16
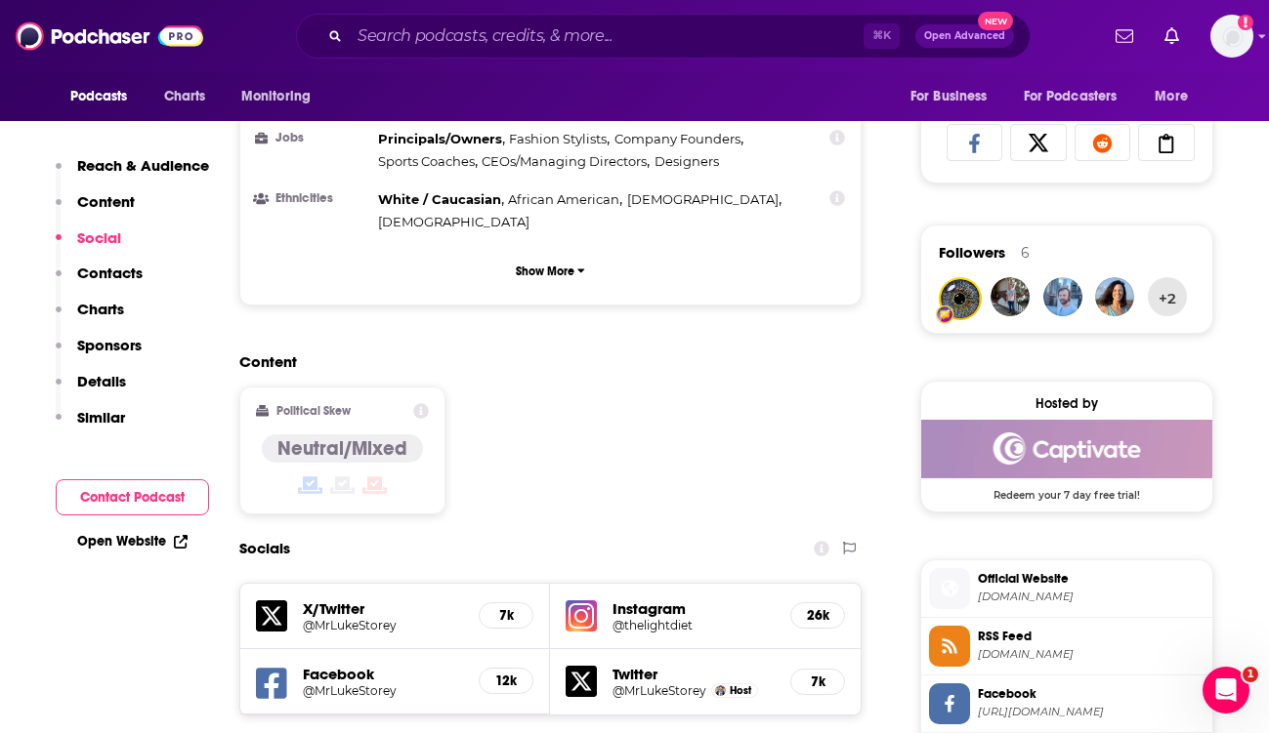
scroll to position [1161, 0]
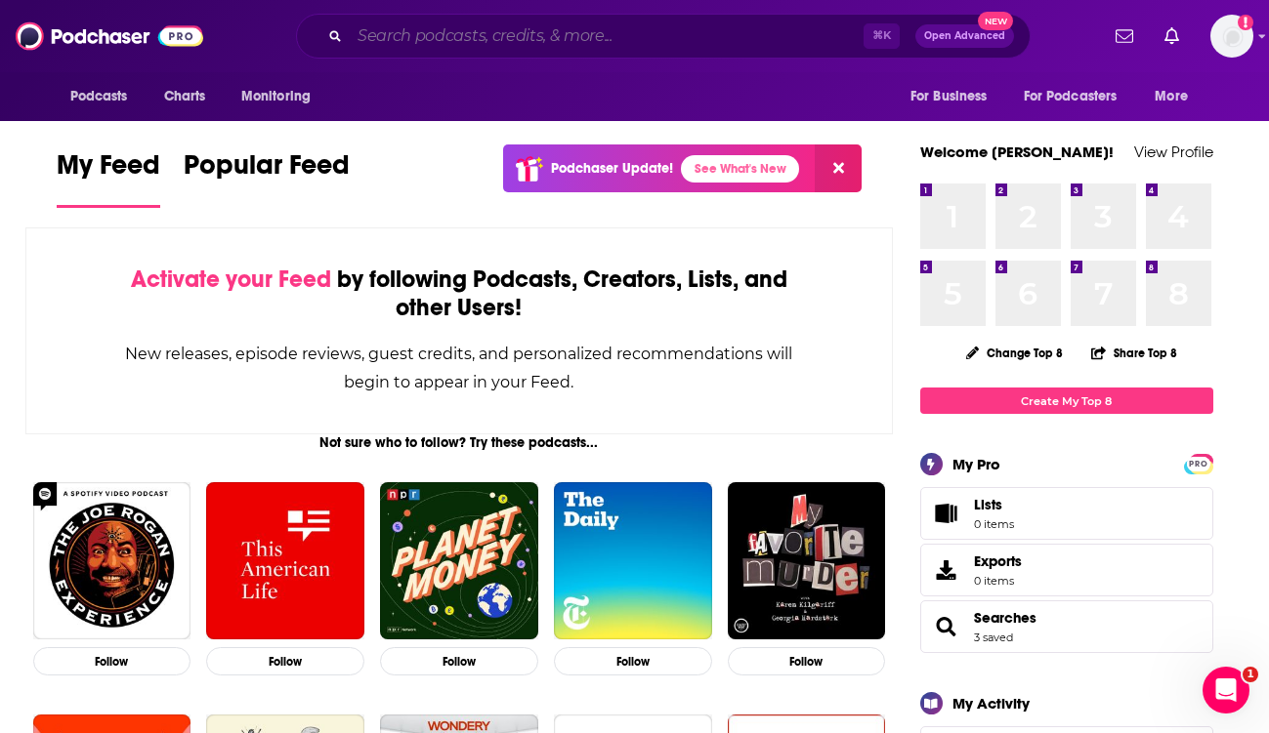
click at [484, 28] on input "Search podcasts, credits, & more..." at bounding box center [607, 36] width 514 height 31
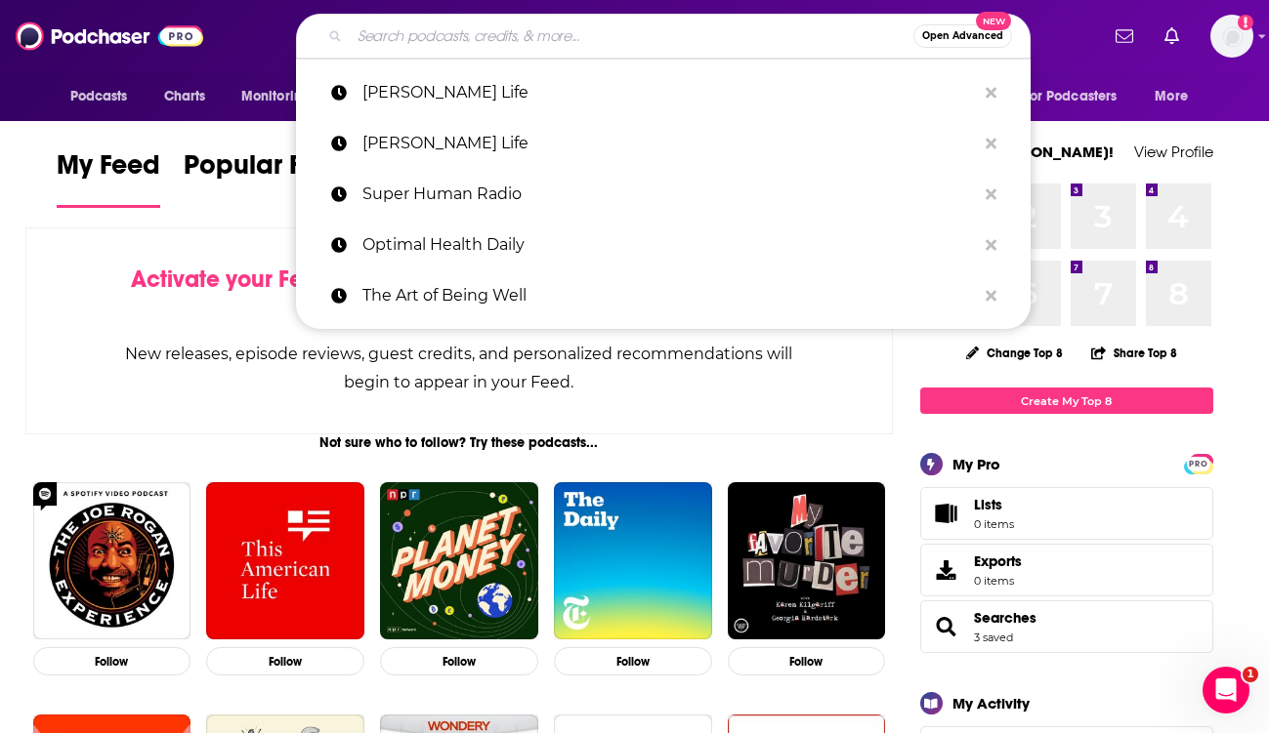
paste input "Feel Good Podcast with Kimberly Snyder"
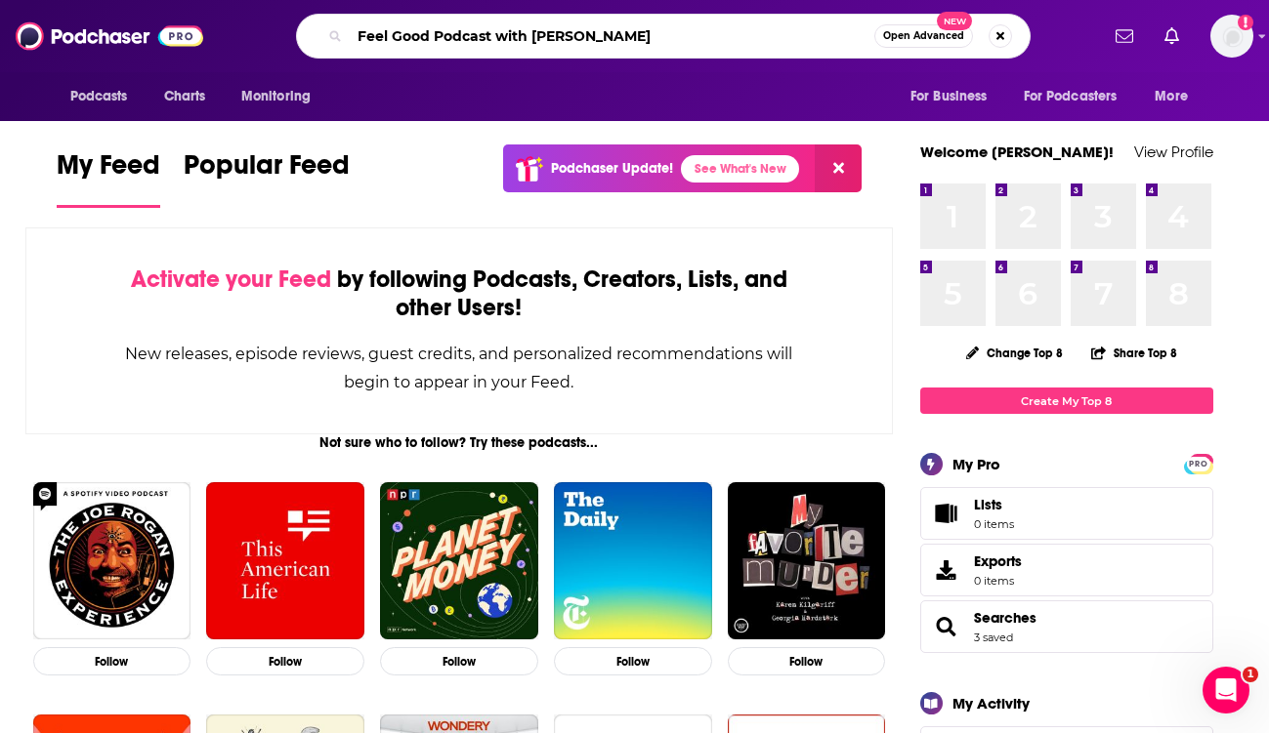
type input "Feel Good Podcast with Kimberly Snyder"
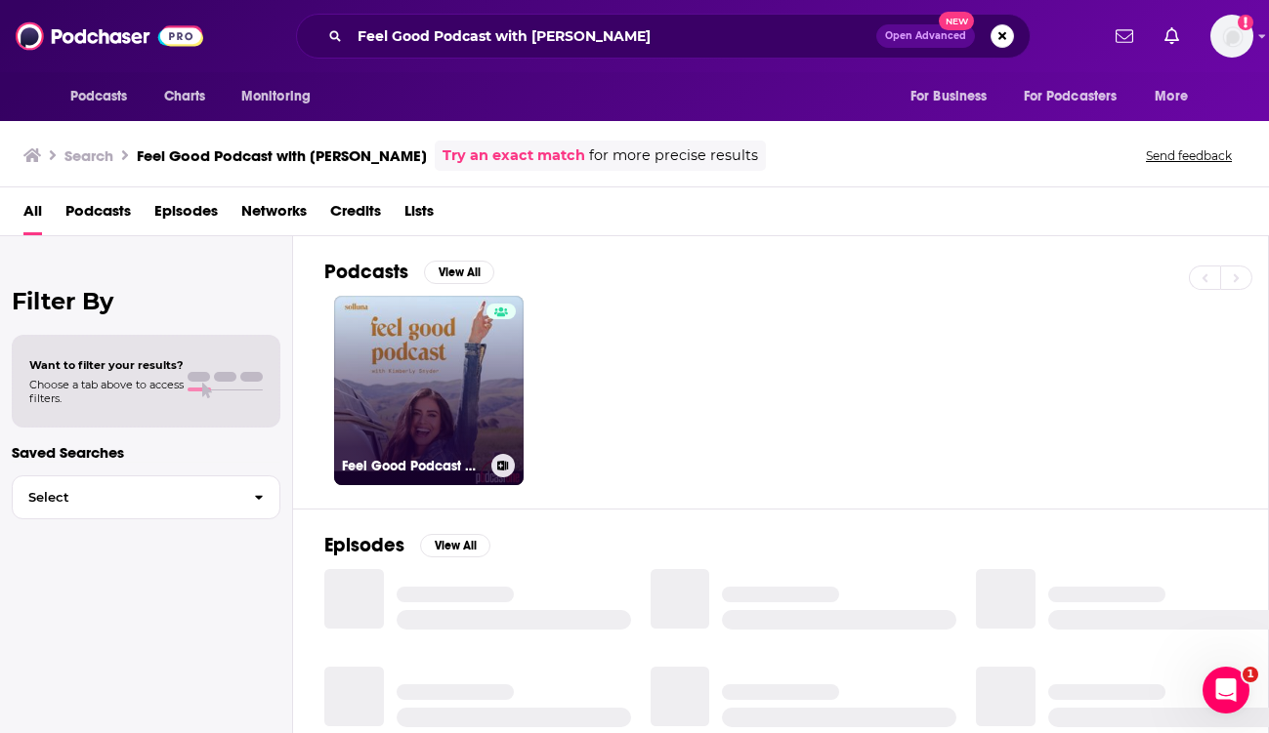
click at [447, 368] on link "Feel Good Podcast with Kimberly Snyder" at bounding box center [428, 390] width 189 height 189
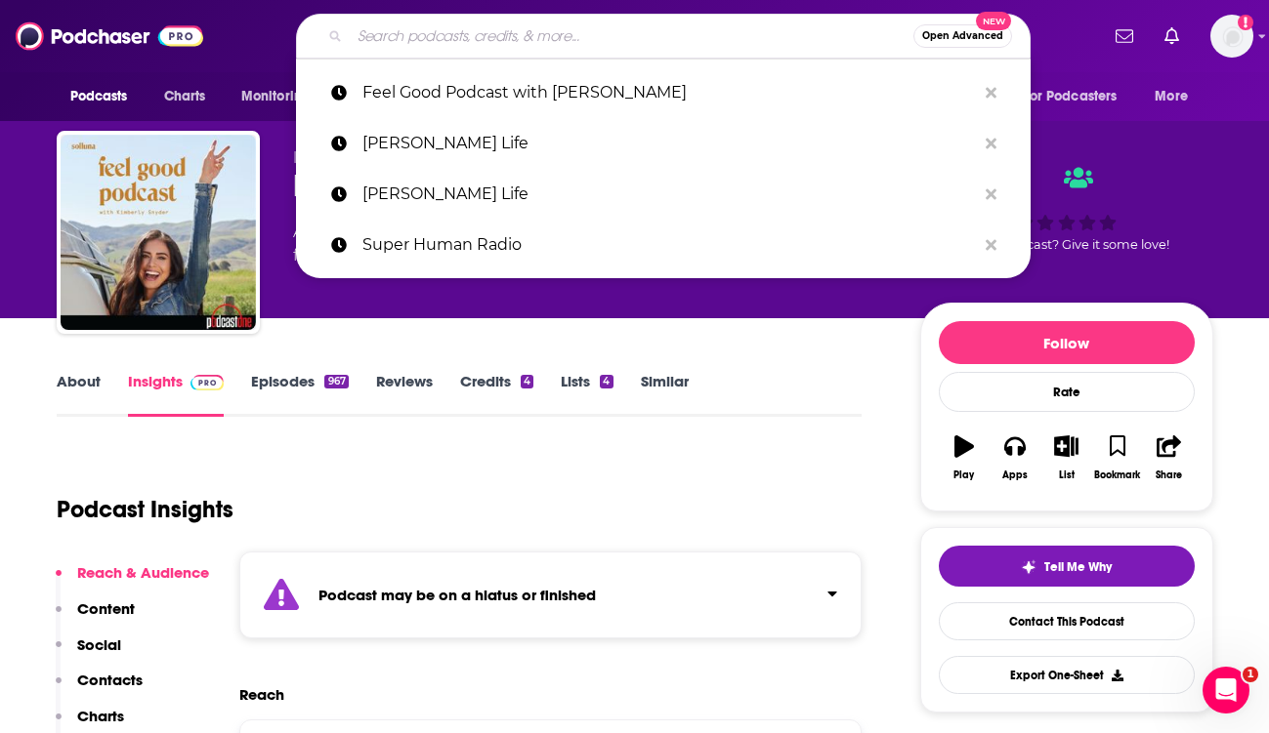
click at [496, 35] on input "Search podcasts, credits, & more..." at bounding box center [632, 36] width 564 height 31
paste input "Hurdle"
type input "Hurdle"
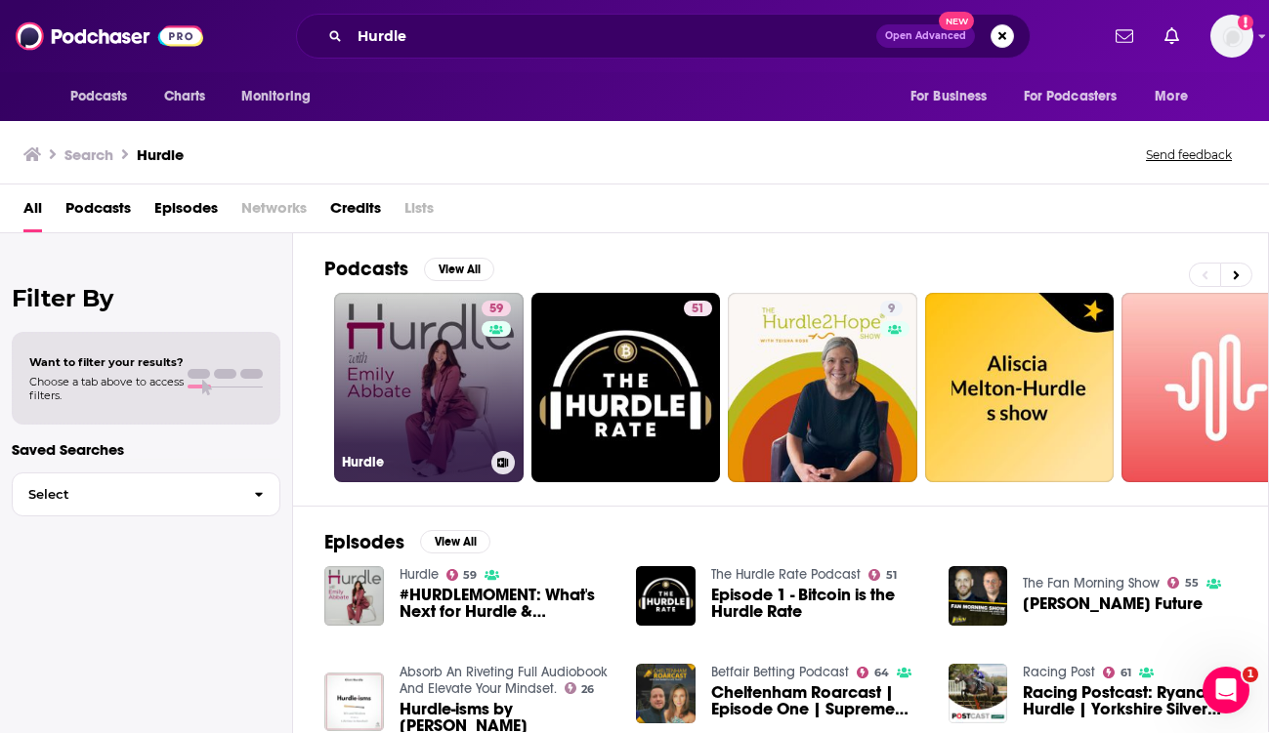
click at [435, 357] on link "59 Hurdle" at bounding box center [428, 387] width 189 height 189
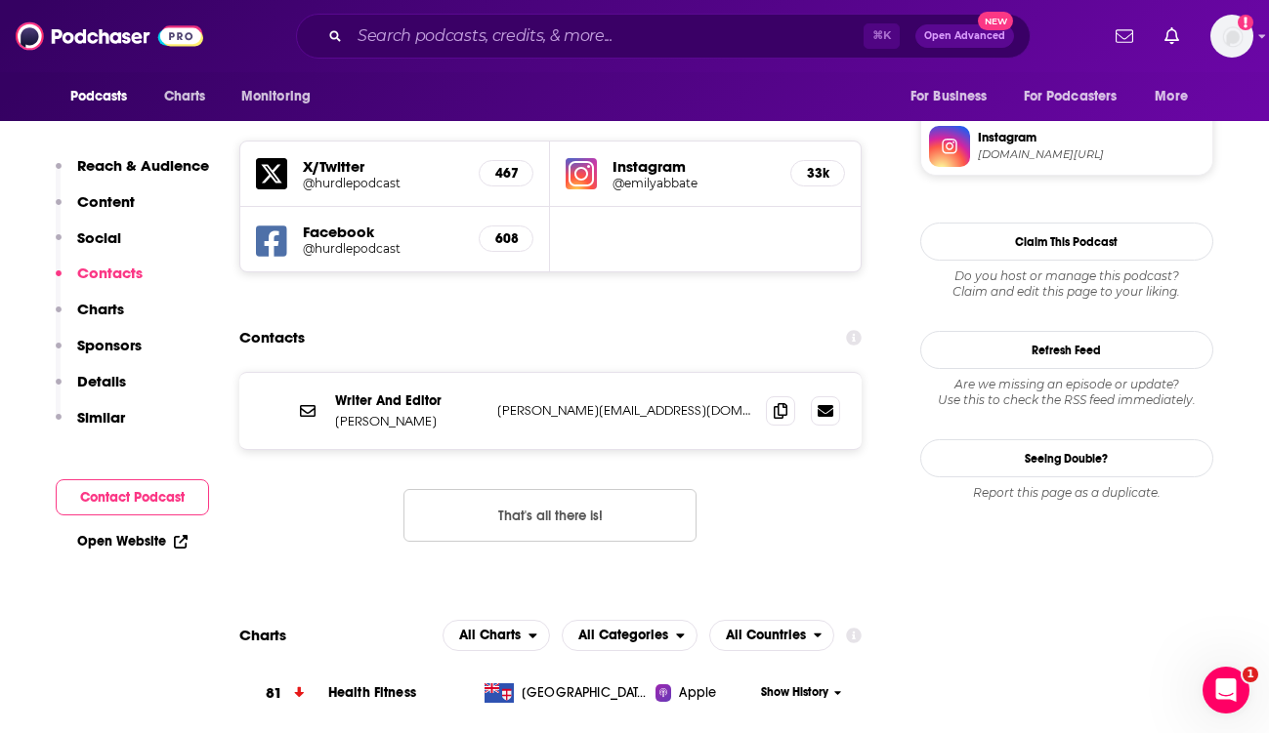
scroll to position [1758, 0]
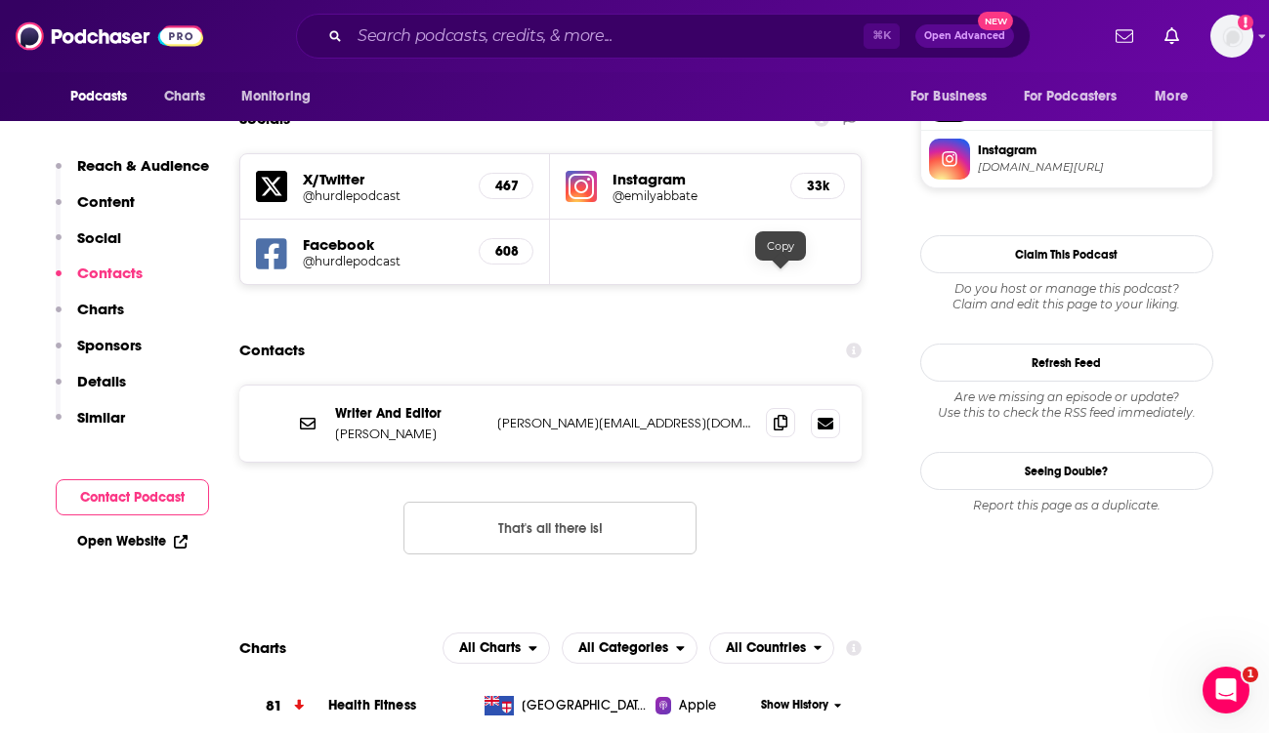
click at [785, 415] on icon at bounding box center [781, 423] width 14 height 16
click at [524, 29] on input "Search podcasts, credits, & more..." at bounding box center [607, 36] width 514 height 31
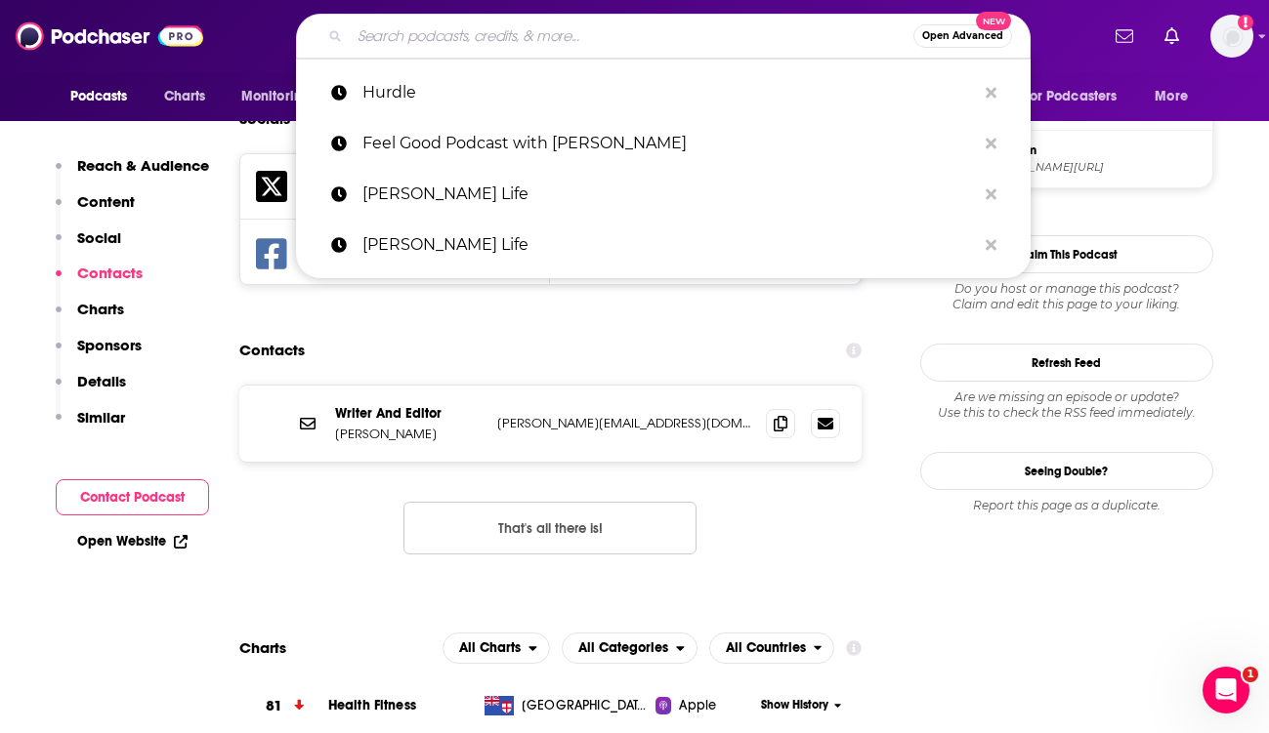
paste input "Life Time Talks"
type input "Life Time Talks"
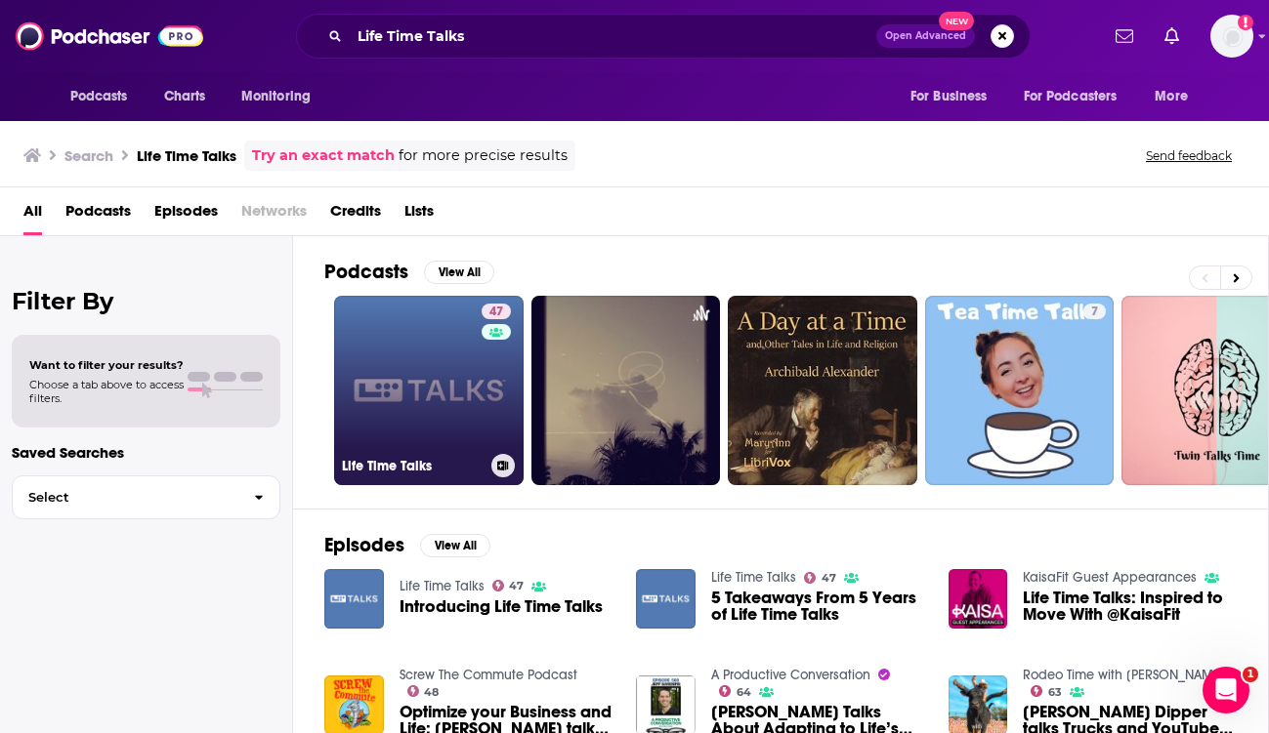
click at [494, 358] on div "47" at bounding box center [498, 379] width 34 height 150
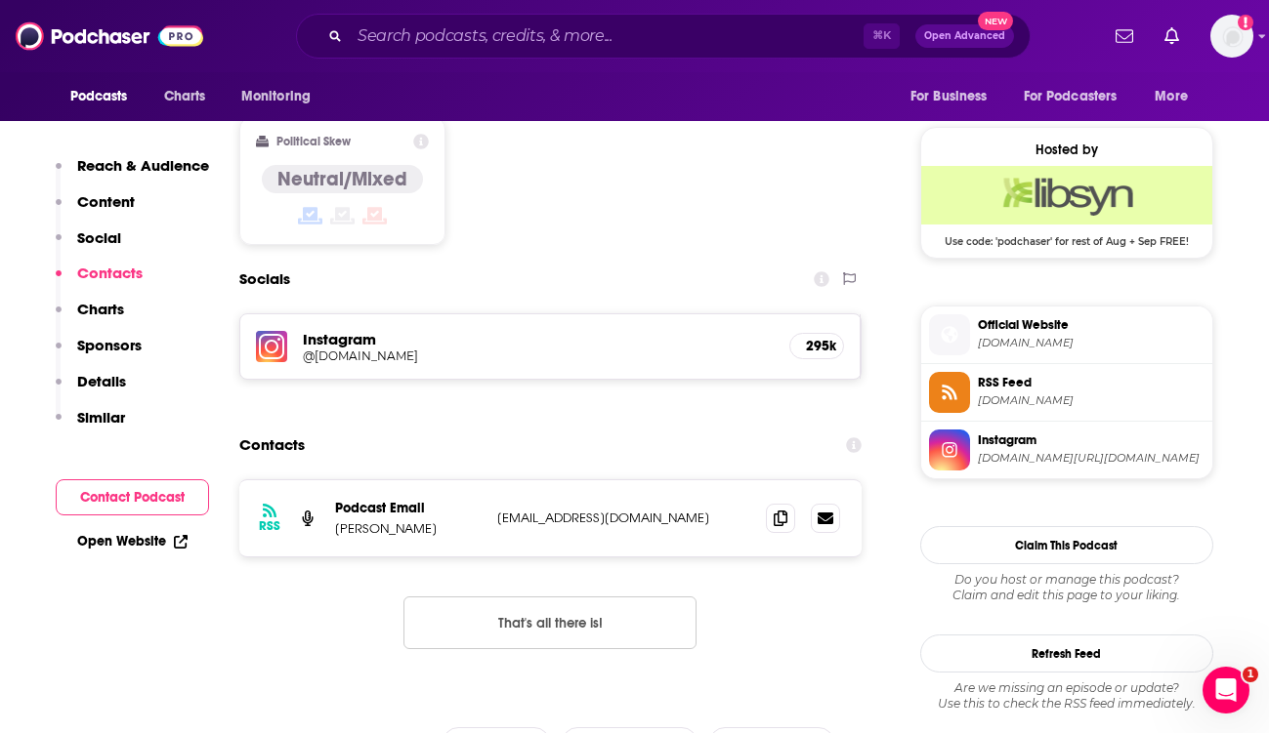
scroll to position [1547, 0]
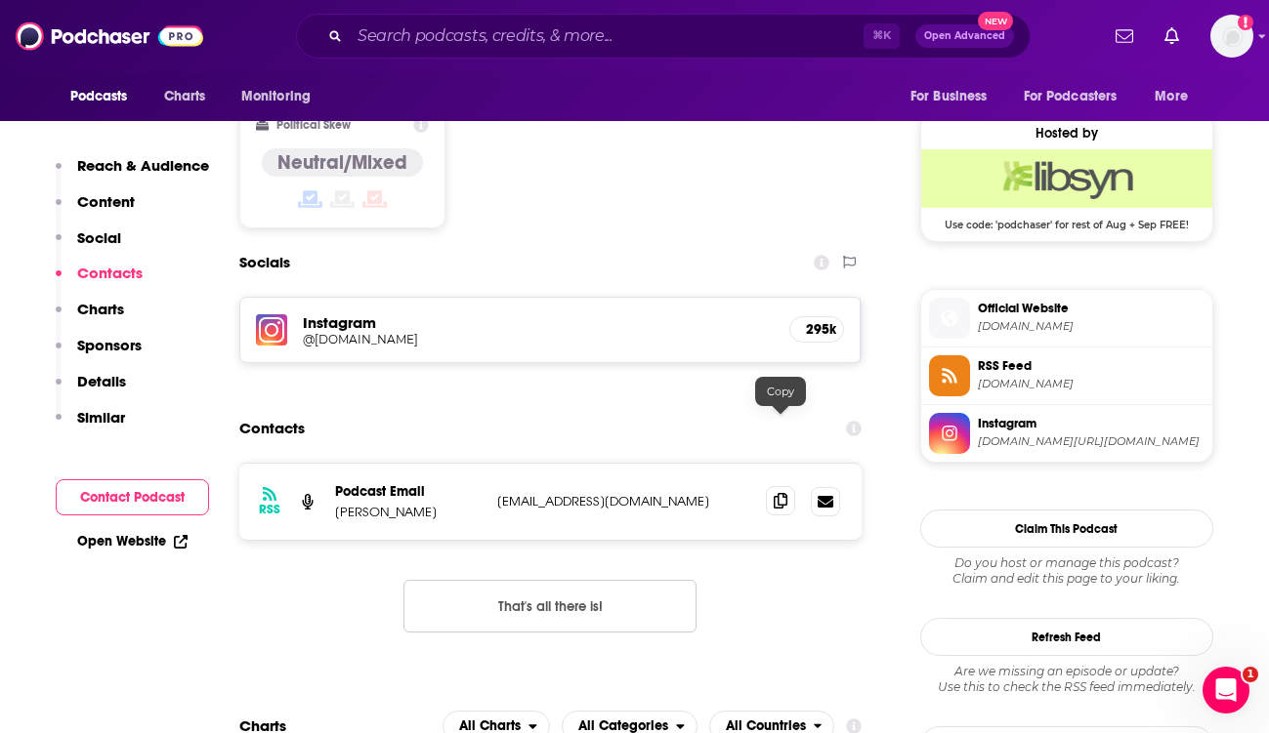
click at [787, 486] on span at bounding box center [780, 500] width 29 height 29
click at [432, 34] on input "Search podcasts, credits, & more..." at bounding box center [607, 36] width 514 height 31
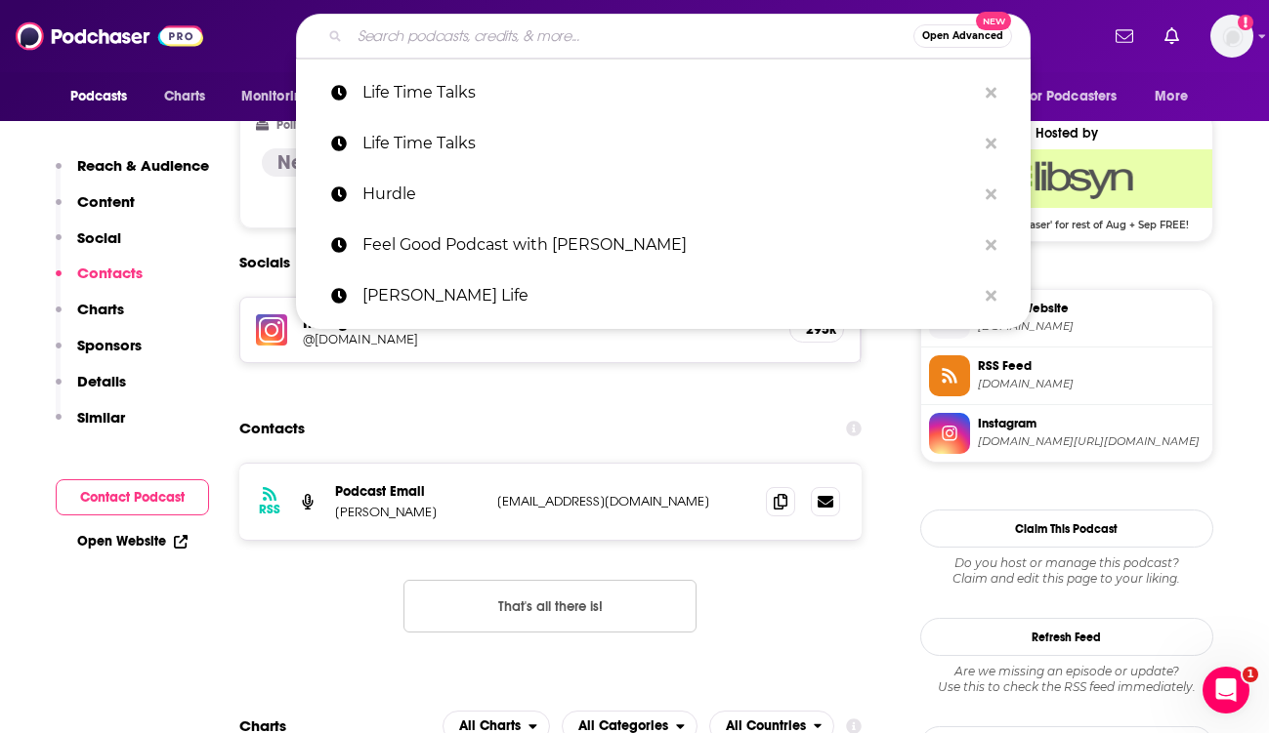
paste input "WorkParty"
type input "WorkParty"
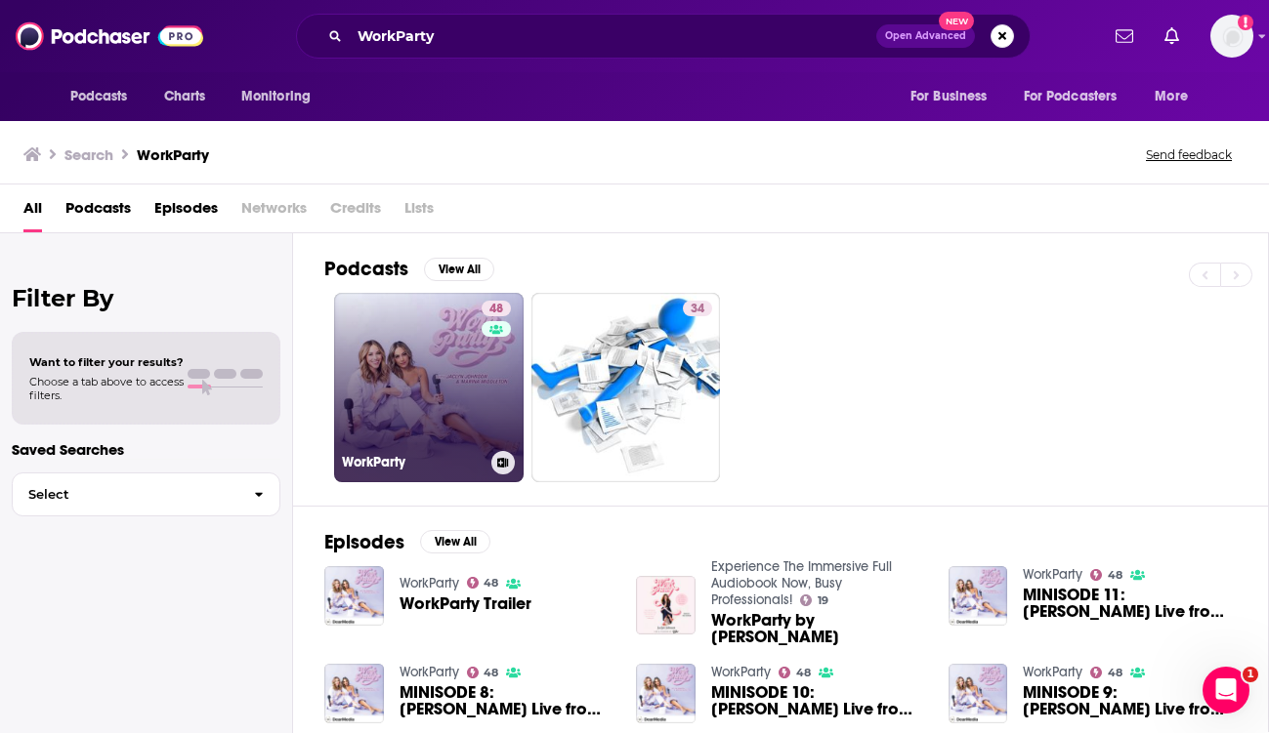
click at [439, 373] on link "48 WorkParty" at bounding box center [428, 387] width 189 height 189
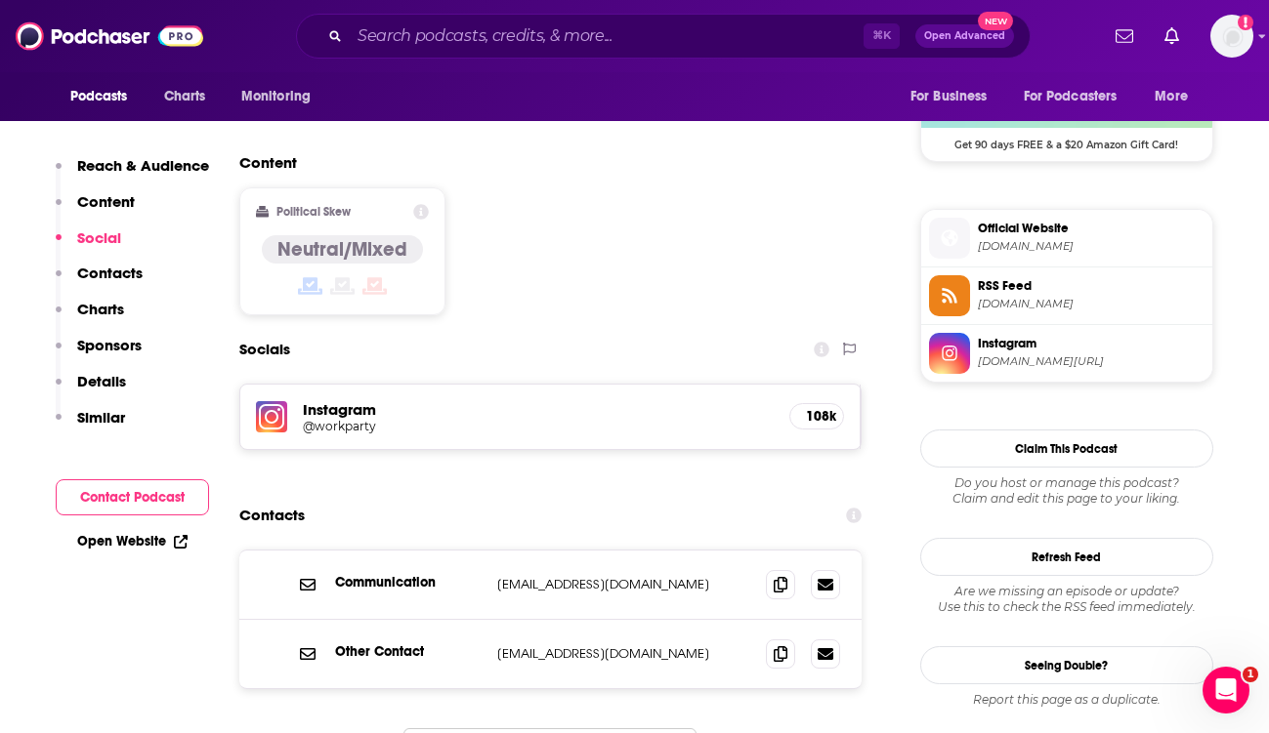
scroll to position [1683, 0]
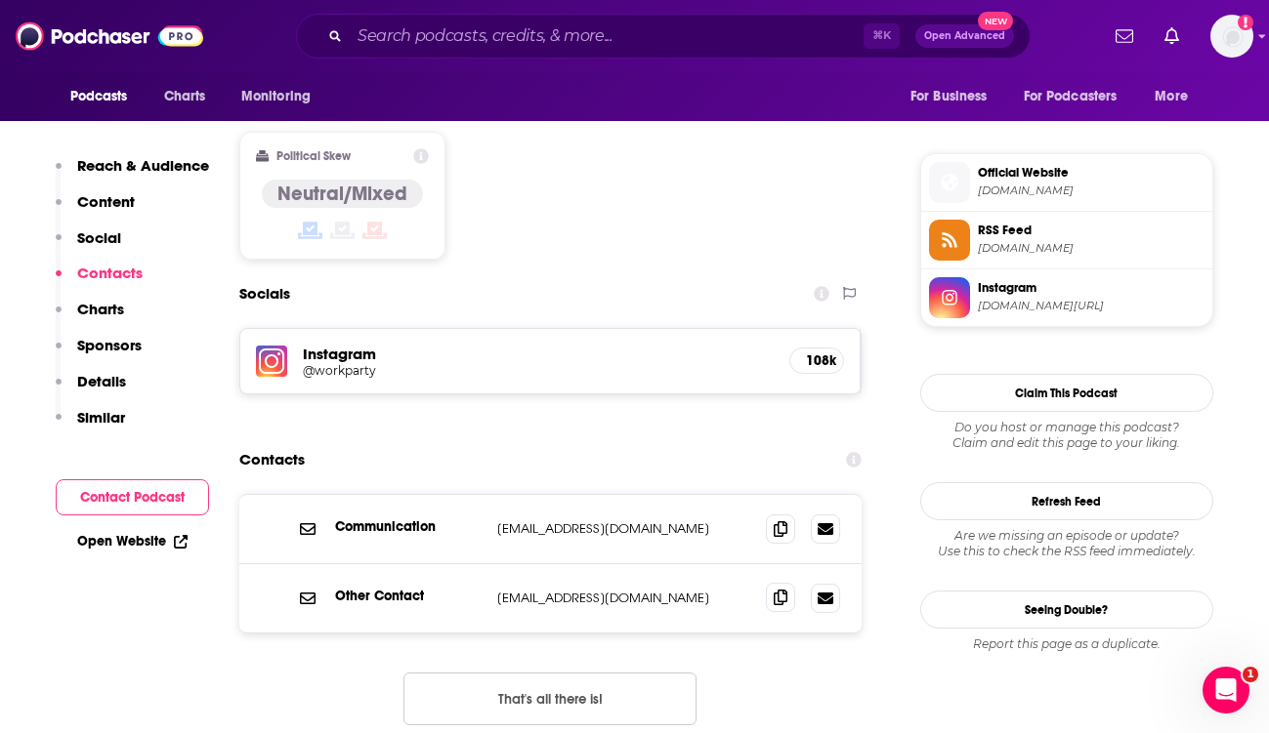
click at [767, 583] on span at bounding box center [780, 597] width 29 height 29
click at [777, 521] on icon at bounding box center [781, 529] width 14 height 16
click at [463, 44] on input "Search podcasts, credits, & more..." at bounding box center [607, 36] width 514 height 31
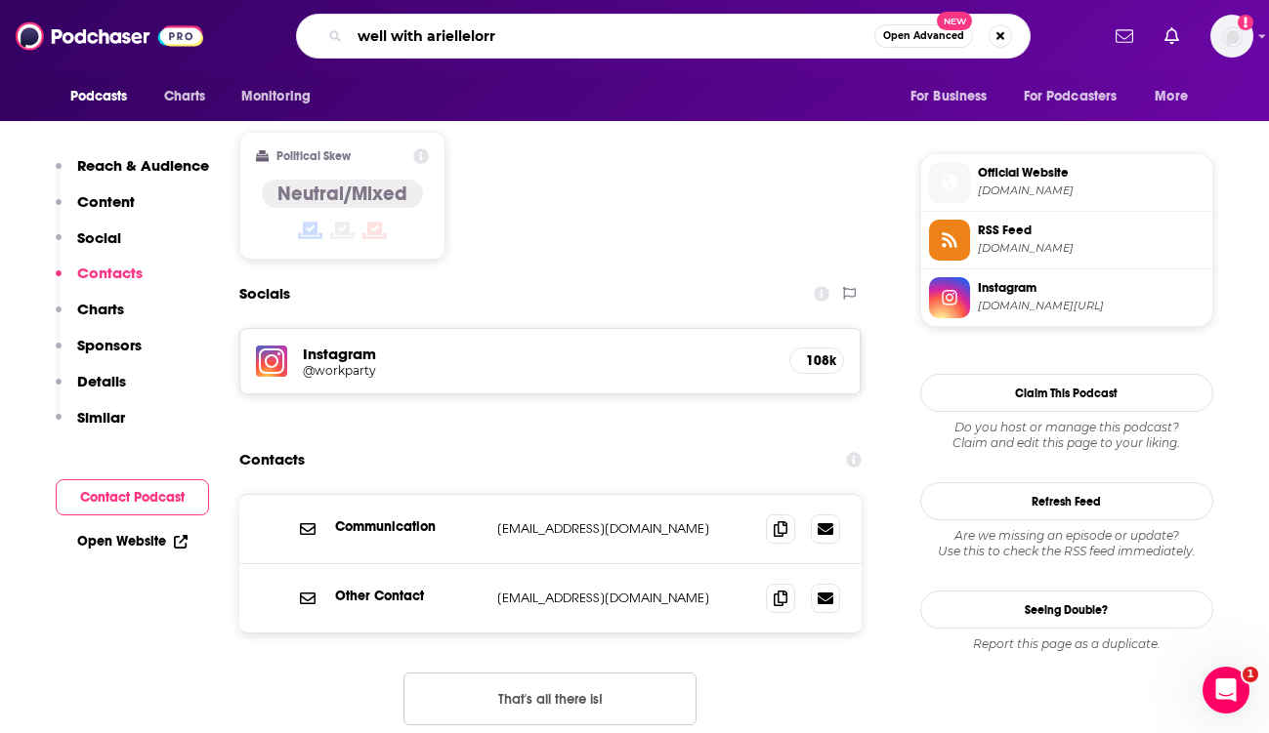
type input "well with ariellelorre"
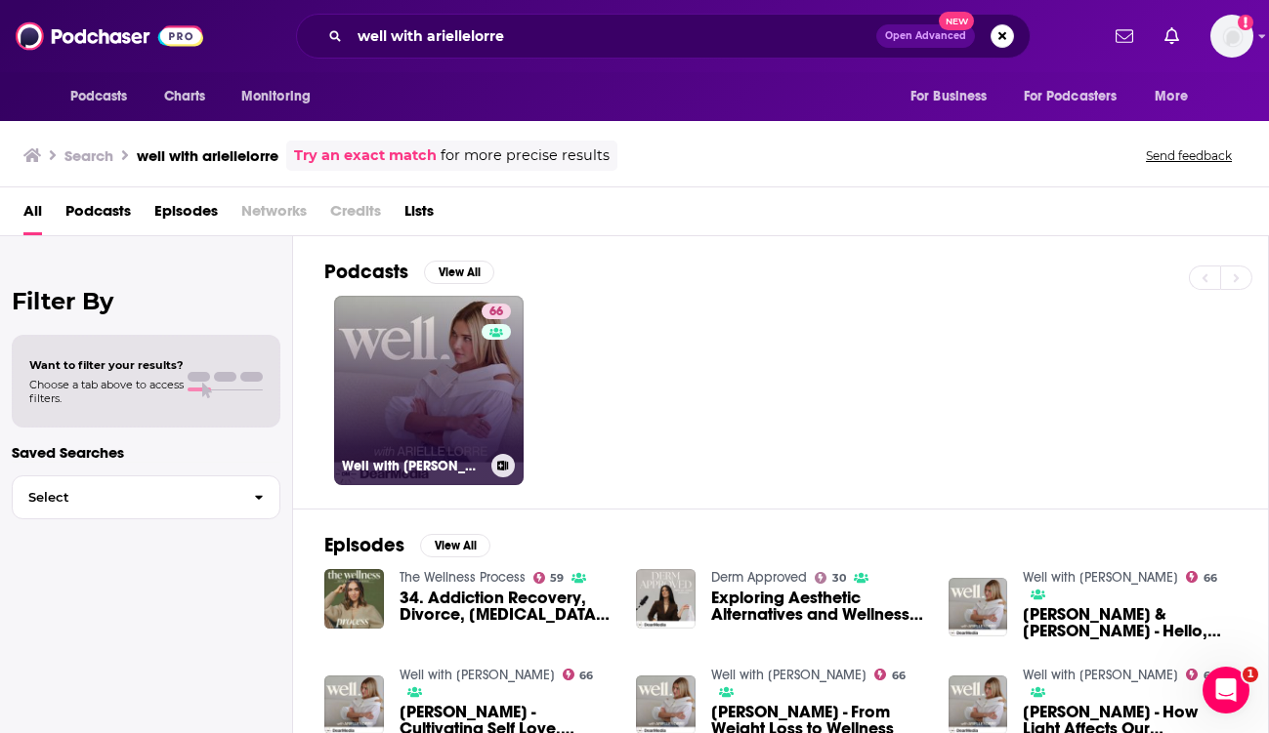
click at [467, 355] on link "66 Well with Arielle Lorre" at bounding box center [428, 390] width 189 height 189
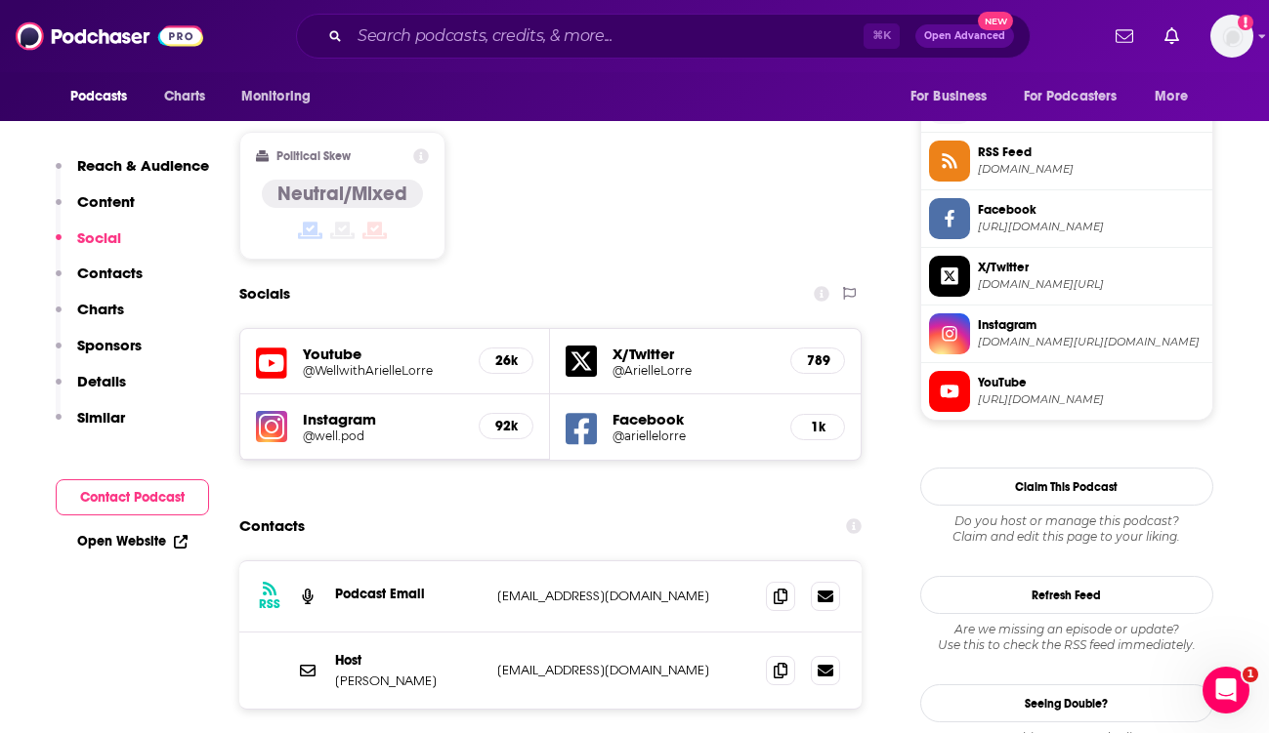
scroll to position [1596, 0]
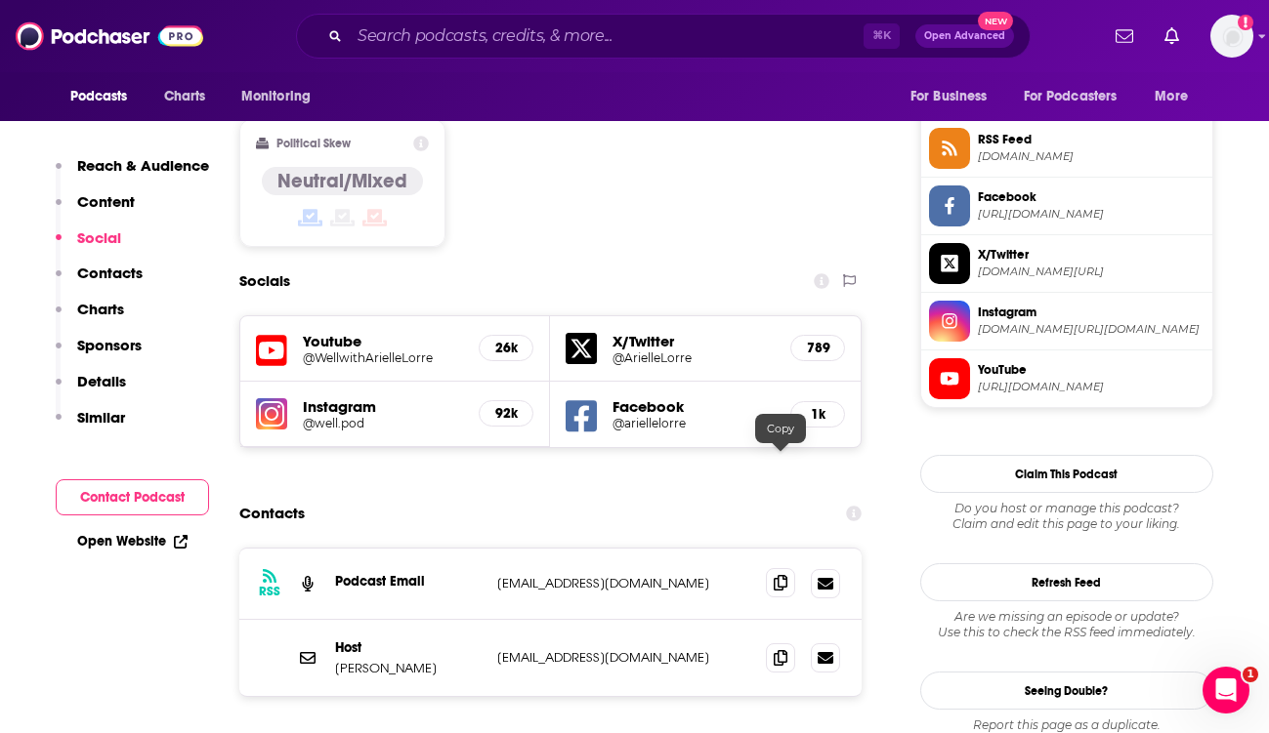
click at [775, 575] on icon at bounding box center [781, 583] width 14 height 16
click at [775, 649] on icon at bounding box center [781, 657] width 14 height 16
click at [782, 575] on icon at bounding box center [781, 583] width 14 height 16
click at [465, 39] on input "Search podcasts, credits, & more..." at bounding box center [607, 36] width 514 height 31
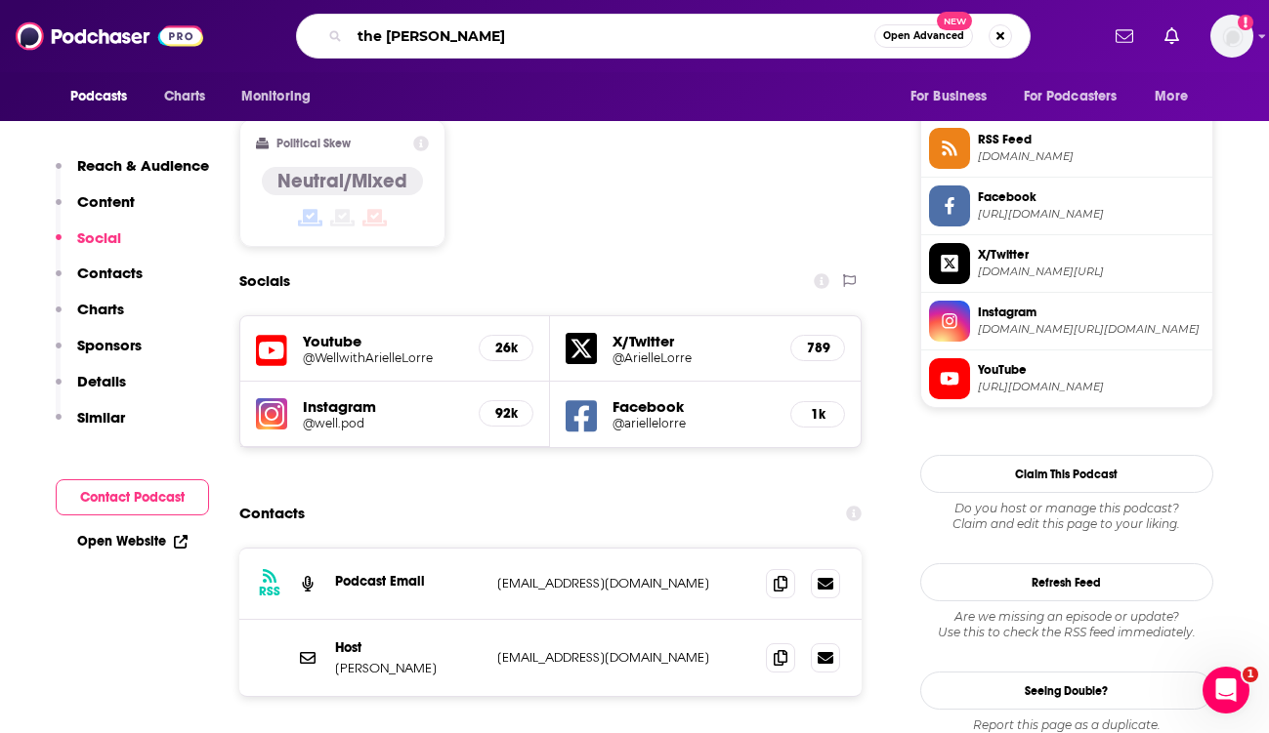
type input "the dr ardis"
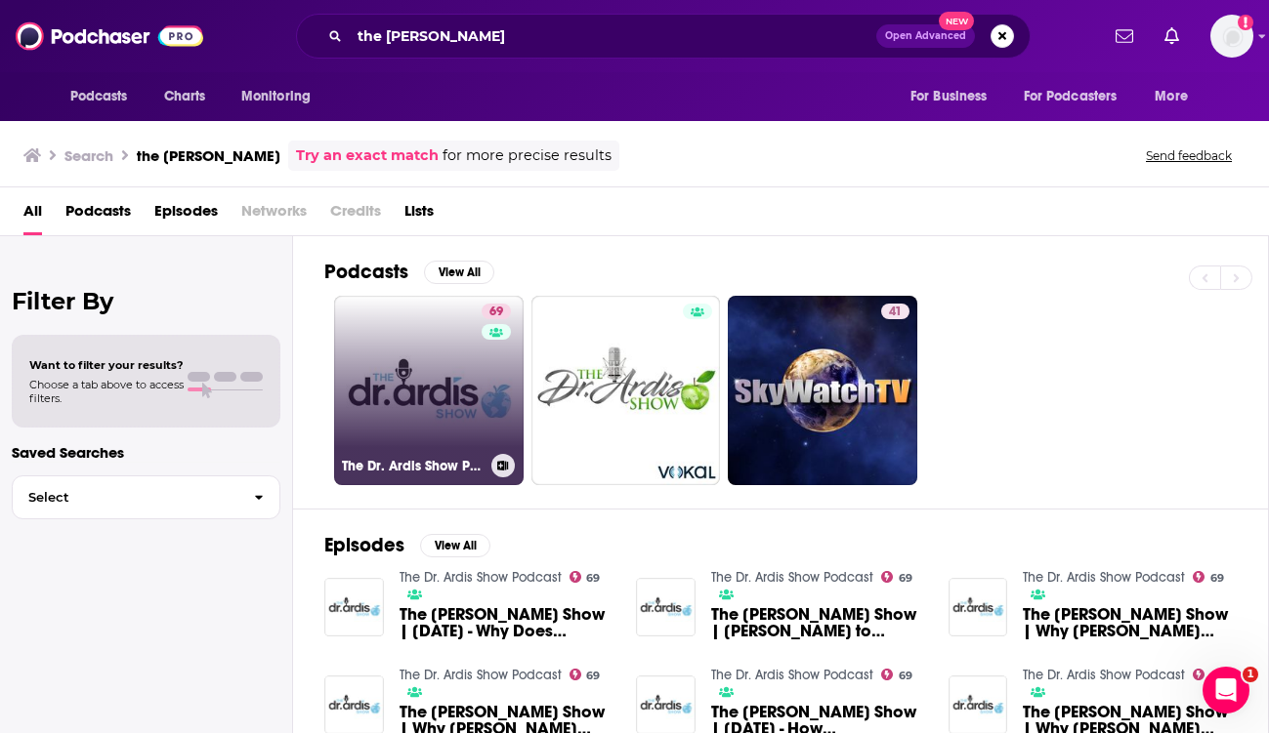
click at [392, 363] on link "69 The Dr. Ardis Show Podcast" at bounding box center [428, 390] width 189 height 189
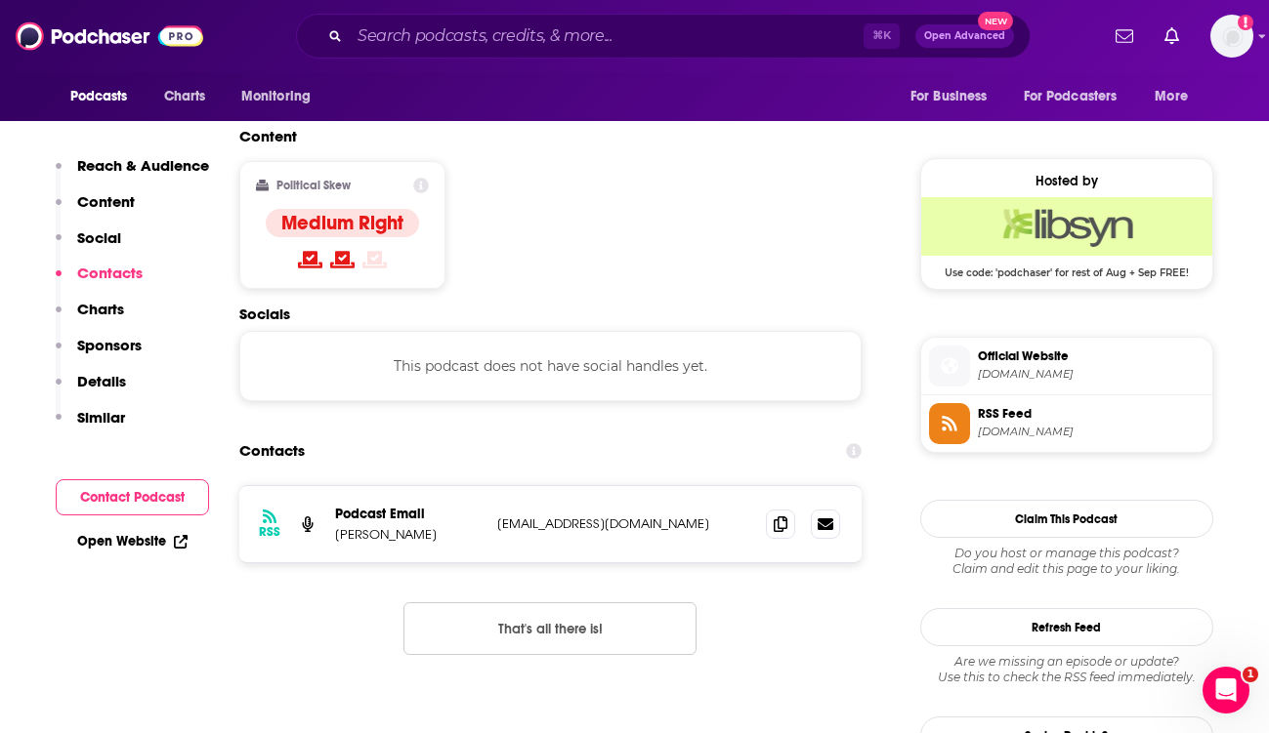
scroll to position [1504, 0]
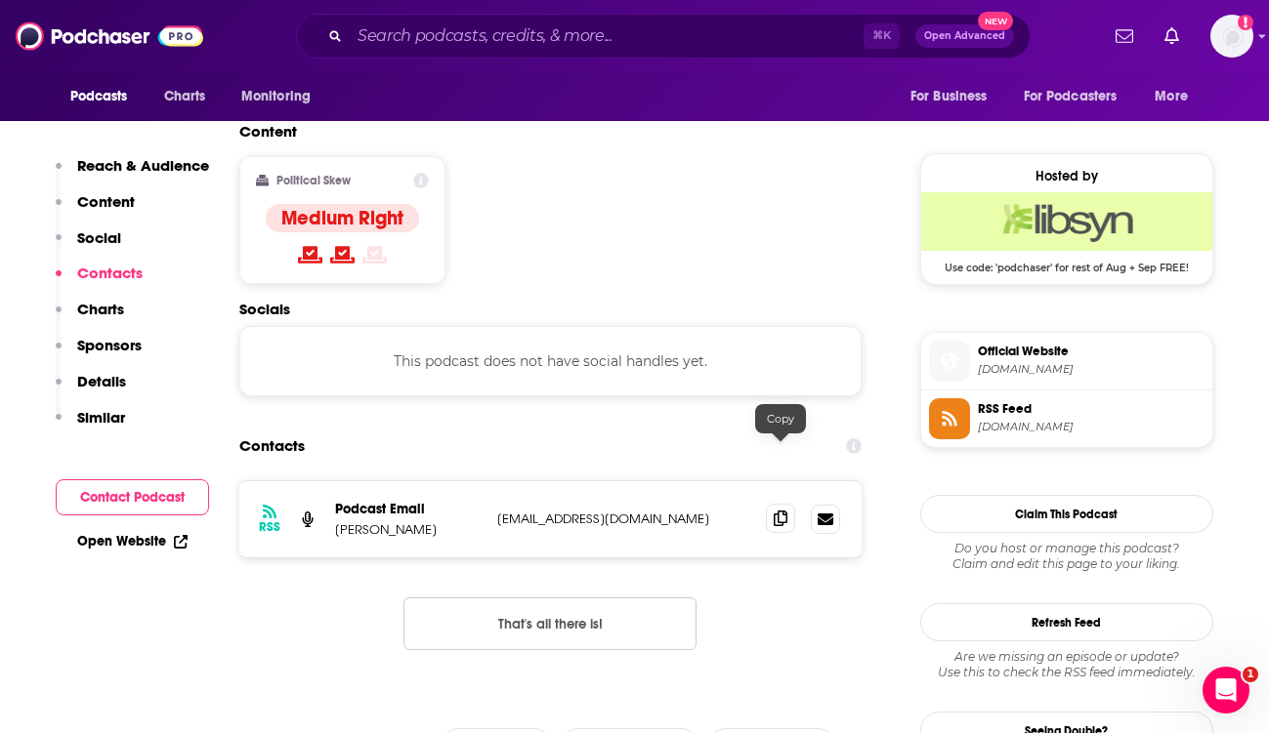
click at [780, 511] on icon at bounding box center [781, 519] width 14 height 16
click at [460, 45] on input "Search podcasts, credits, & more..." at bounding box center [607, 36] width 514 height 31
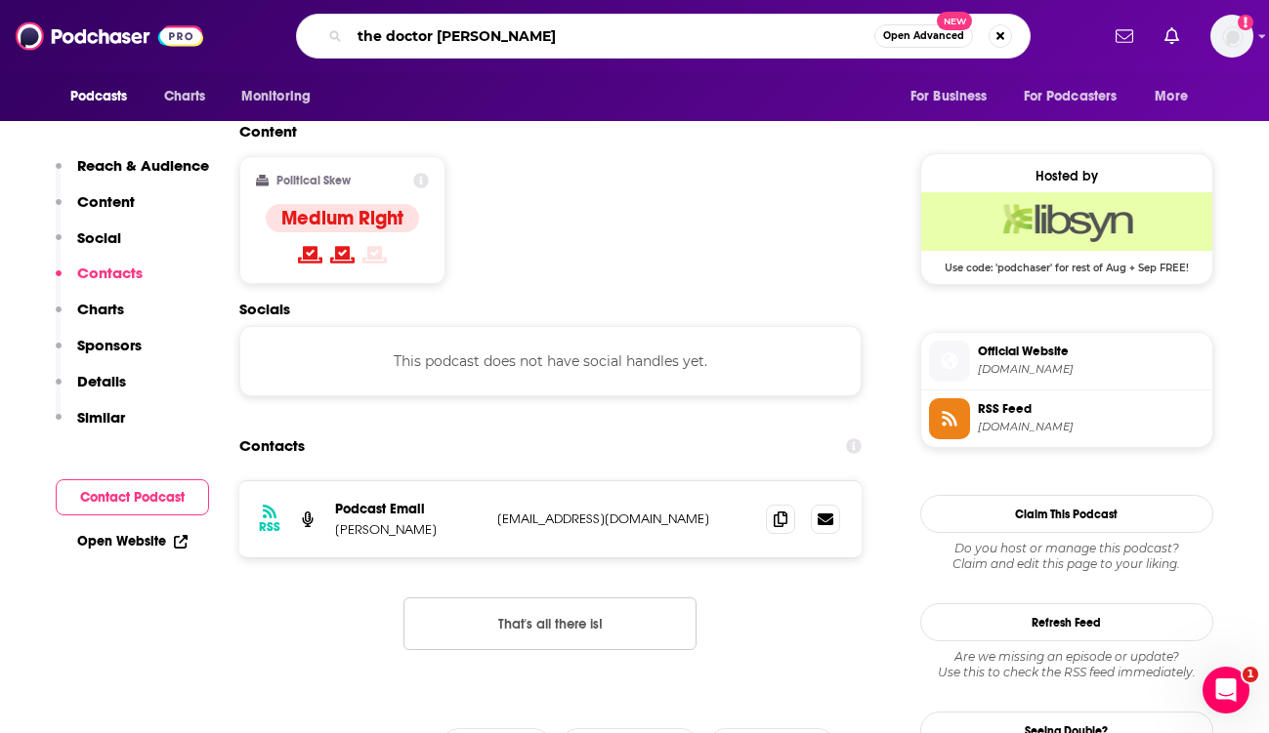
type input "the doctor youn show"
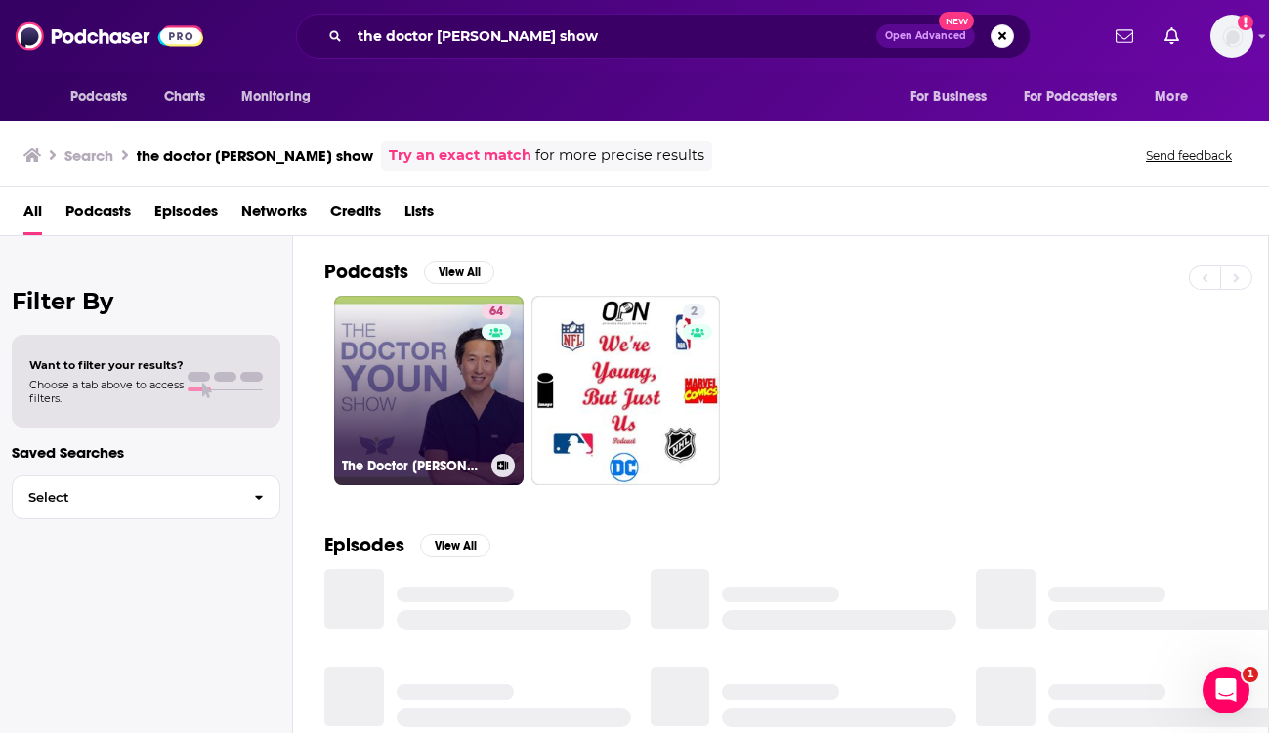
click at [472, 371] on link "64 The Doctor Youn Show" at bounding box center [428, 390] width 189 height 189
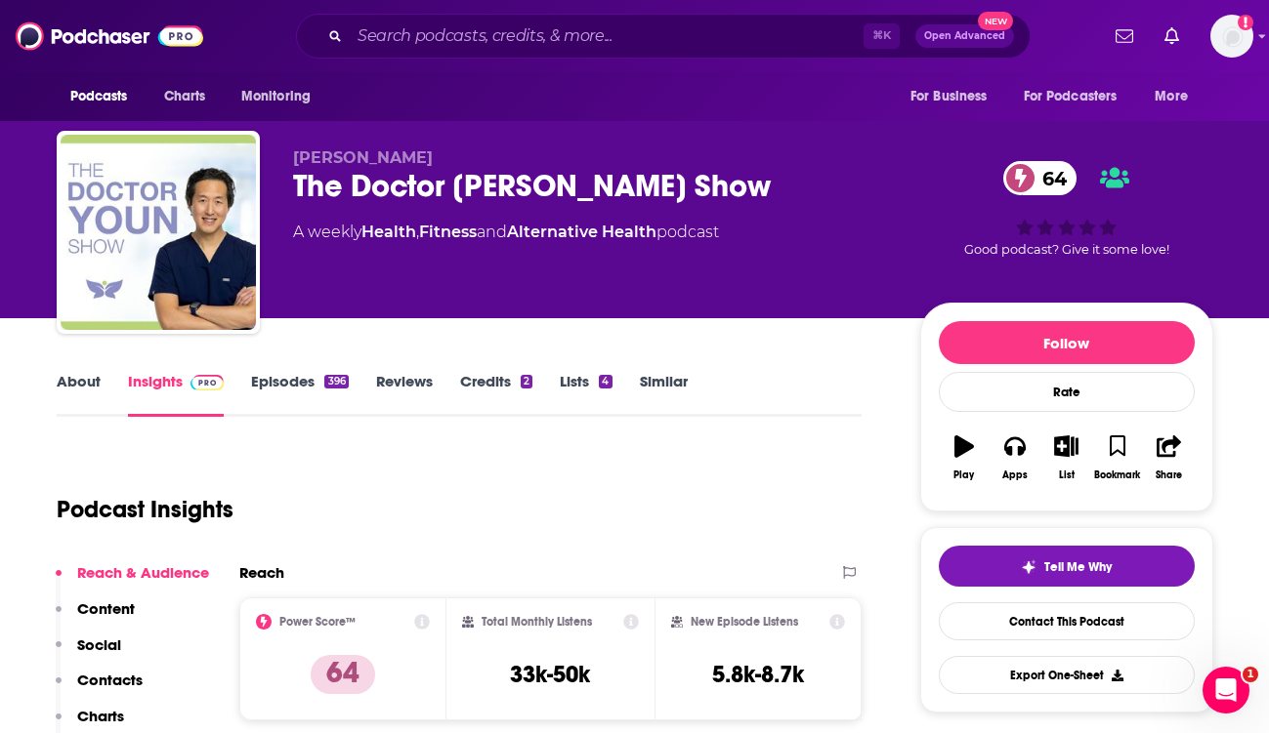
click at [444, 183] on div "The Doctor Youn Show 64" at bounding box center [591, 186] width 596 height 38
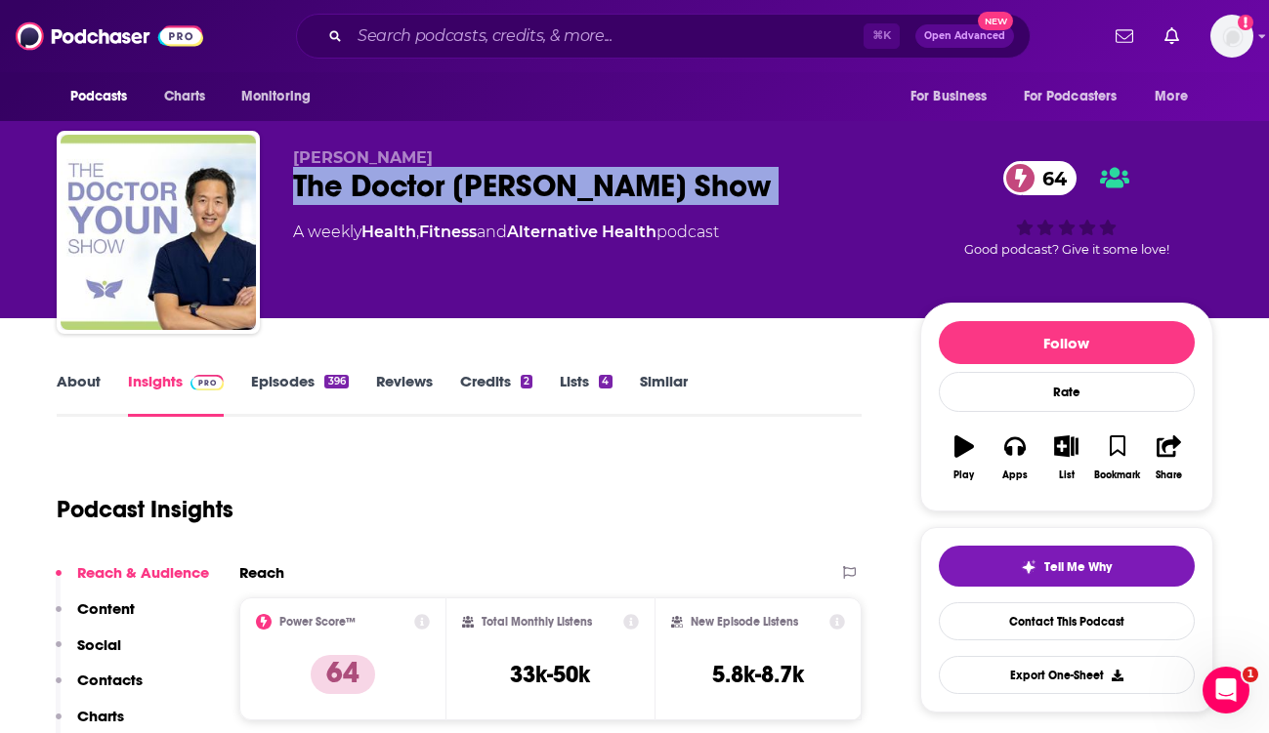
click at [444, 183] on div "The Doctor Youn Show 64" at bounding box center [591, 186] width 596 height 38
copy div "The Doctor Youn Show 64"
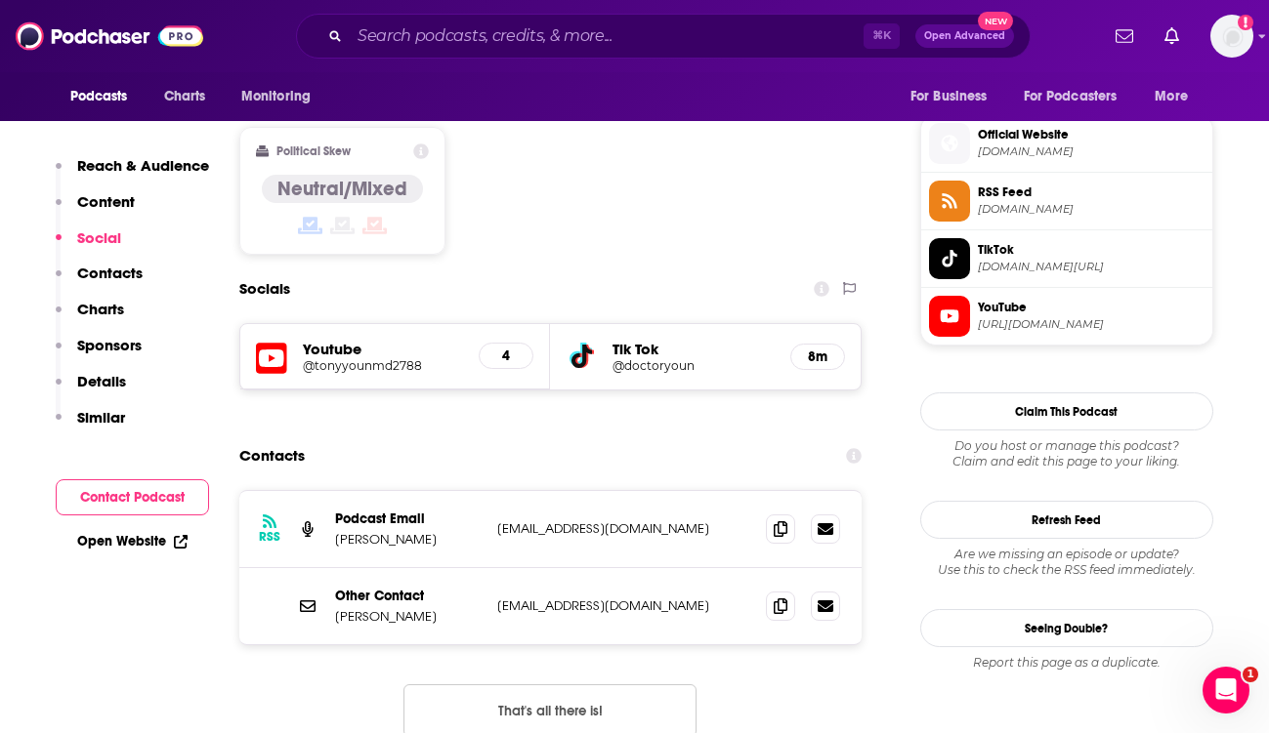
scroll to position [1545, 0]
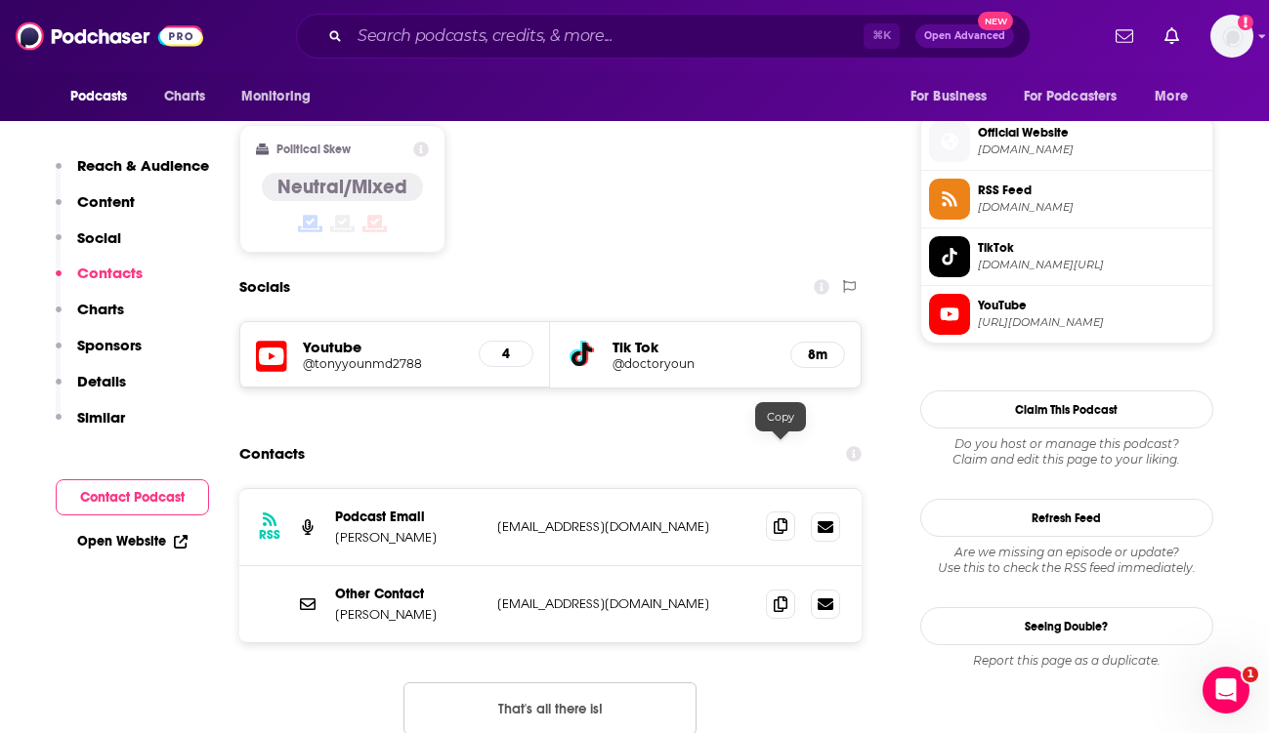
click at [785, 519] on icon at bounding box center [781, 527] width 14 height 16
click at [393, 37] on input "Search podcasts, credits, & more..." at bounding box center [607, 36] width 514 height 31
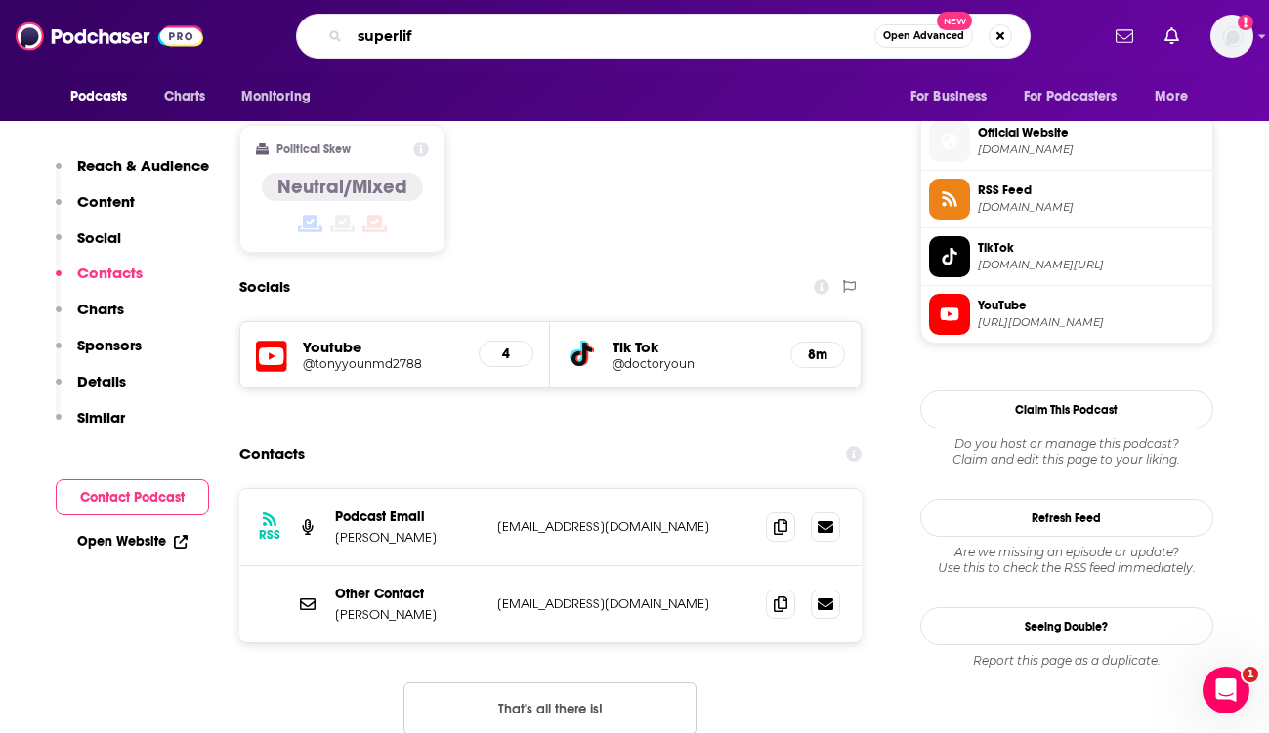
type input "superlife"
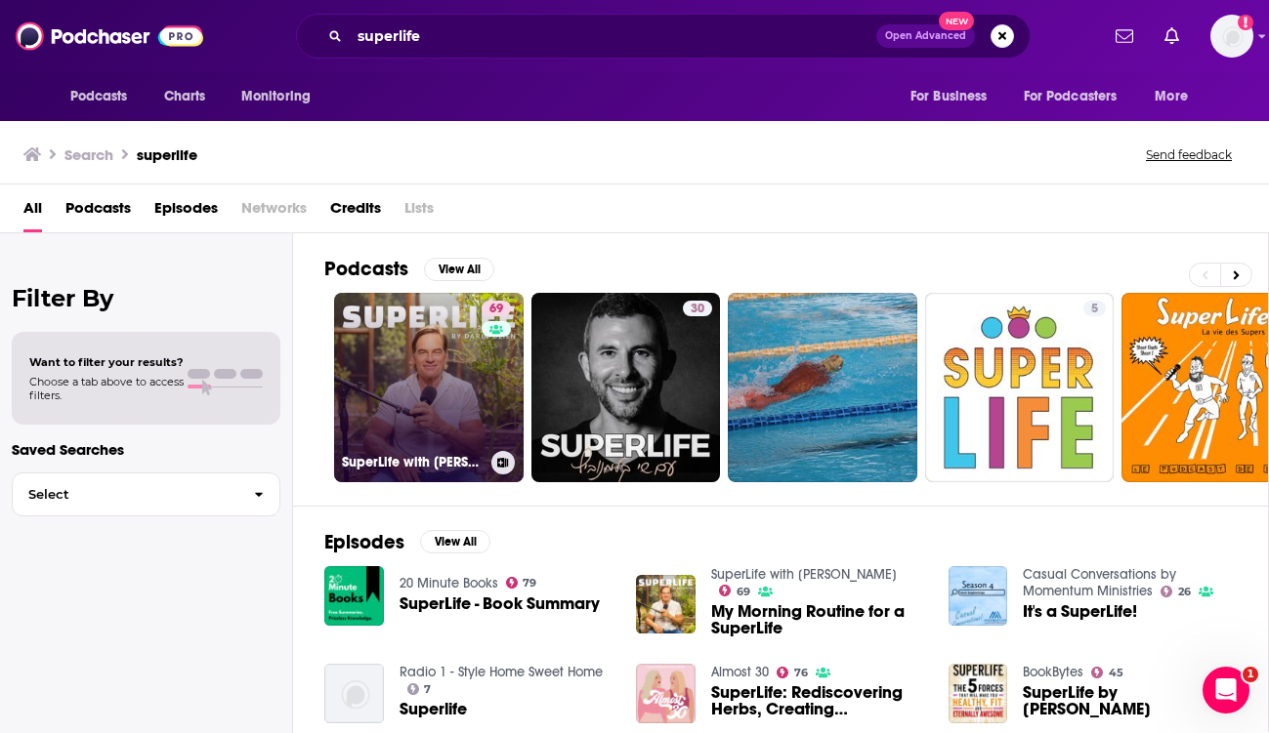
click at [448, 371] on link "69 SuperLife with Darin Olien" at bounding box center [428, 387] width 189 height 189
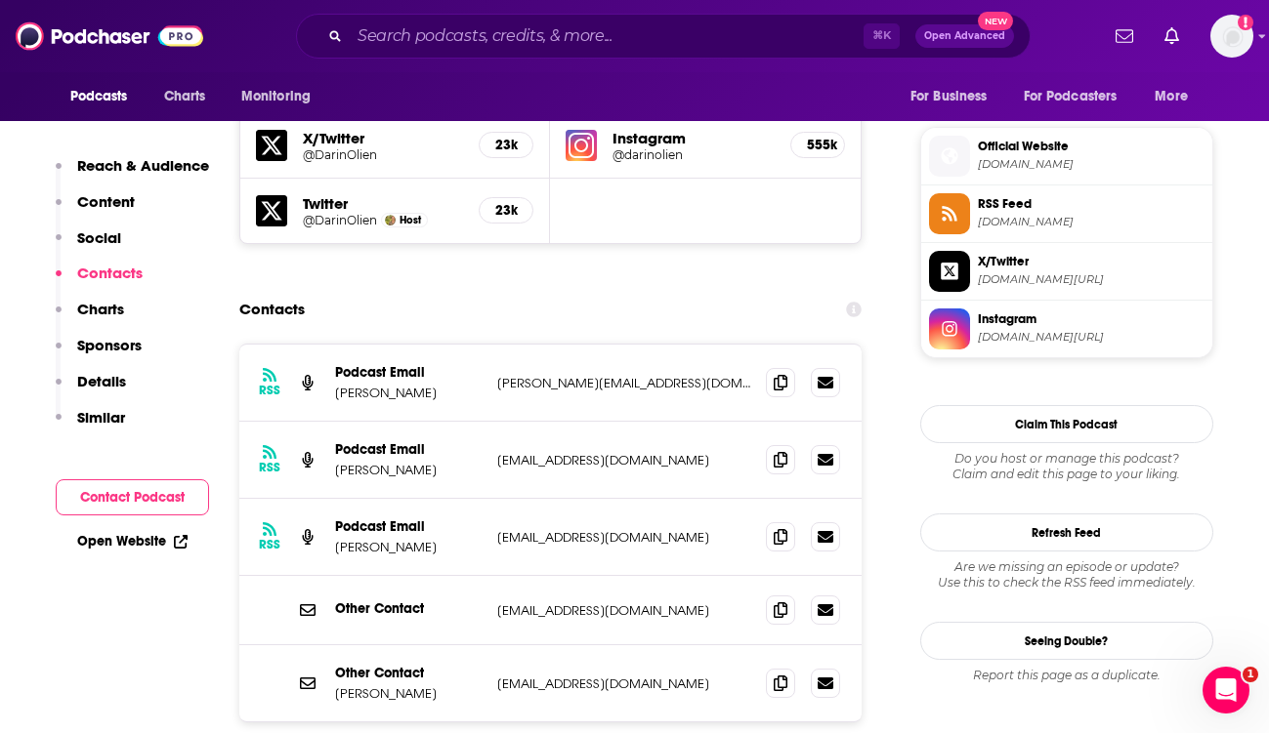
scroll to position [1711, 0]
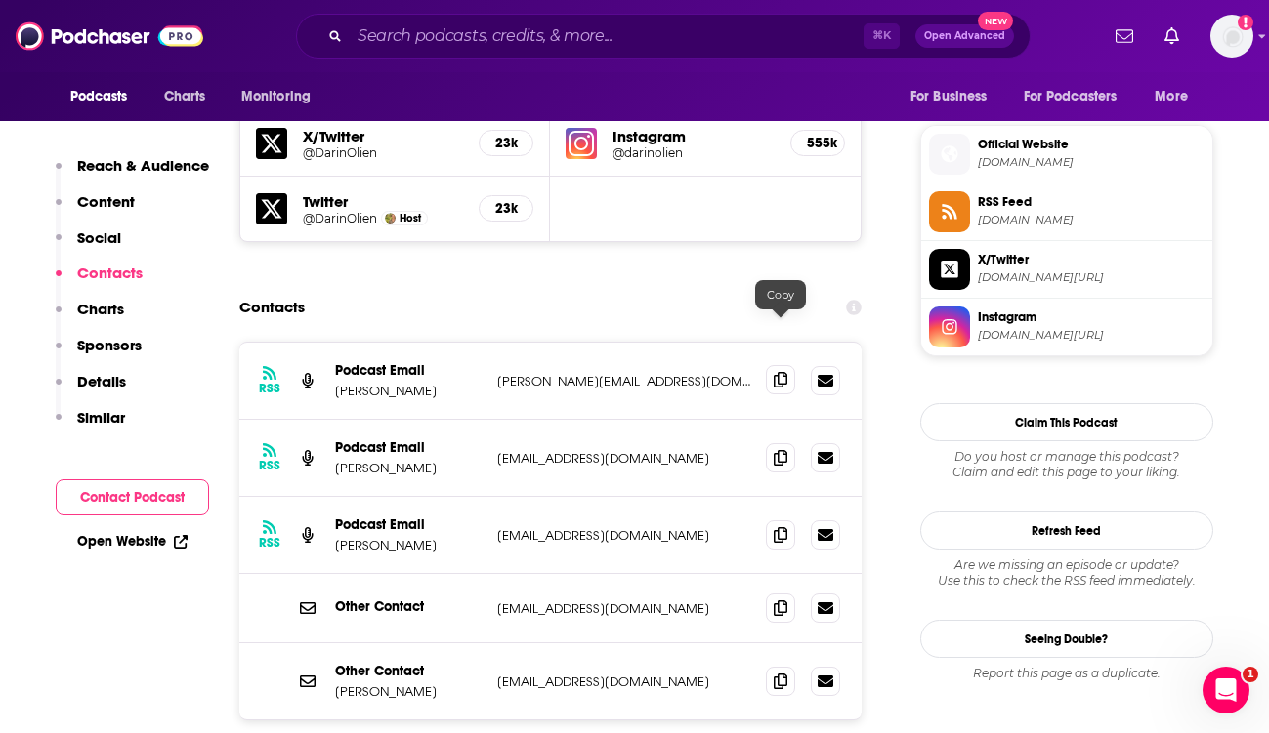
click at [769, 365] on span at bounding box center [780, 379] width 29 height 29
click at [778, 365] on span at bounding box center [780, 379] width 29 height 29
click at [418, 41] on input "Search podcasts, credits, & more..." at bounding box center [607, 36] width 514 height 31
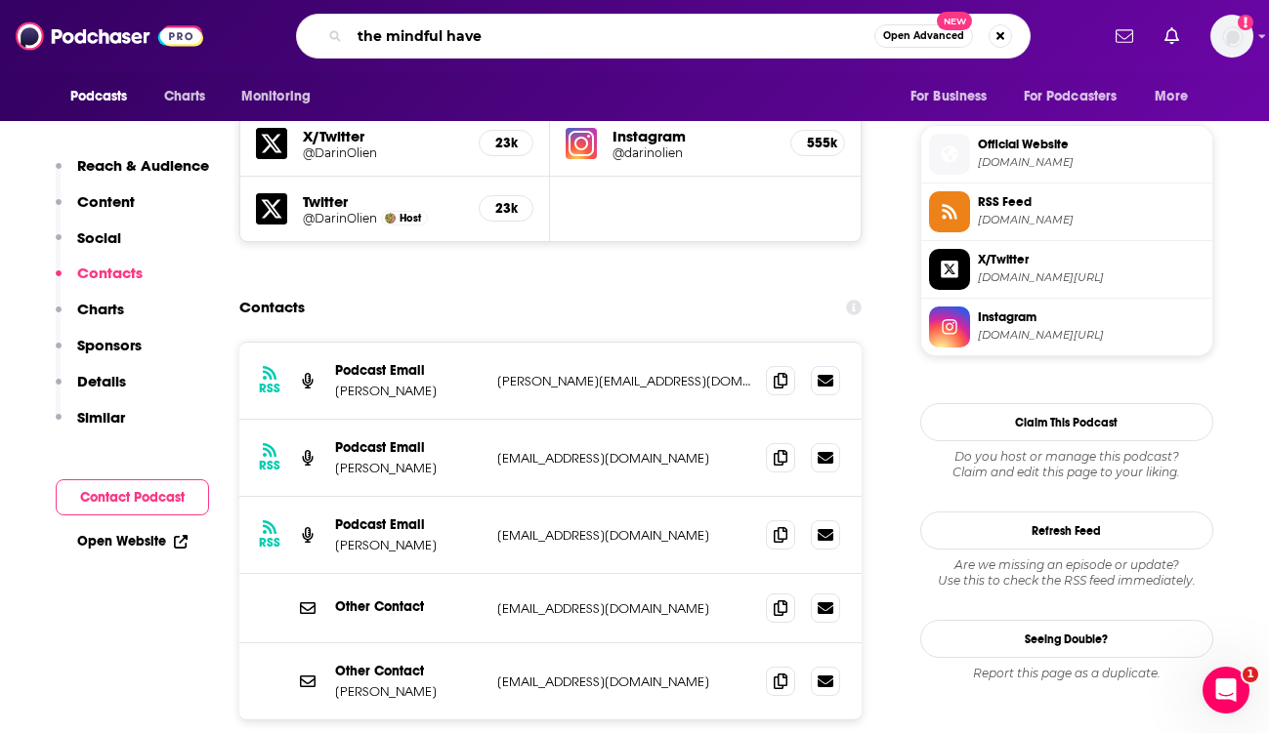
type input "the mindful haven"
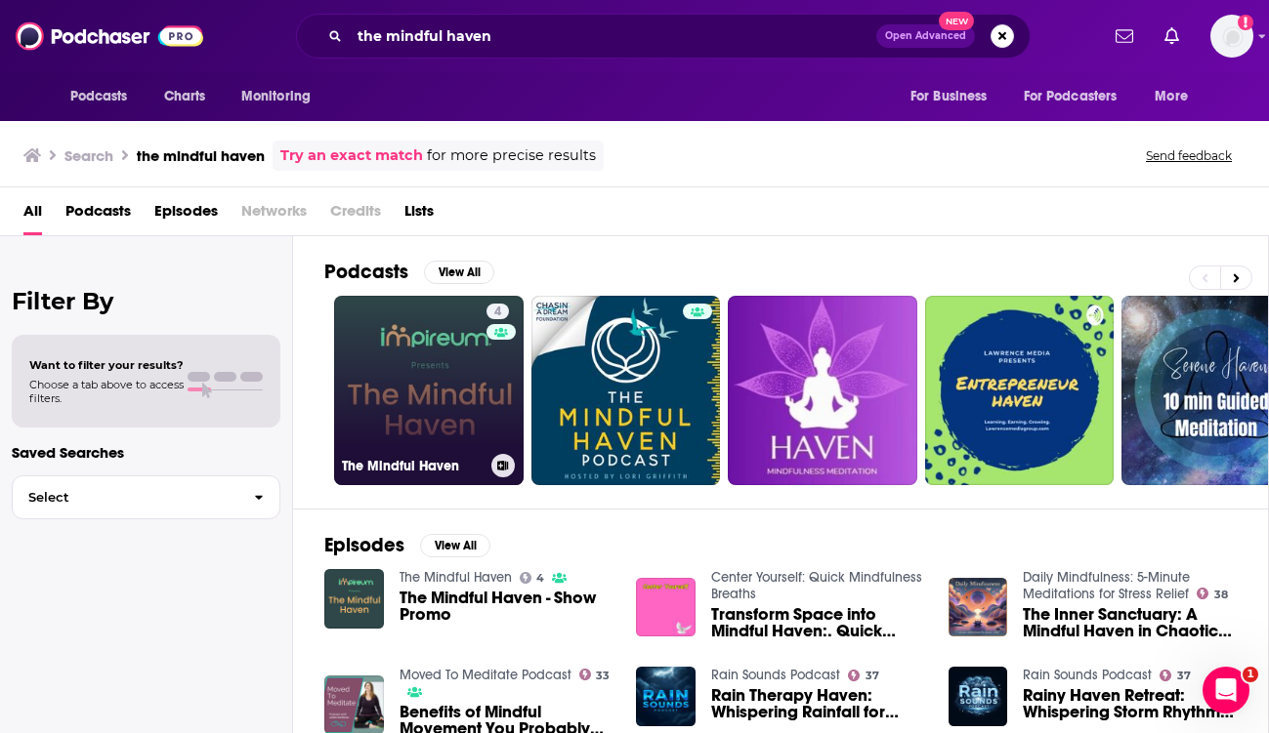
click at [463, 386] on link "4 The Mindful Haven" at bounding box center [428, 390] width 189 height 189
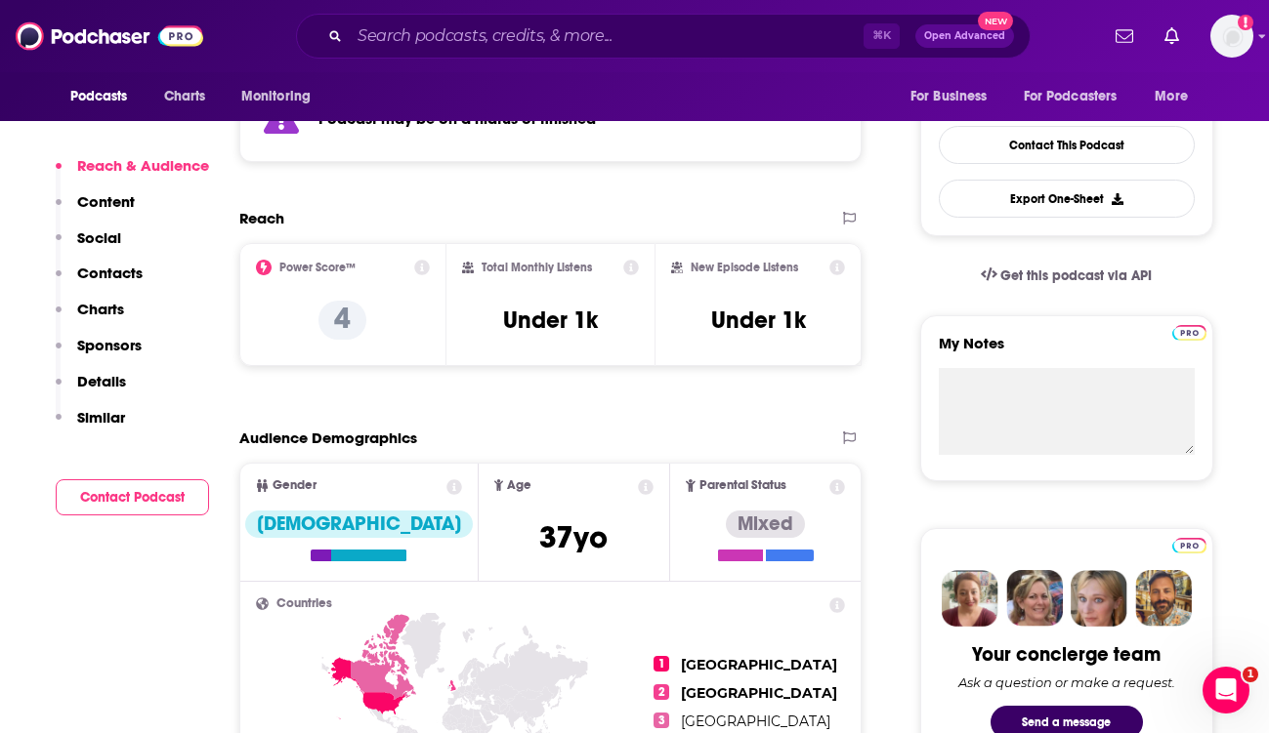
scroll to position [556, 0]
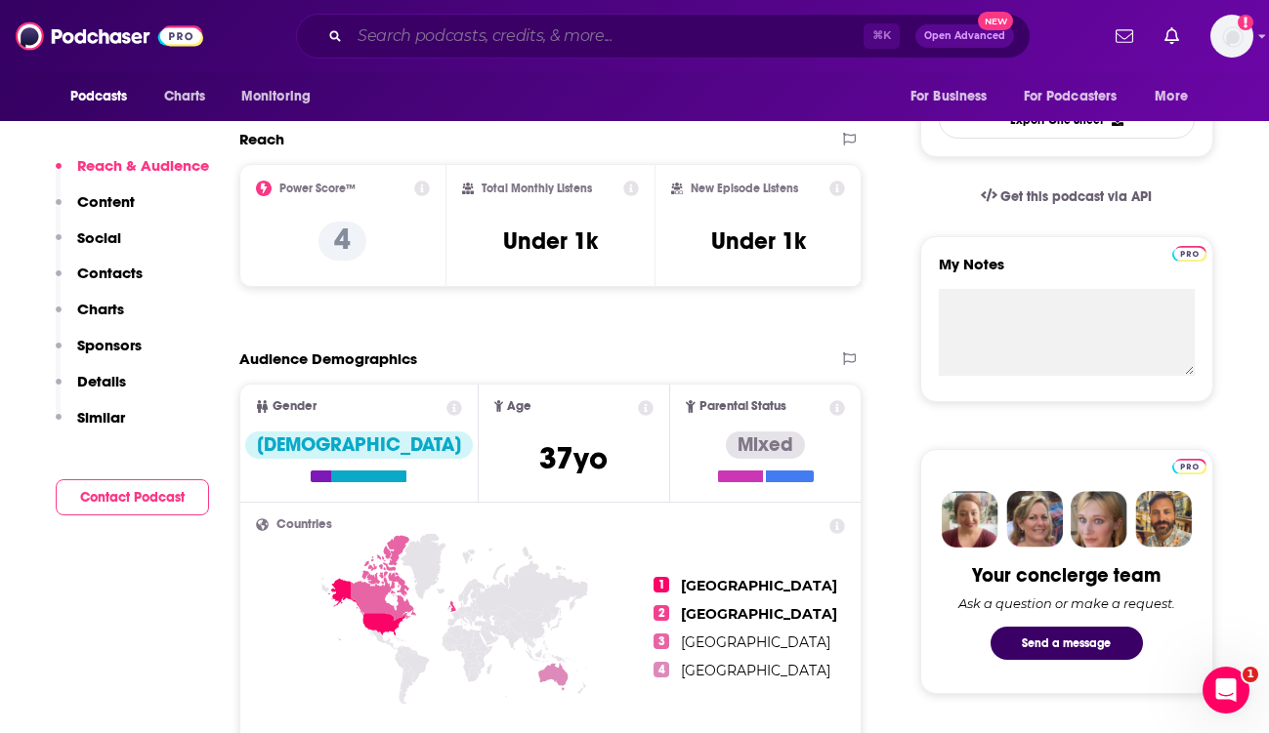
click at [421, 35] on input "Search podcasts, credits, & more..." at bounding box center [607, 36] width 514 height 31
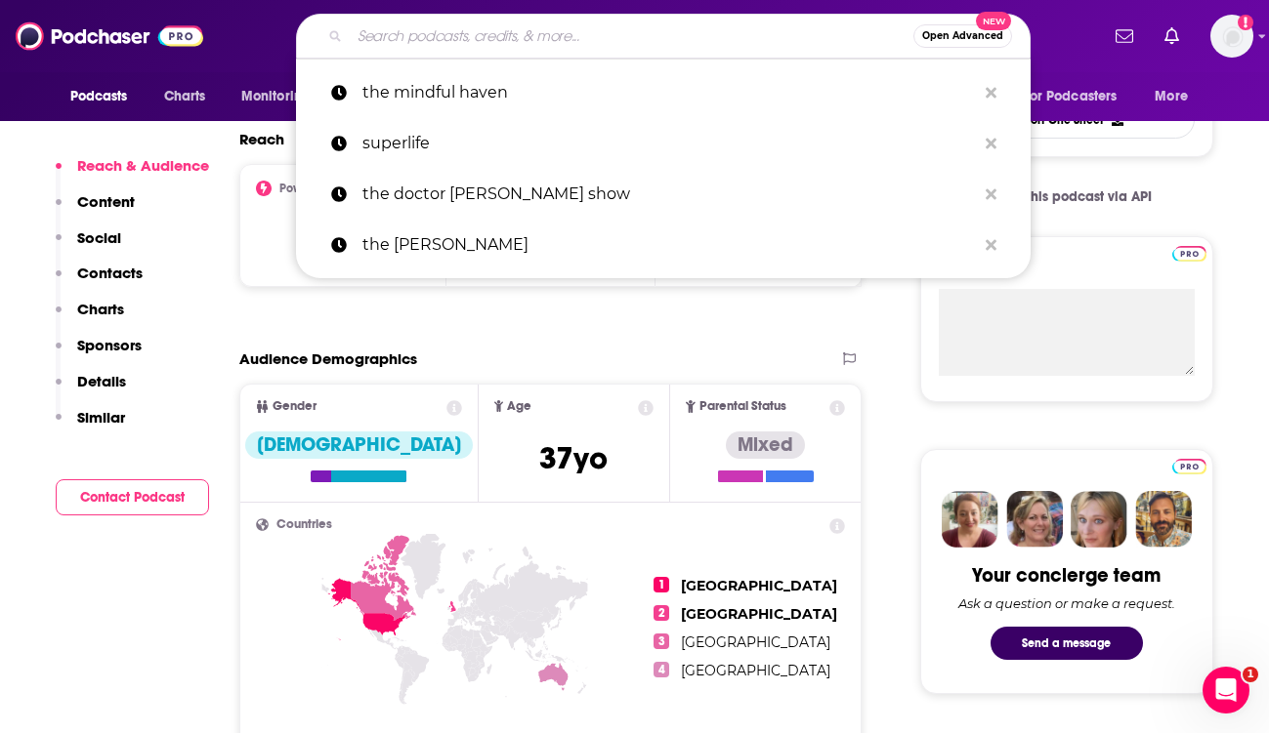
click at [421, 35] on input "Search podcasts, credits, & more..." at bounding box center [632, 36] width 564 height 31
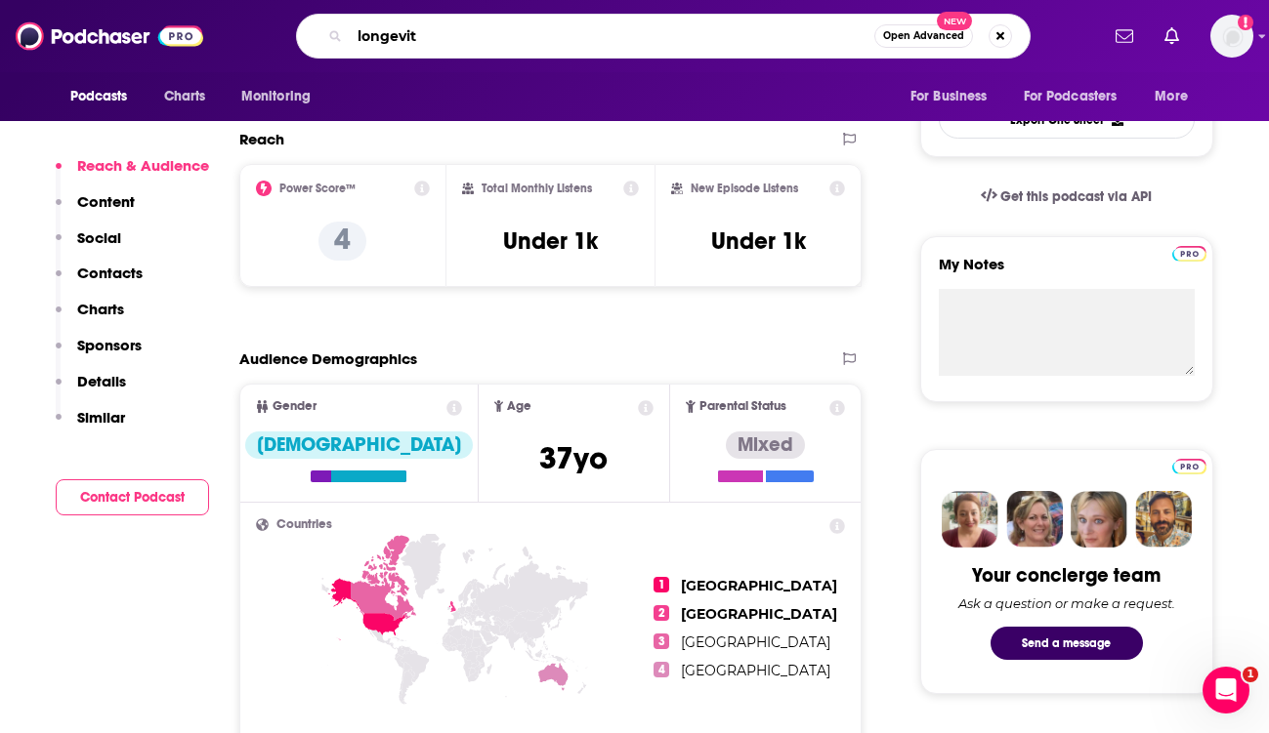
type input "longevity"
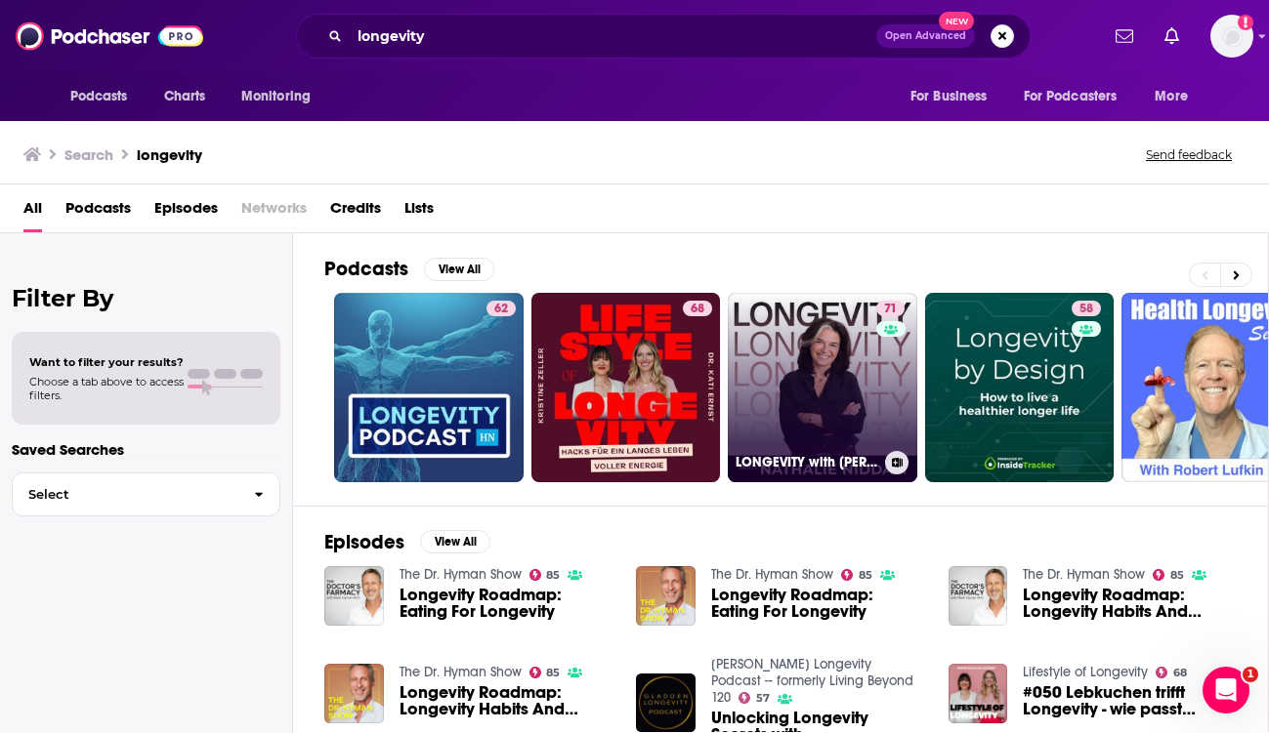
click at [784, 382] on link "71 LONGEVITY with Nathalie Niddam" at bounding box center [822, 387] width 189 height 189
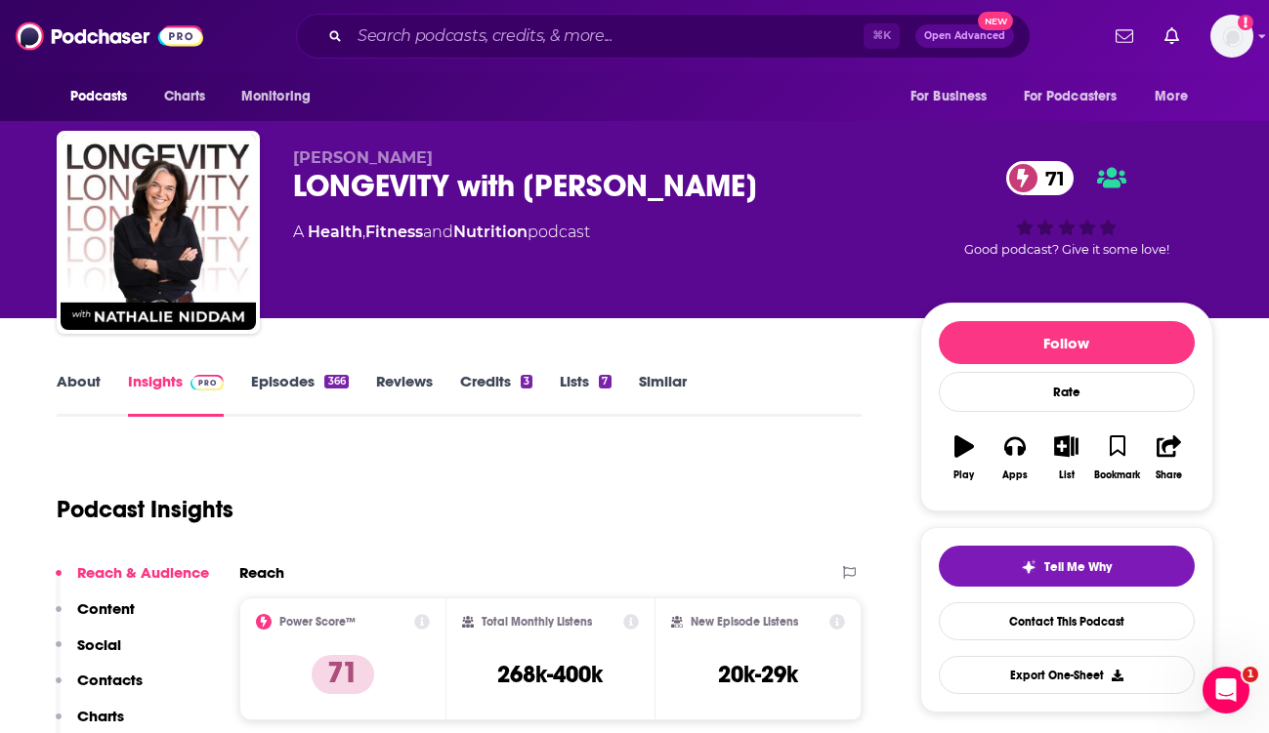
click at [464, 177] on div "LONGEVITY with Nathalie Niddam 71" at bounding box center [591, 186] width 596 height 38
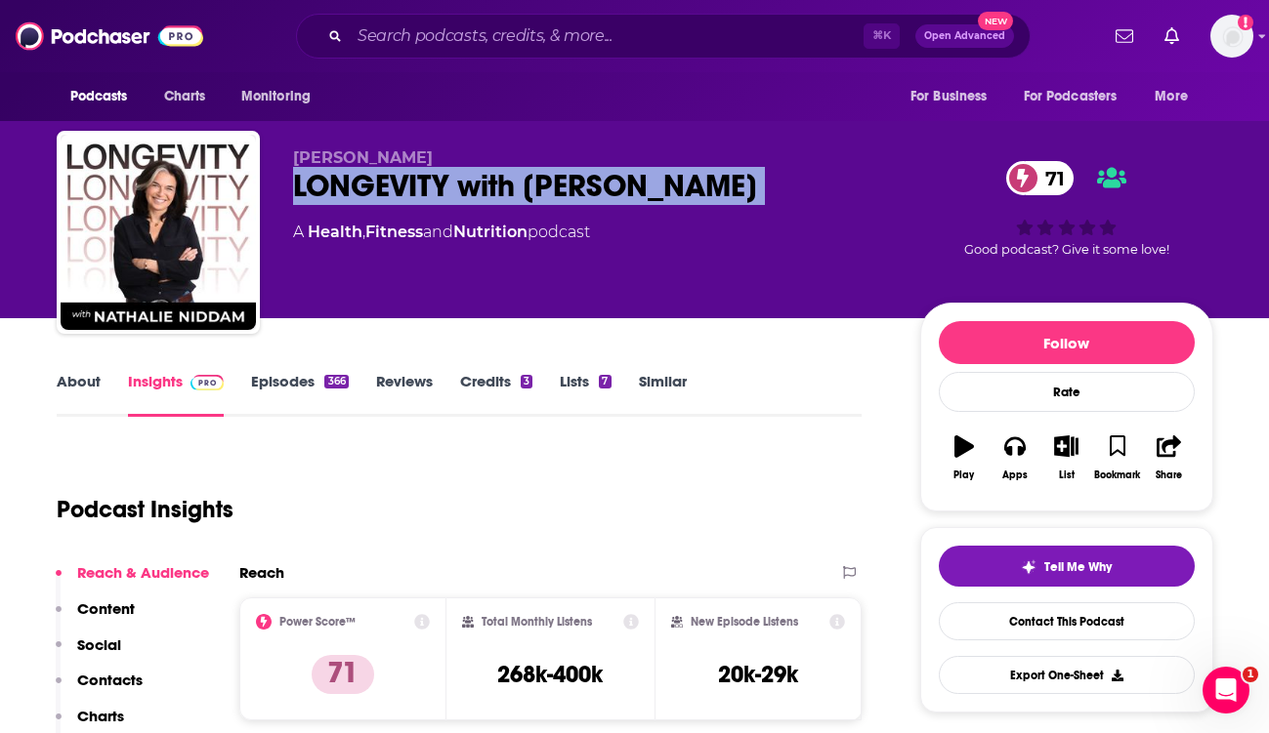
click at [464, 177] on div "LONGEVITY with Nathalie Niddam 71" at bounding box center [591, 186] width 596 height 38
copy div "LONGEVITY with Nathalie Niddam 71"
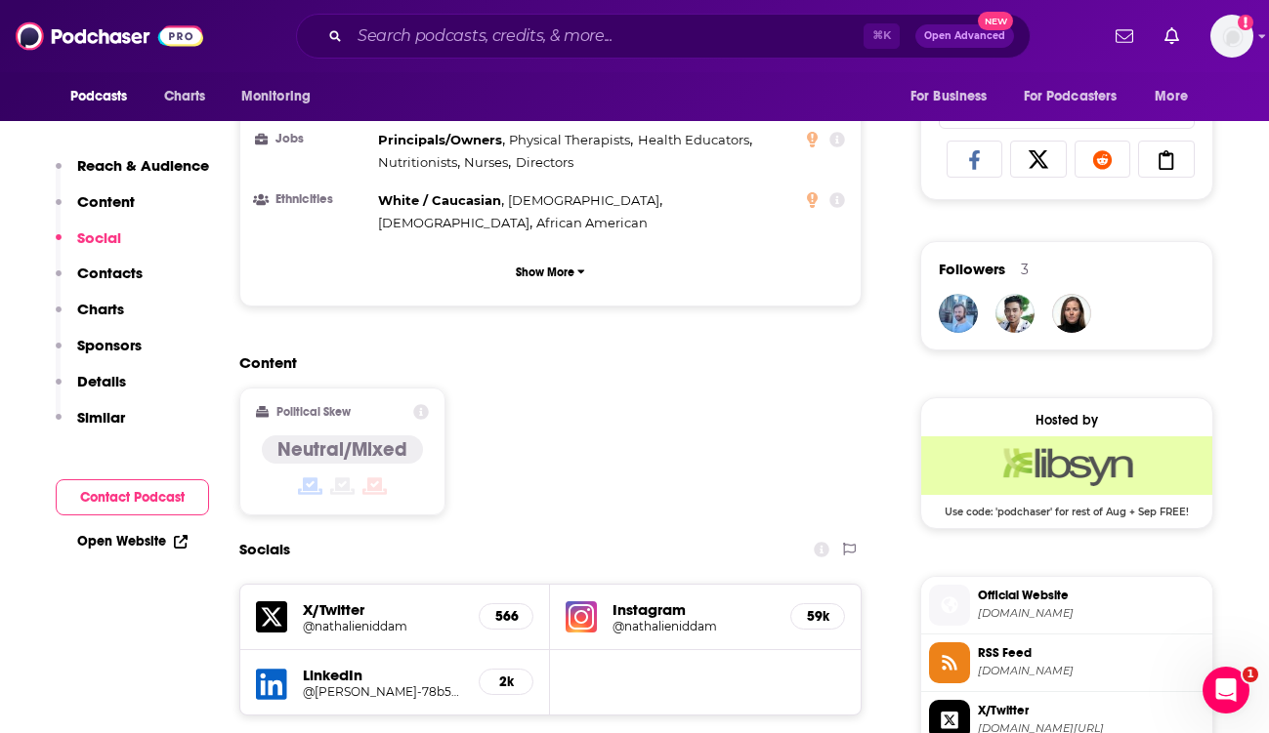
scroll to position [1615, 0]
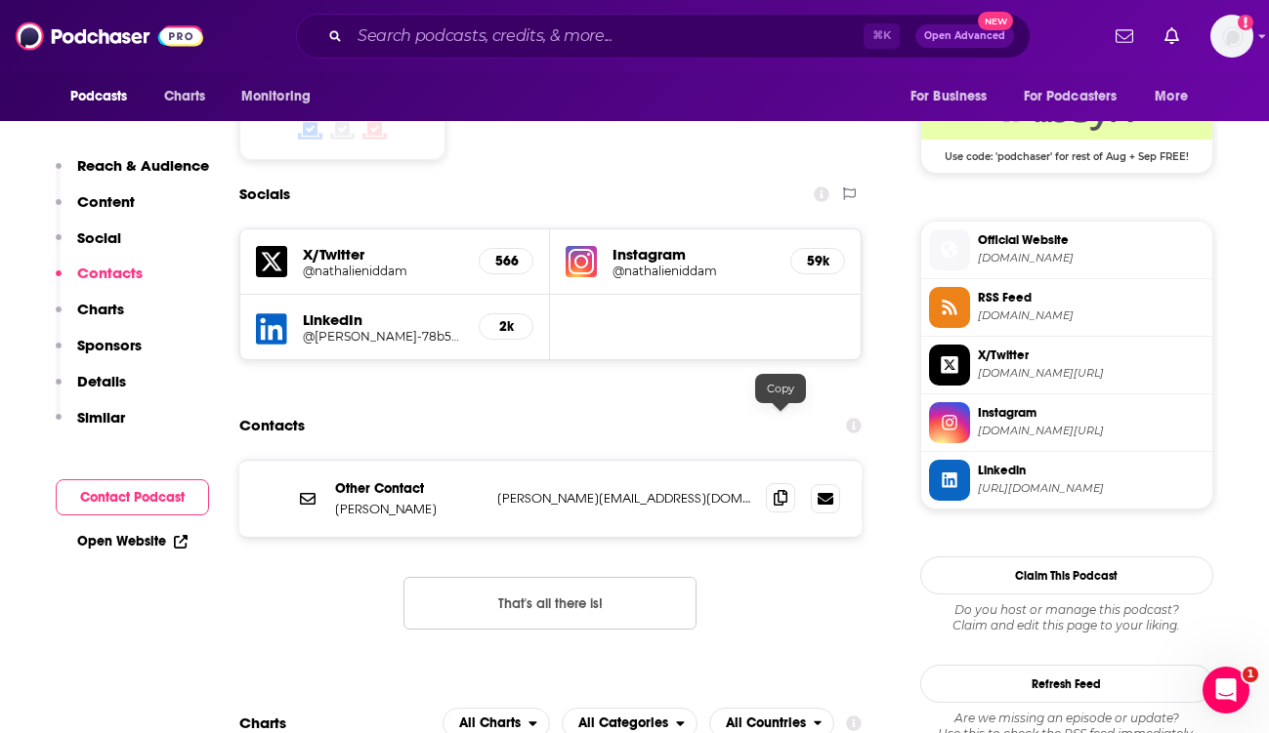
click at [790, 483] on span at bounding box center [780, 497] width 29 height 29
click at [436, 39] on input "Search podcasts, credits, & more..." at bounding box center [607, 36] width 514 height 31
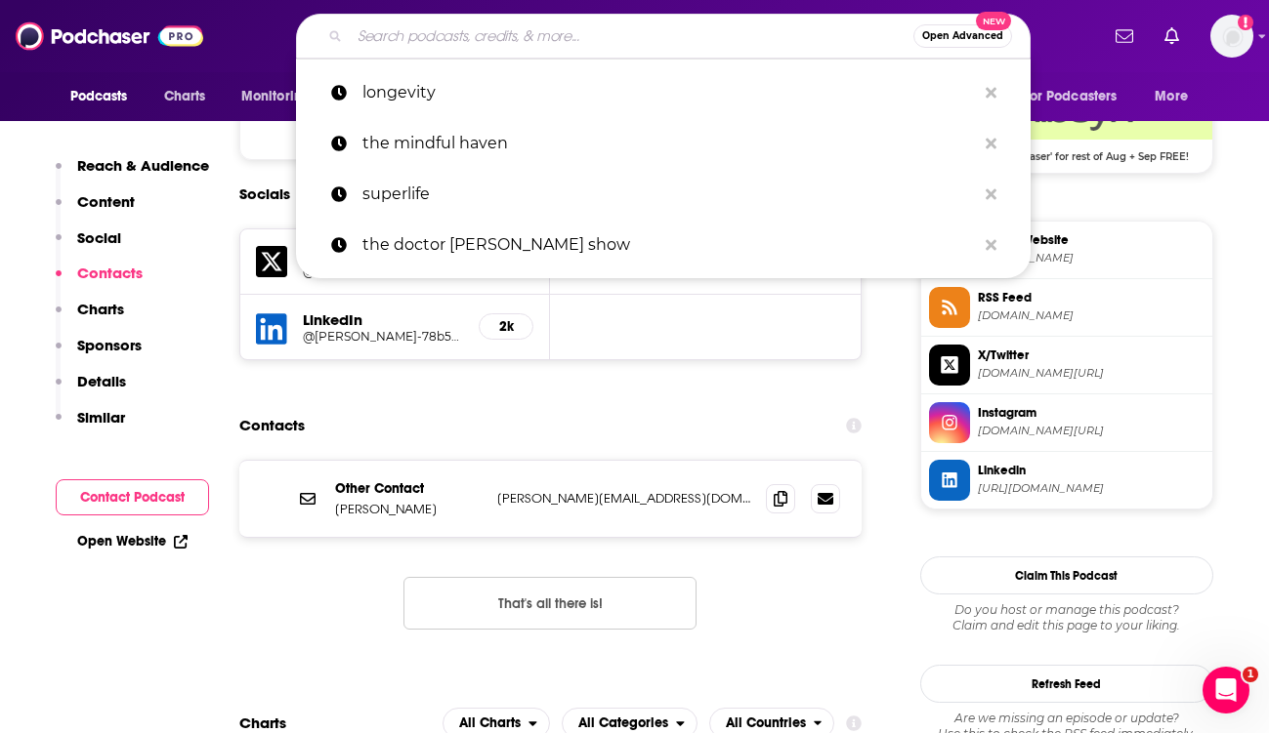
paste input "We Can Do Hard Things"
type input "We Can Do Hard Things"
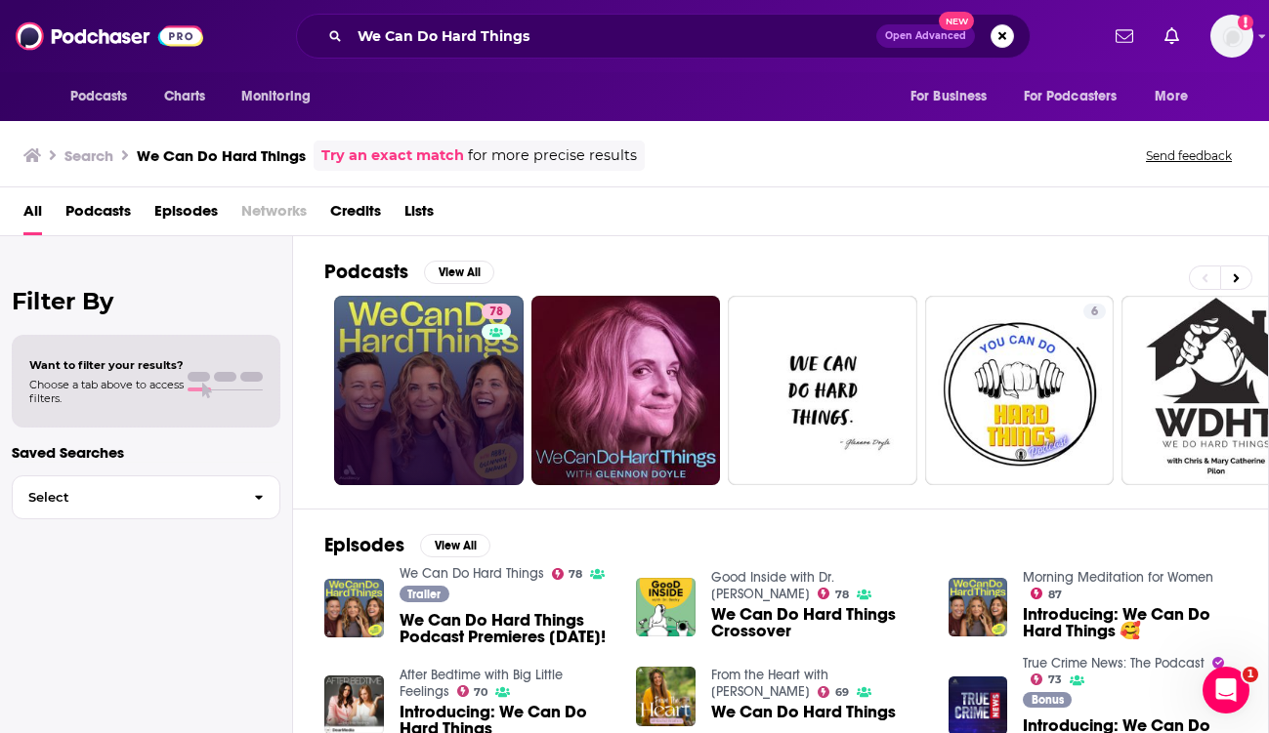
click at [443, 356] on link "78" at bounding box center [428, 390] width 189 height 189
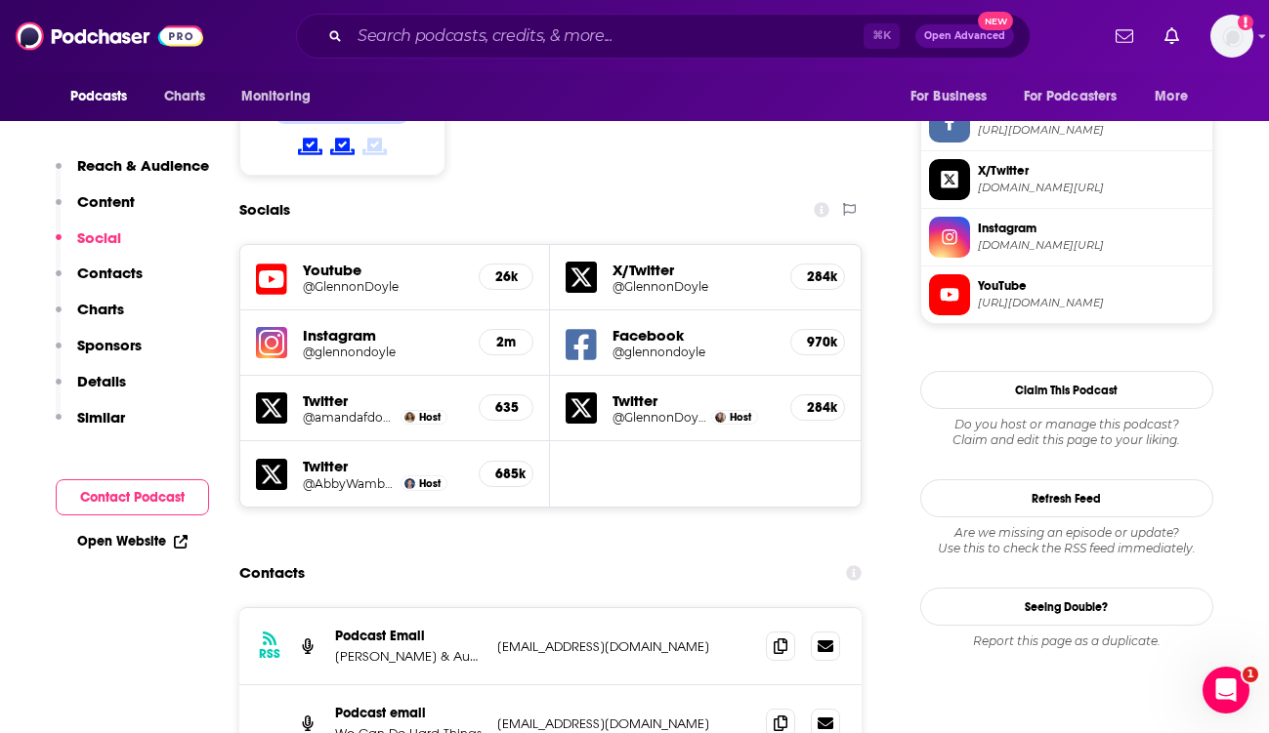
scroll to position [1624, 0]
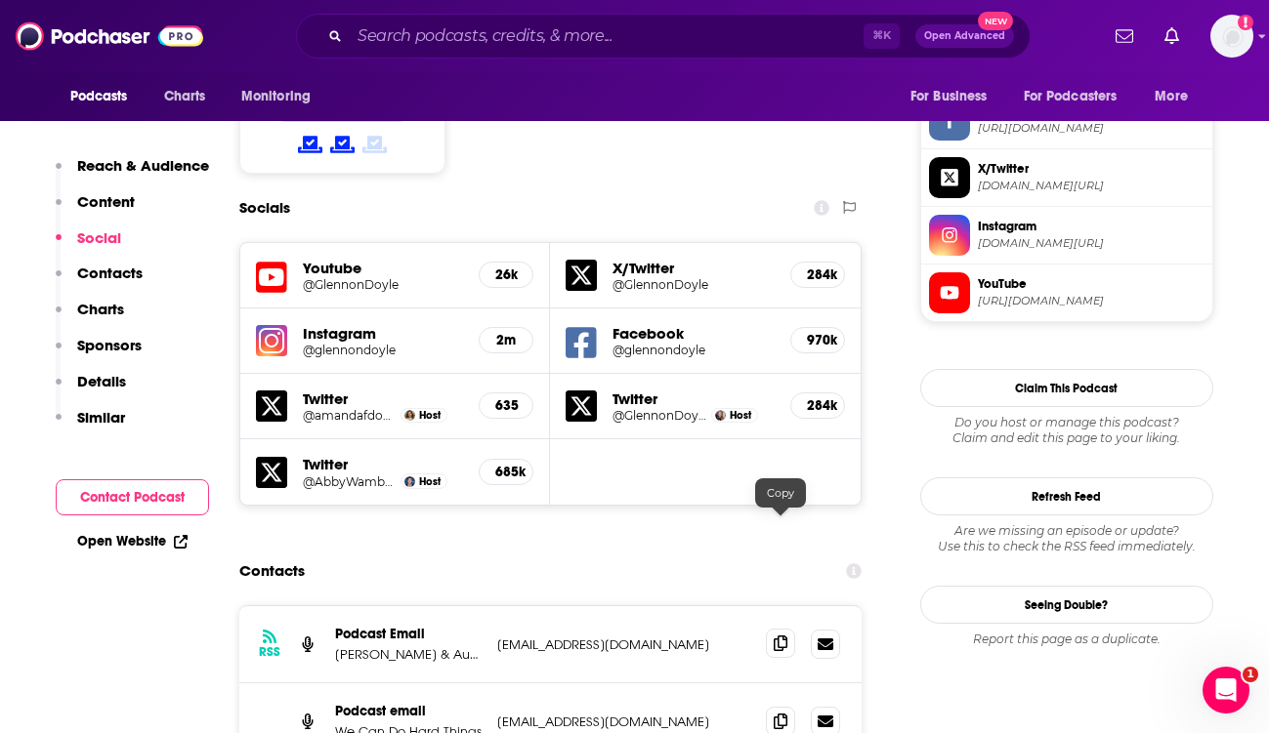
click at [779, 636] on icon at bounding box center [781, 644] width 14 height 16
click at [423, 36] on input "Search podcasts, credits, & more..." at bounding box center [607, 36] width 514 height 31
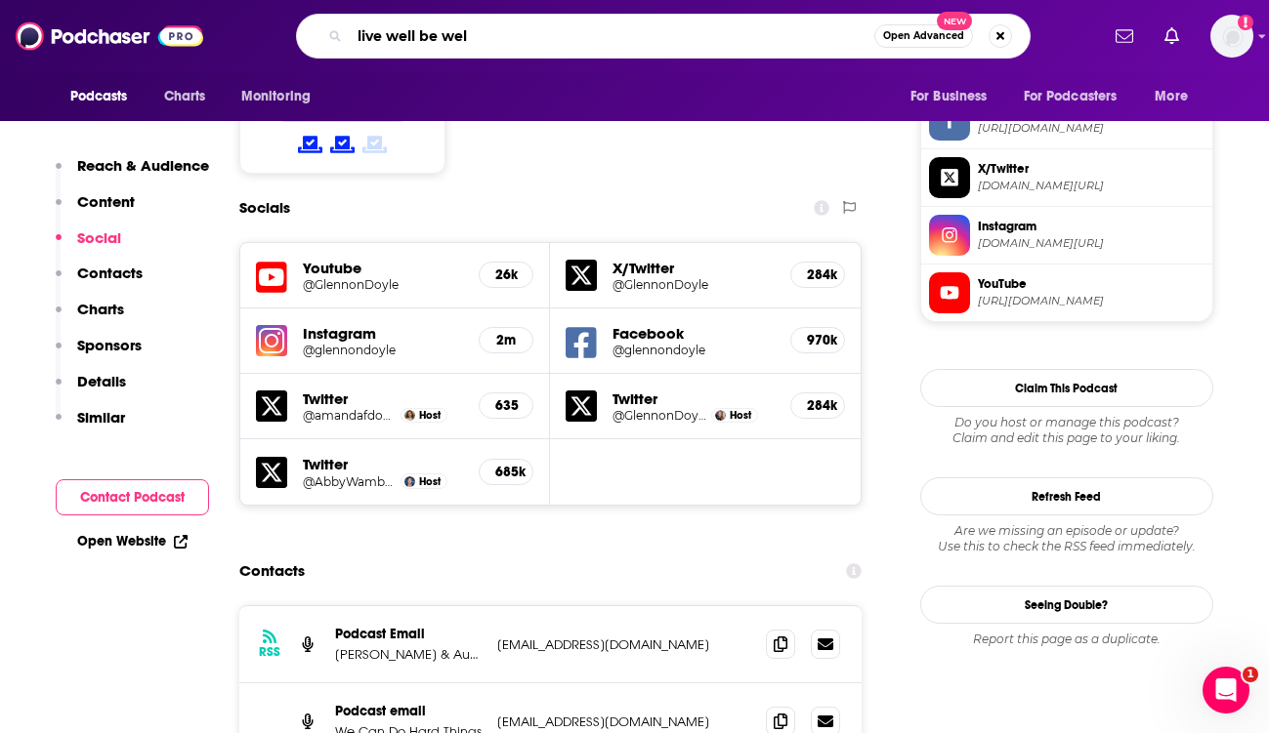
type input "live well be well"
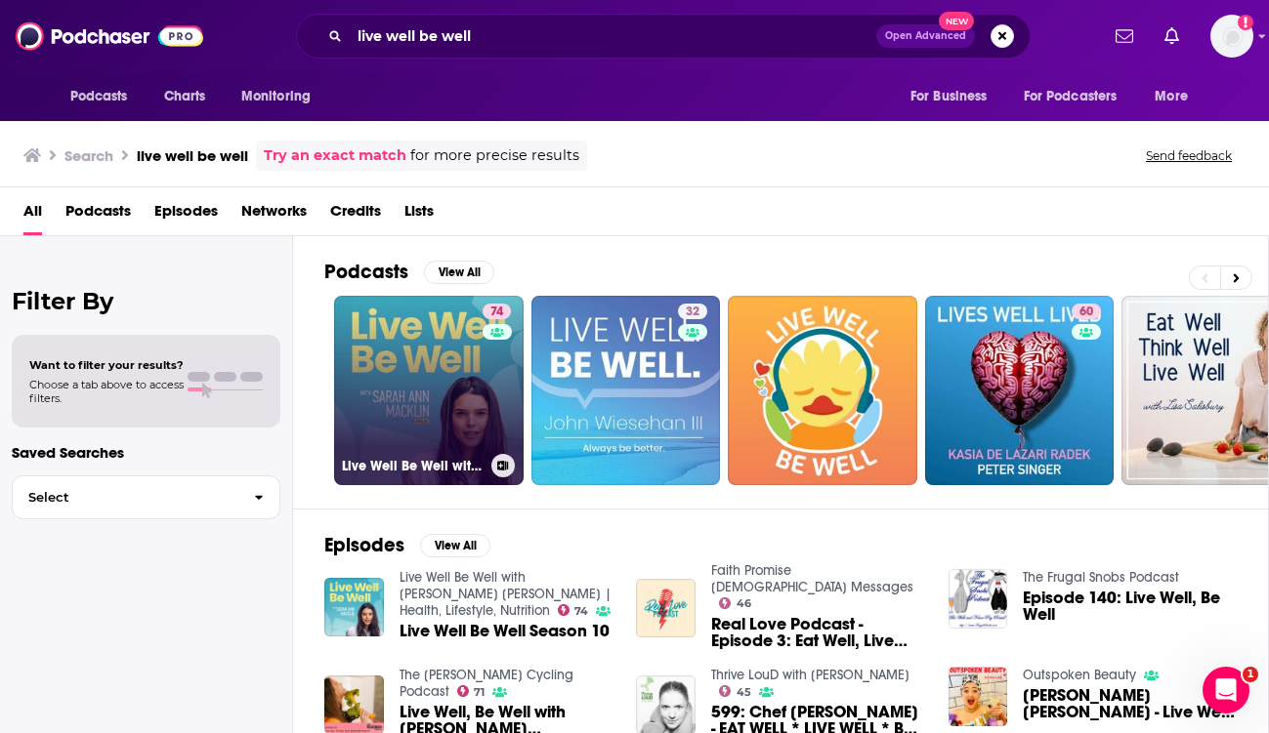
click at [425, 373] on link "74 Live Well Be Well with Sarah Ann Macklin | Health, Lifestyle, Nutrition" at bounding box center [428, 390] width 189 height 189
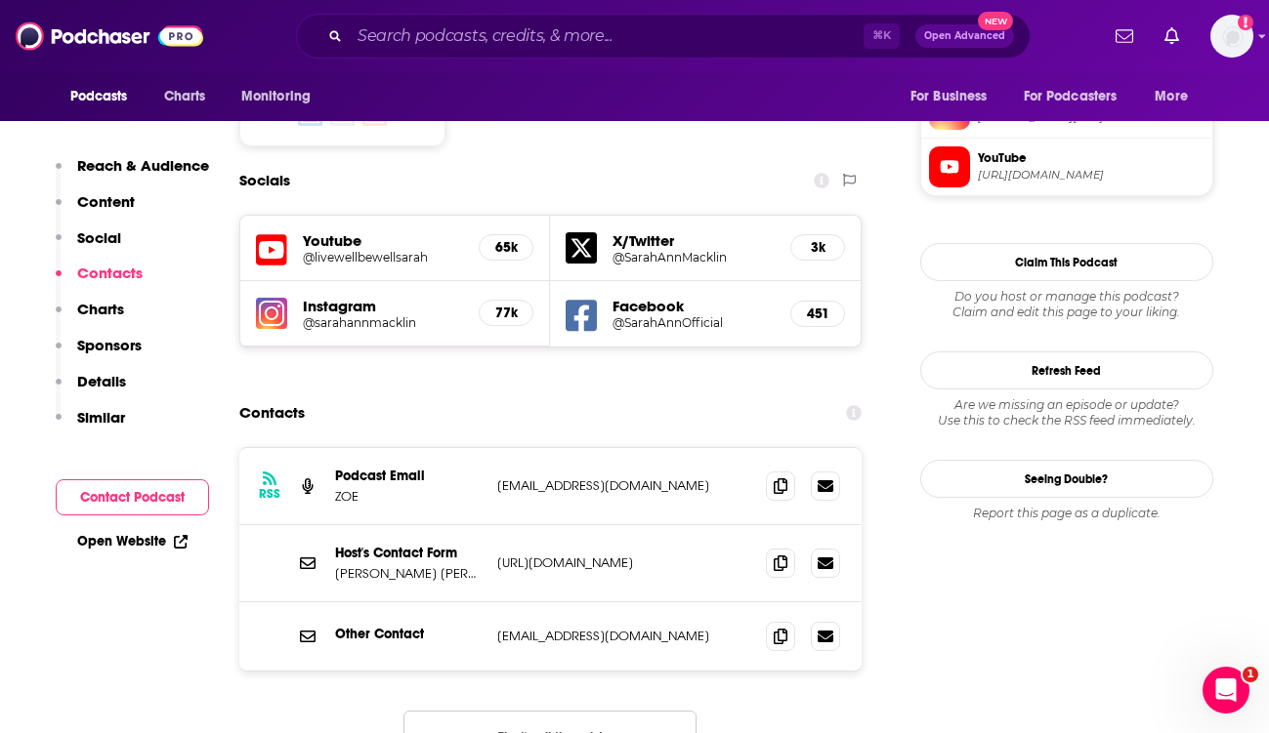
scroll to position [1653, 0]
click at [782, 477] on icon at bounding box center [781, 485] width 14 height 16
click at [778, 554] on icon at bounding box center [781, 562] width 14 height 16
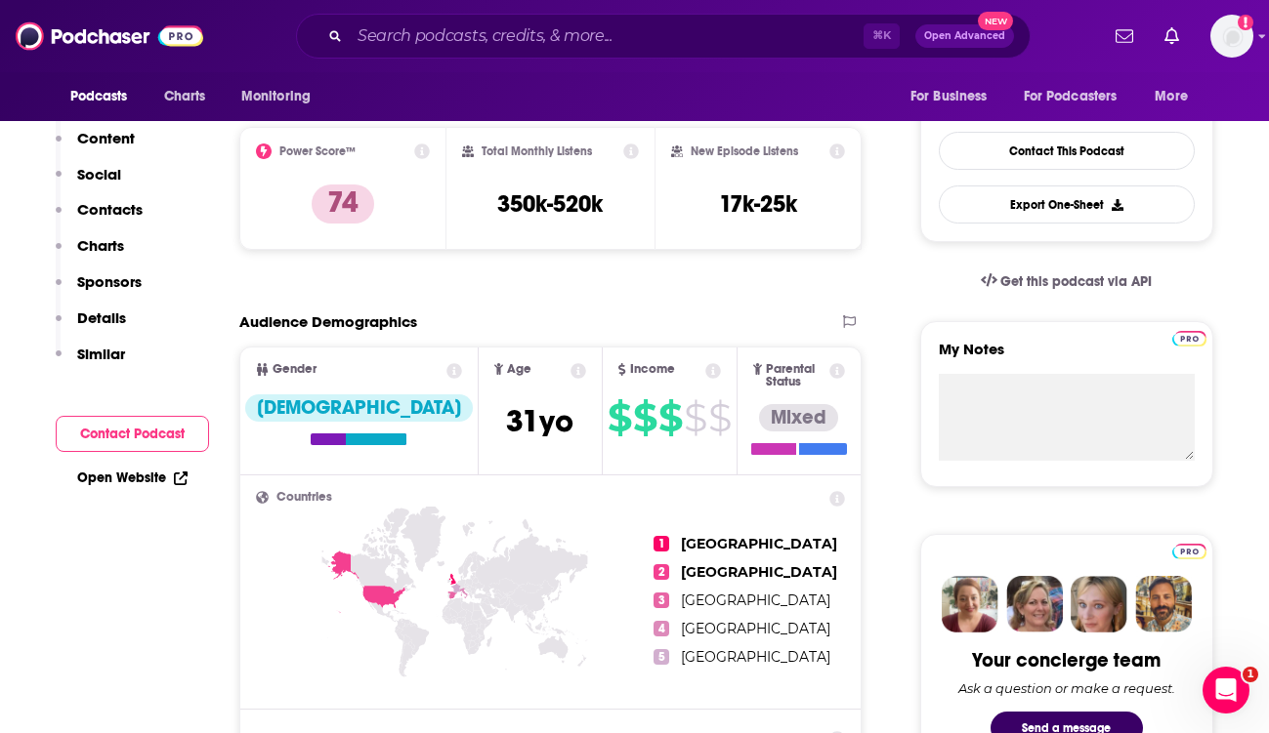
scroll to position [0, 0]
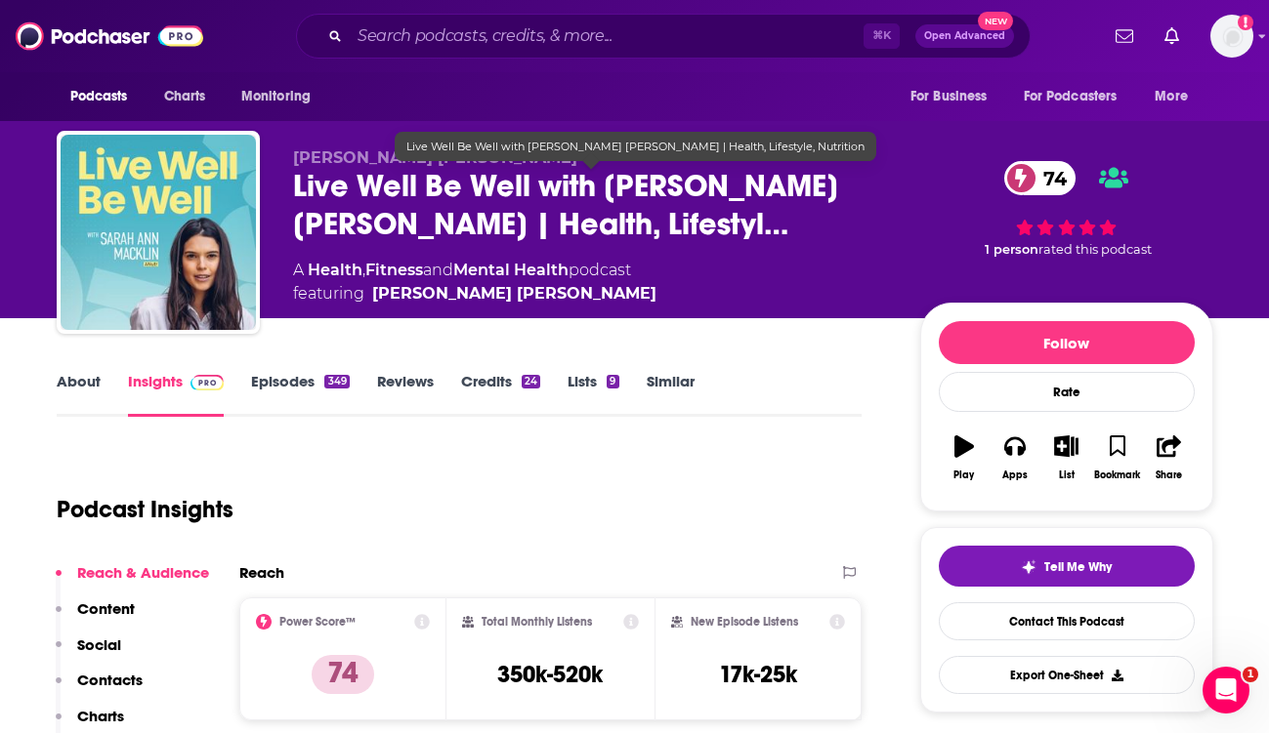
click at [365, 179] on span "Live Well Be Well with Sarah Ann Macklin | Health, Lifestyl…" at bounding box center [591, 205] width 596 height 76
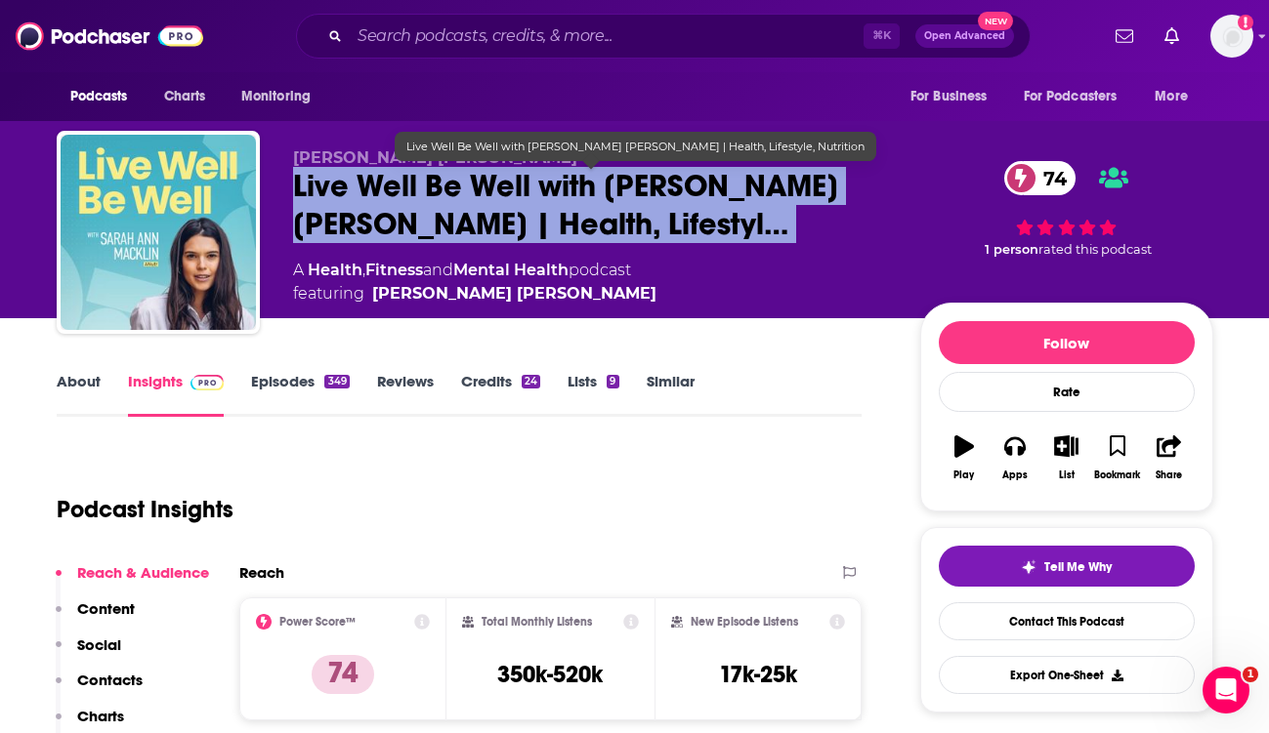
click at [365, 179] on span "Live Well Be Well with Sarah Ann Macklin | Health, Lifestyl…" at bounding box center [591, 205] width 596 height 76
copy div "Live Well Be Well with Sarah Ann Macklin | Health, Lifestyl… 74"
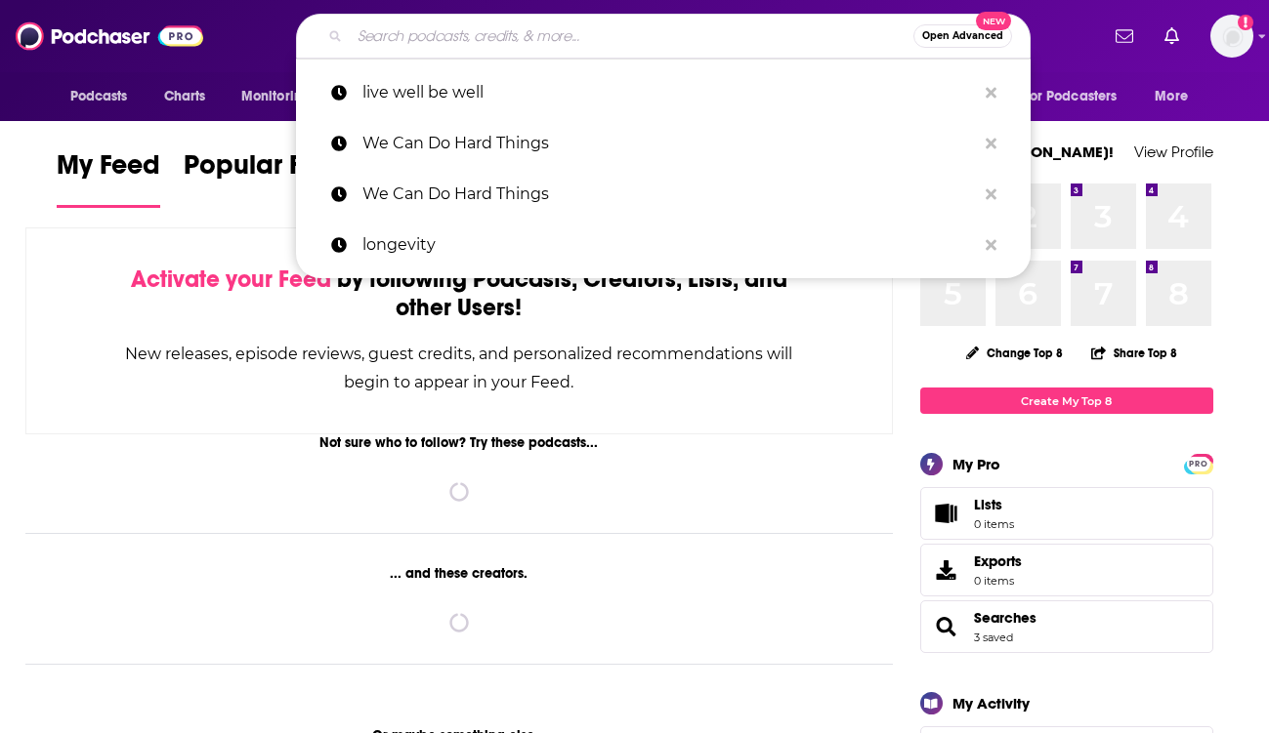
click at [366, 32] on input "Search podcasts, credits, & more..." at bounding box center [632, 36] width 564 height 31
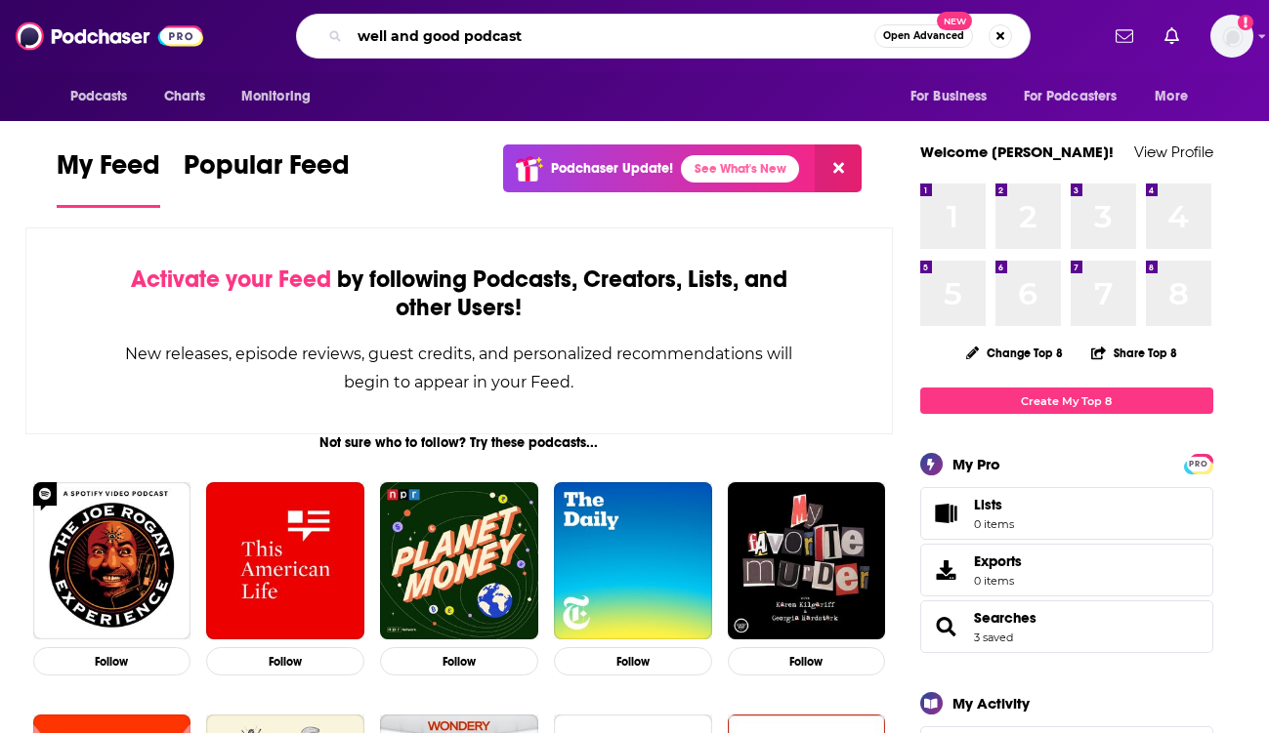
type input "well and good podcast"
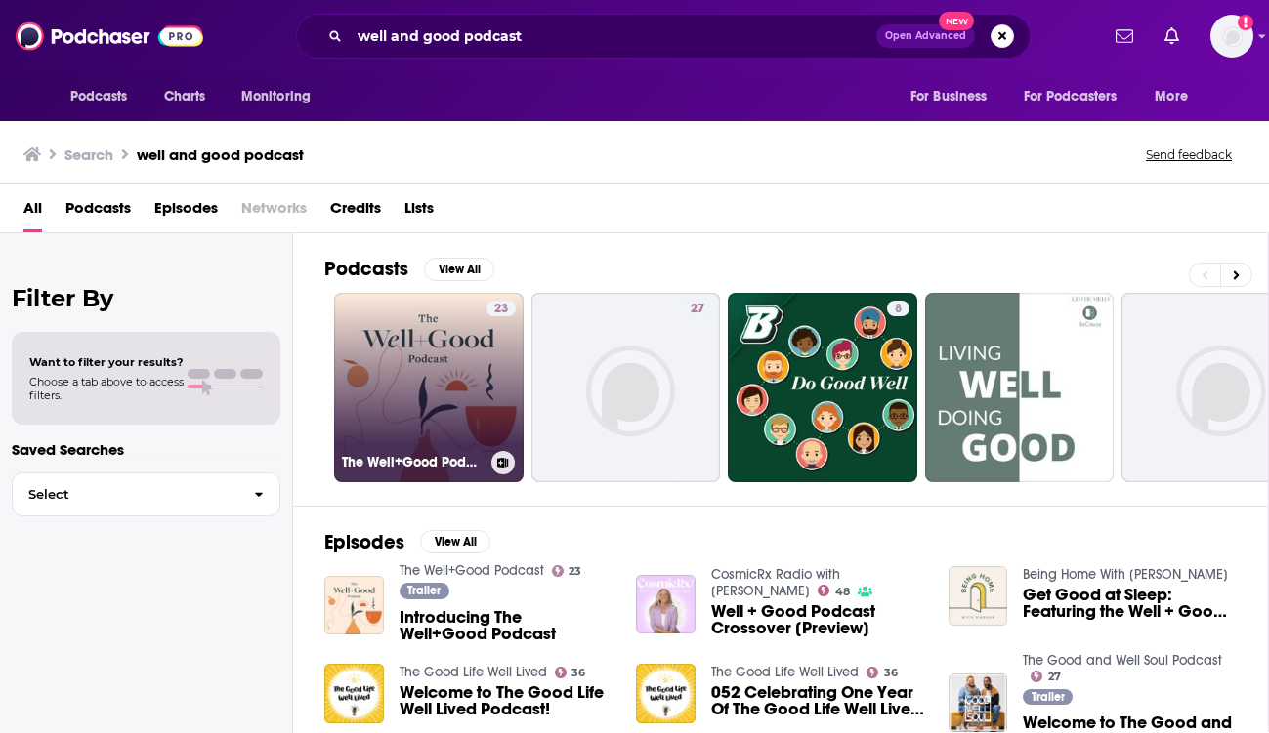
click at [437, 393] on link "23 The Well+Good Podcast" at bounding box center [428, 387] width 189 height 189
